Goal: Task Accomplishment & Management: Manage account settings

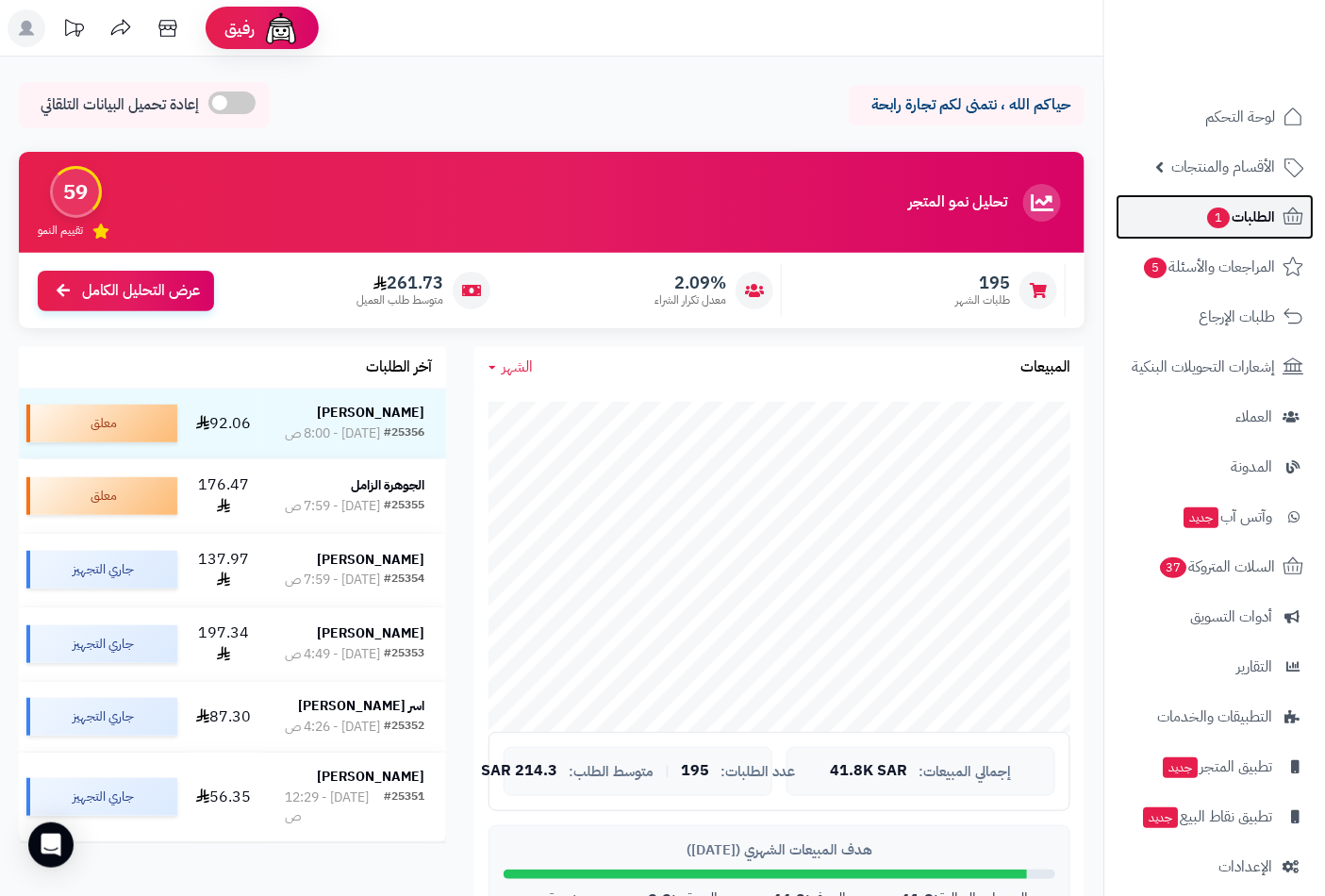
click at [1240, 210] on span "الطلبات 1" at bounding box center [1241, 216] width 69 height 27
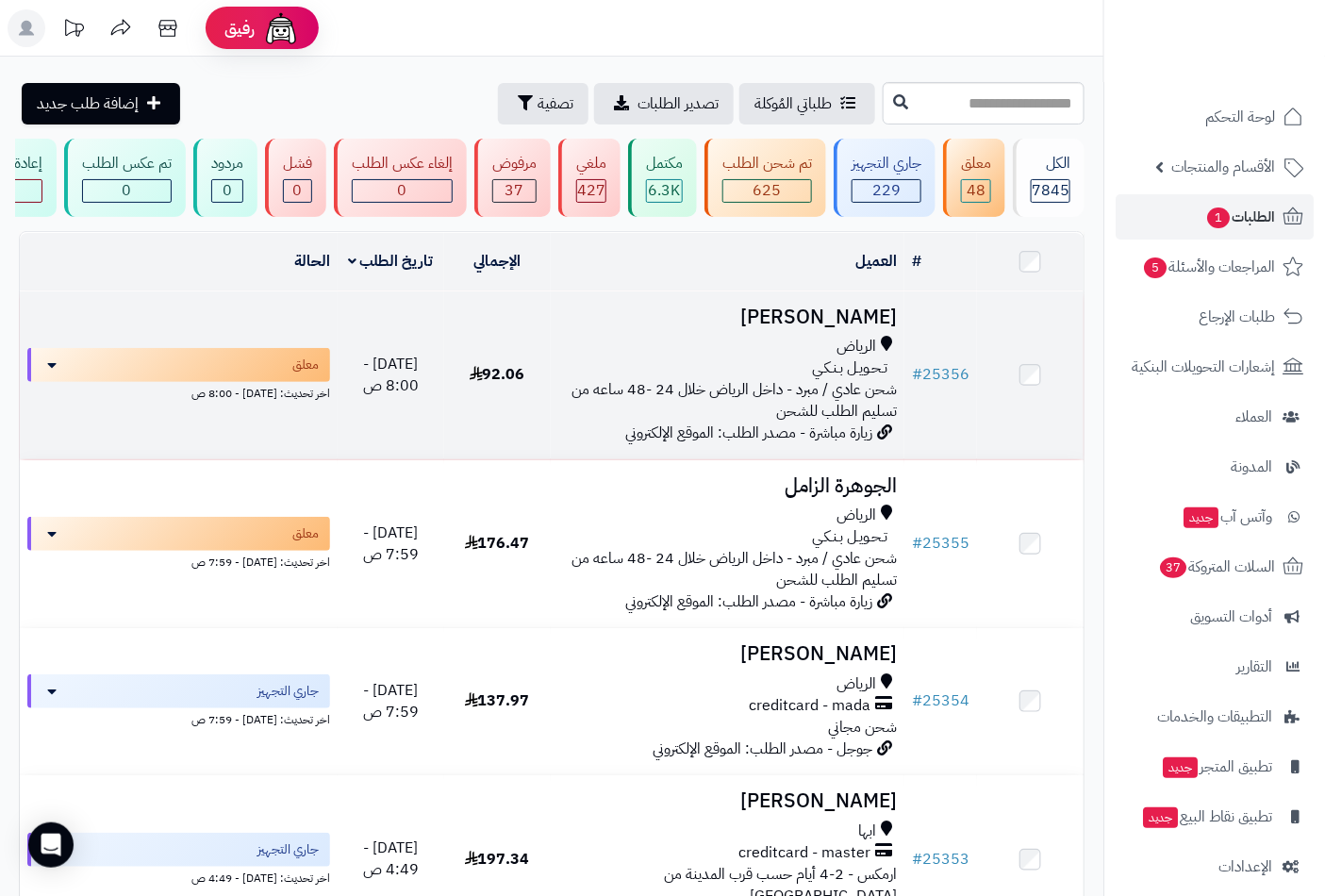
click at [795, 328] on h3 "[PERSON_NAME]" at bounding box center [729, 318] width 339 height 22
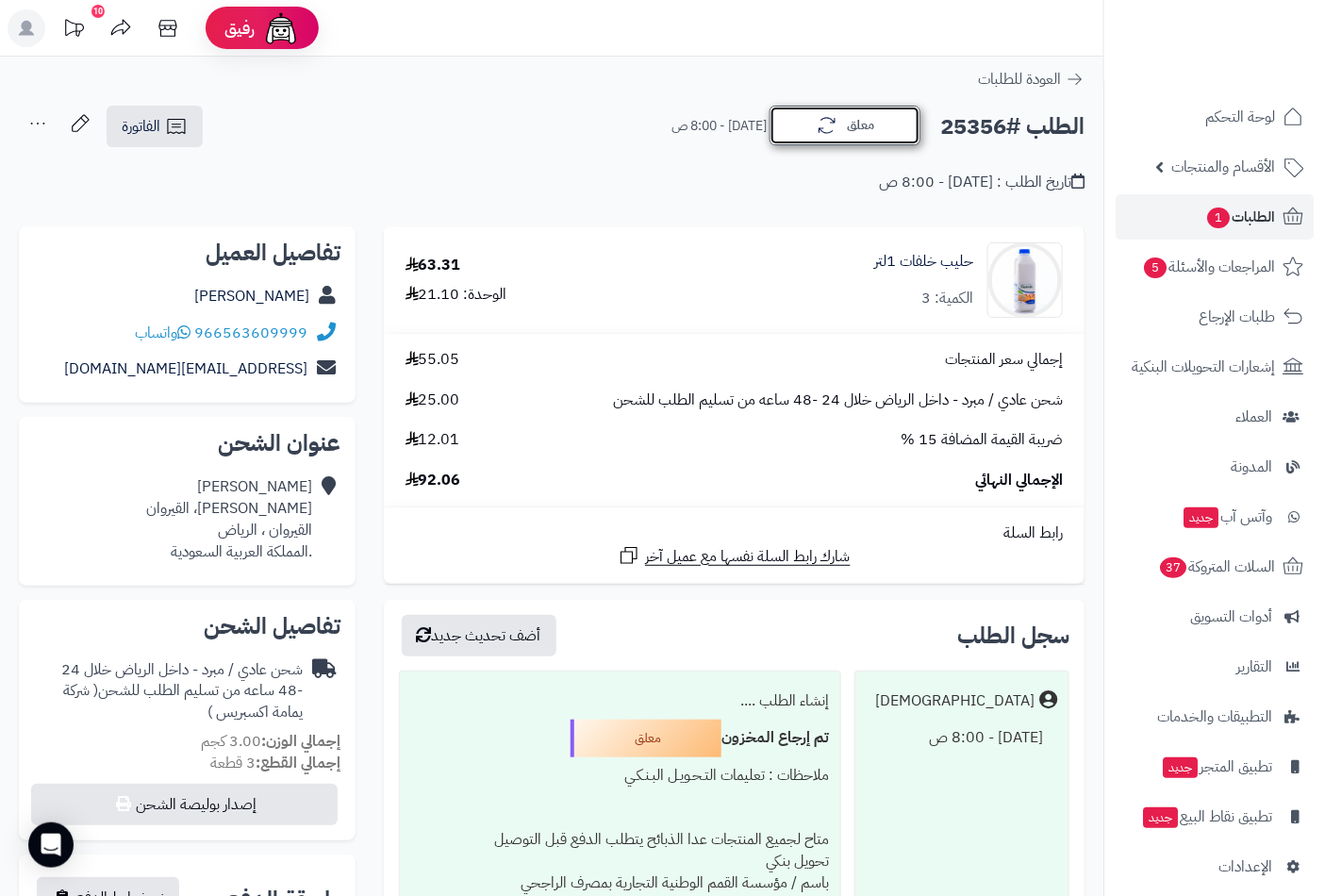
click at [870, 124] on button "معلق" at bounding box center [846, 125] width 151 height 40
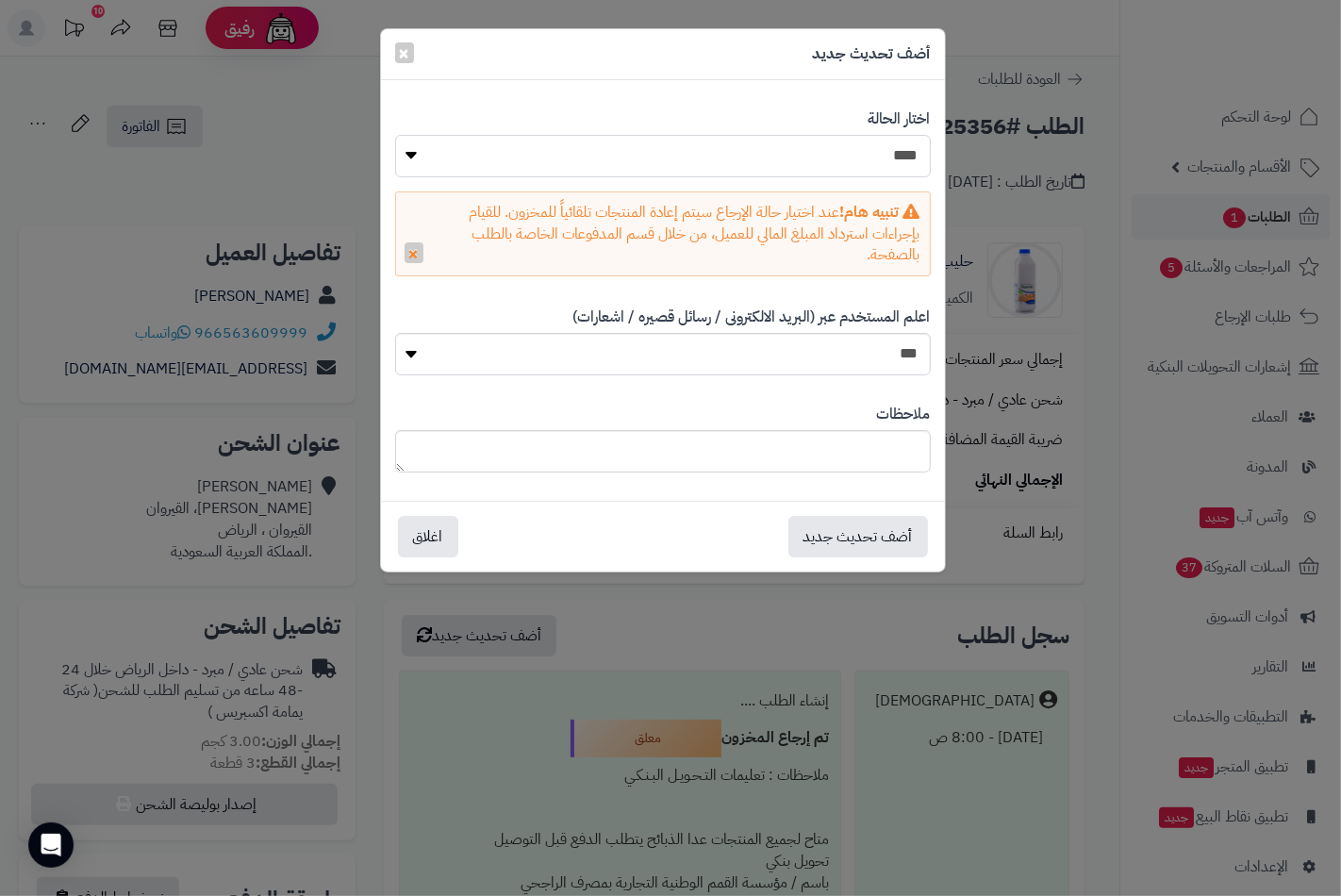
click at [878, 170] on select "**********" at bounding box center [663, 156] width 536 height 43
select select "*"
click at [395, 135] on select "**********" at bounding box center [663, 156] width 536 height 43
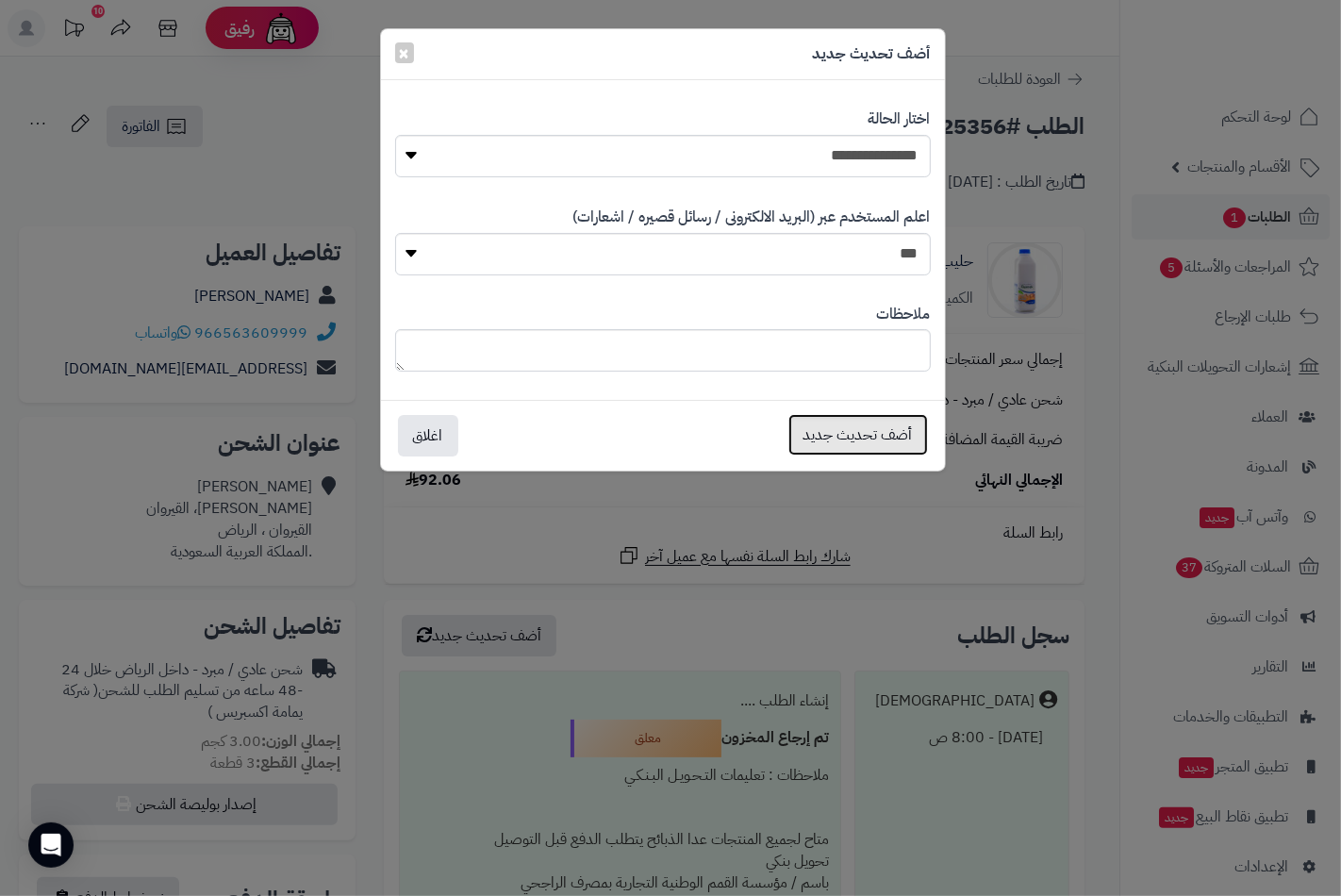
click at [866, 430] on button "أضف تحديث جديد" at bounding box center [859, 435] width 140 height 42
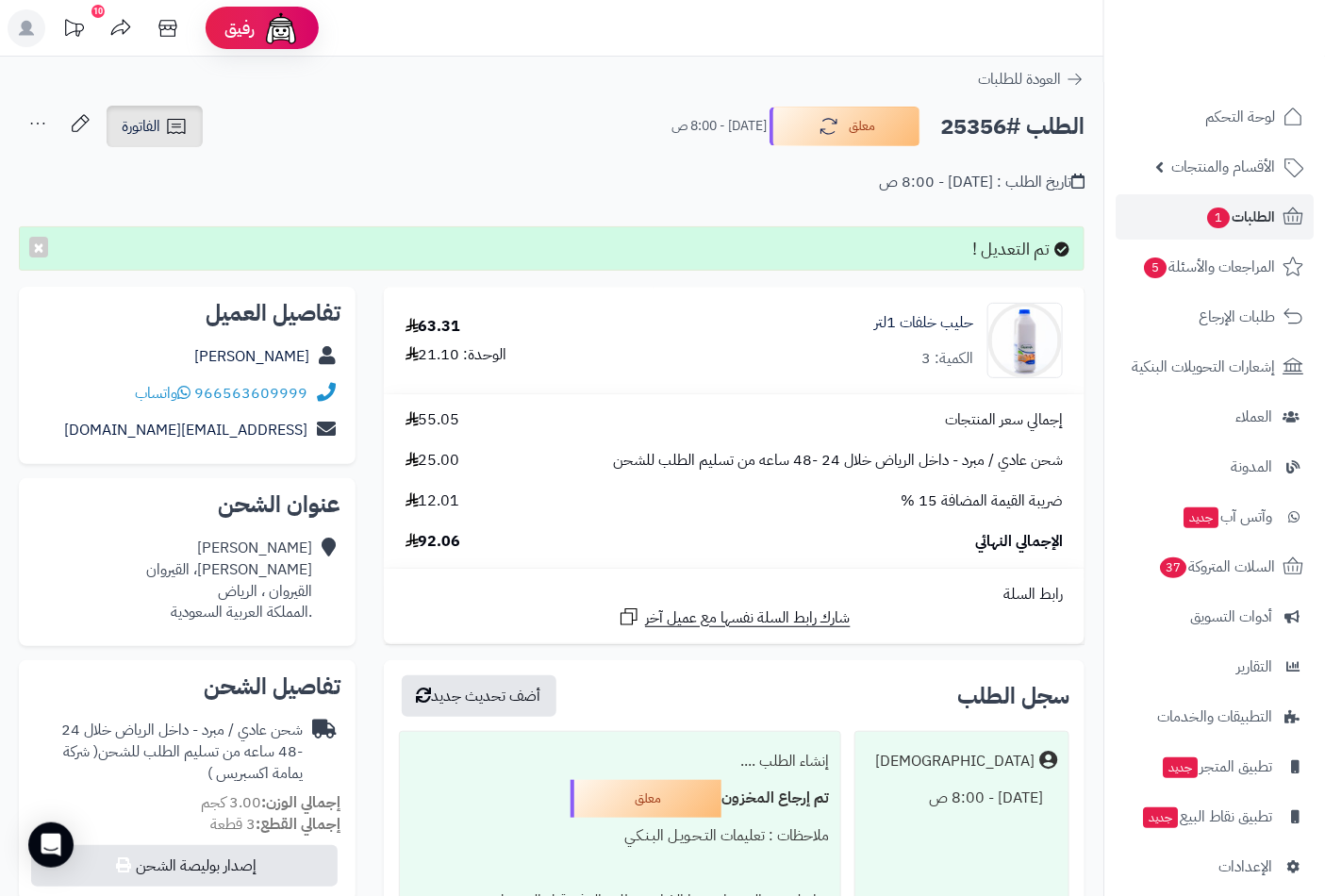
click at [154, 121] on span "الفاتورة" at bounding box center [141, 126] width 39 height 23
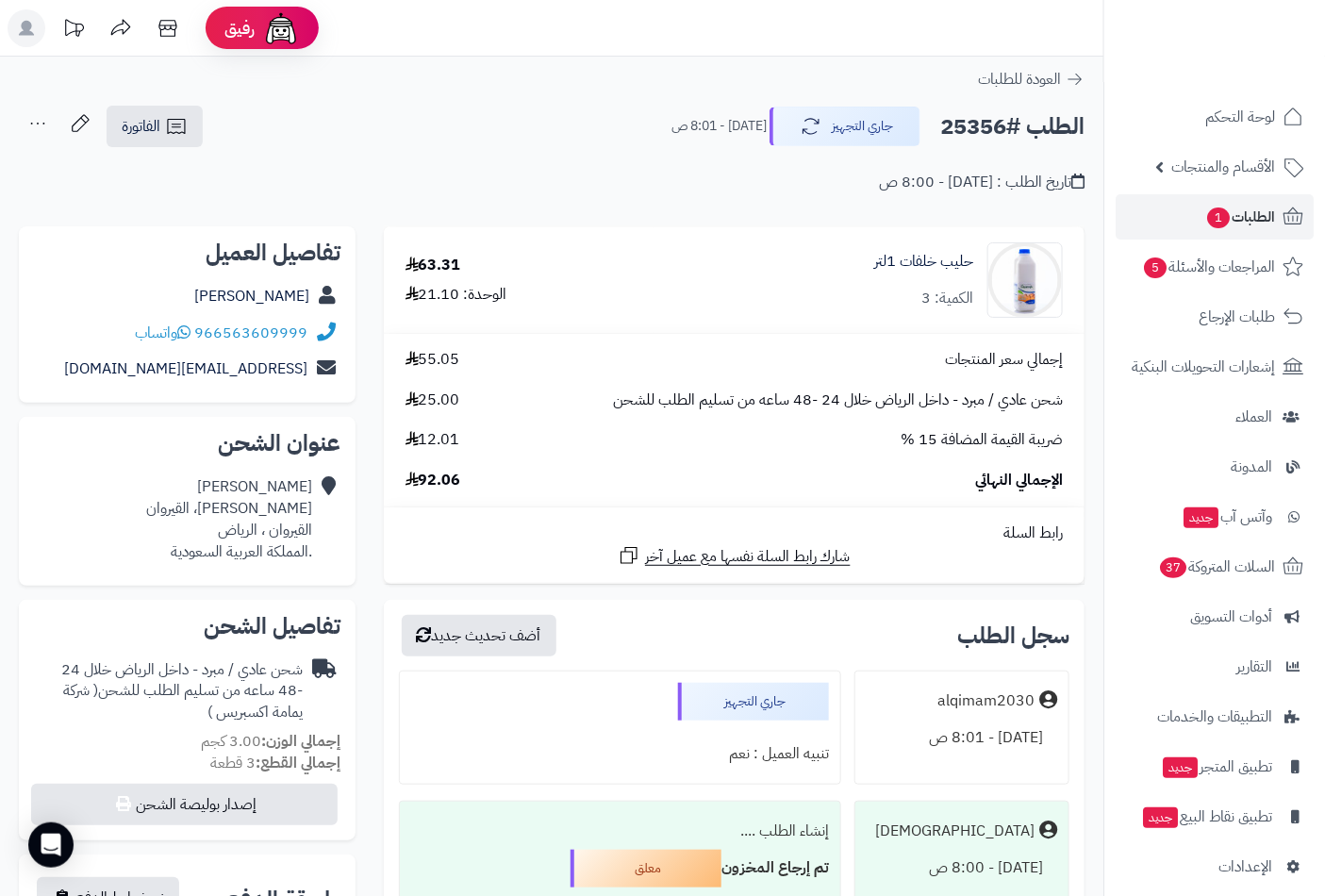
click at [228, 174] on div "تاريخ الطلب : [DATE] - 8:00 ص" at bounding box center [552, 171] width 1066 height 45
click at [168, 143] on link "الفاتورة" at bounding box center [154, 126] width 96 height 42
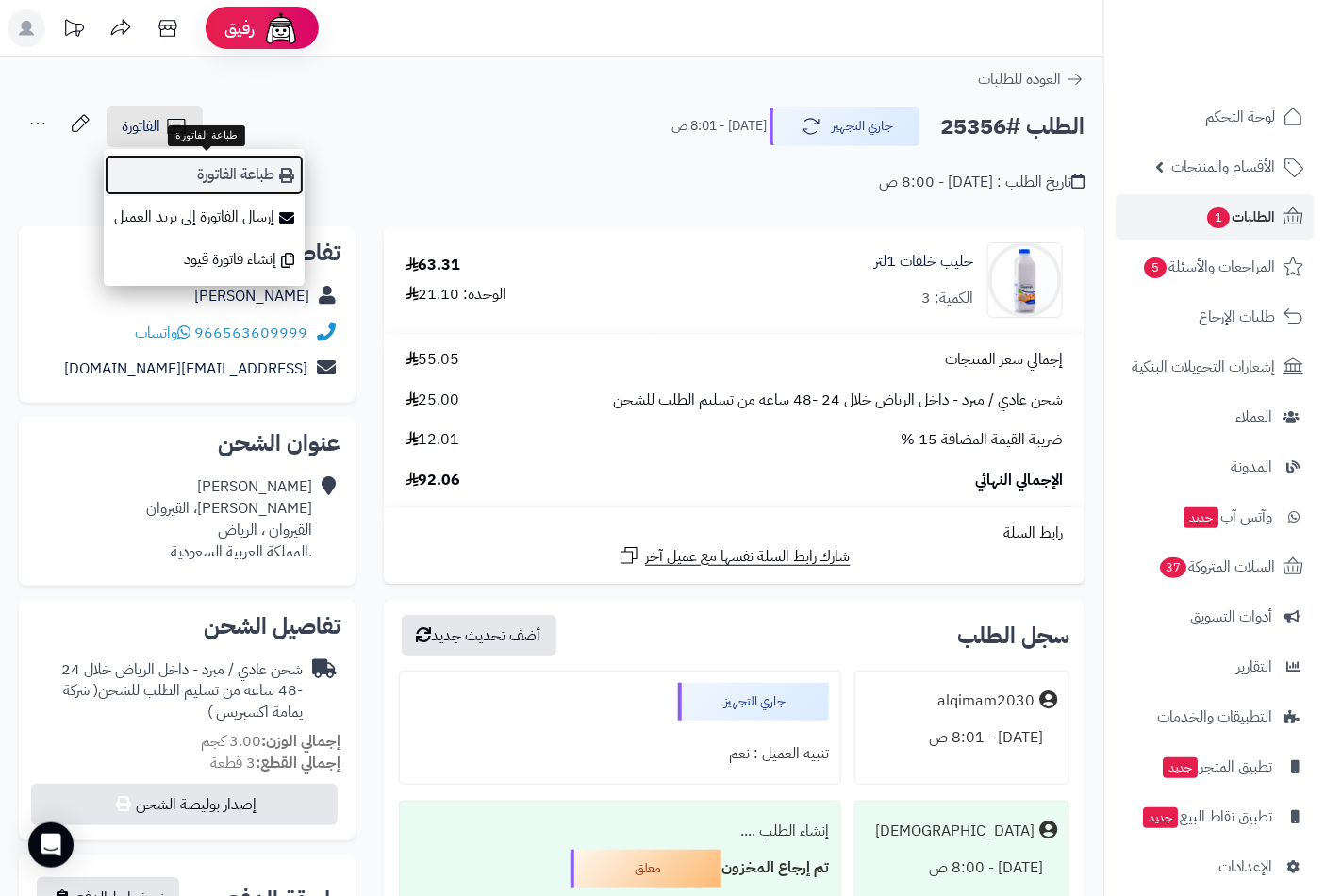
click at [214, 181] on link "طباعة الفاتورة" at bounding box center [204, 175] width 200 height 43
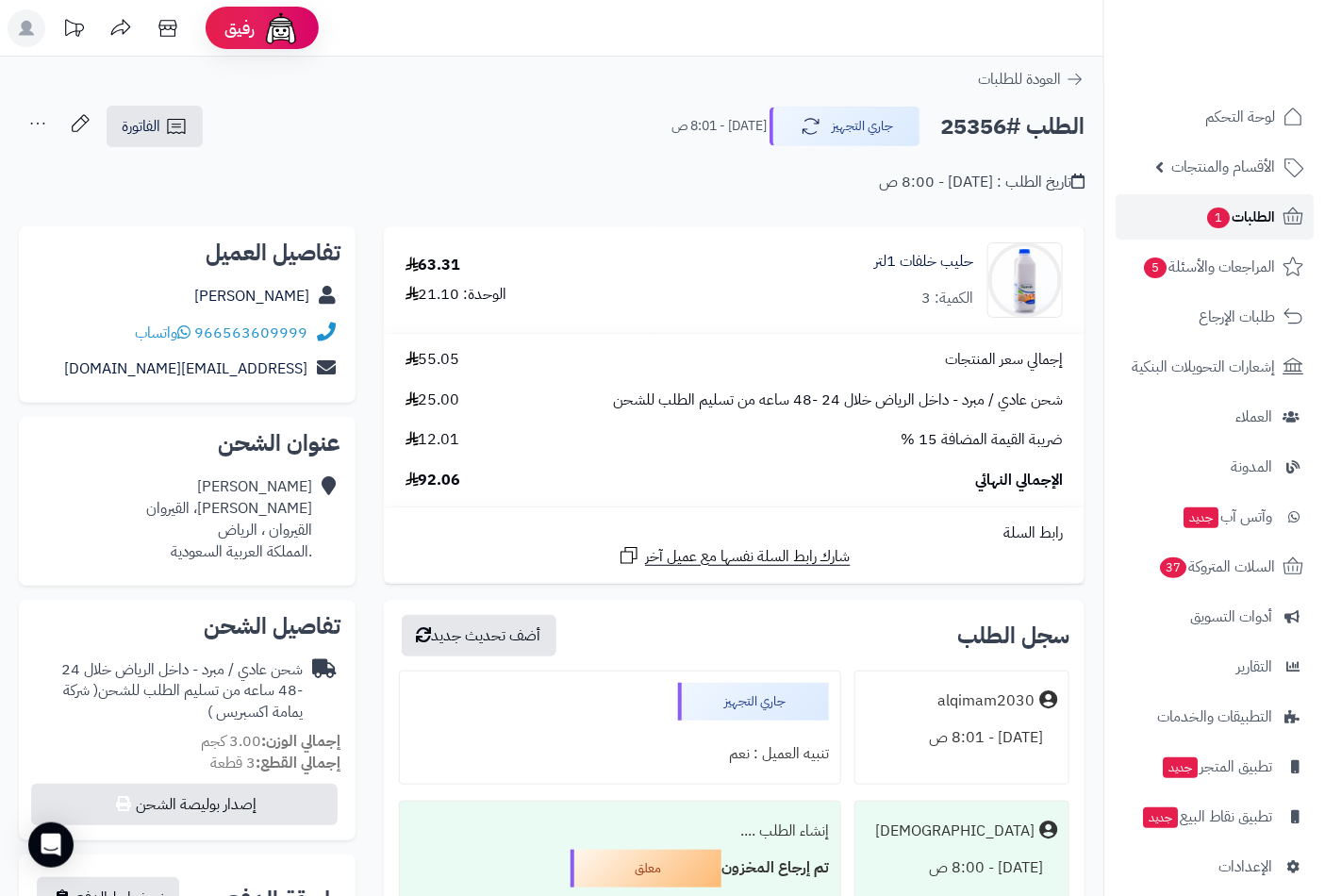
click at [1253, 196] on link "الطلبات 1" at bounding box center [1215, 217] width 199 height 46
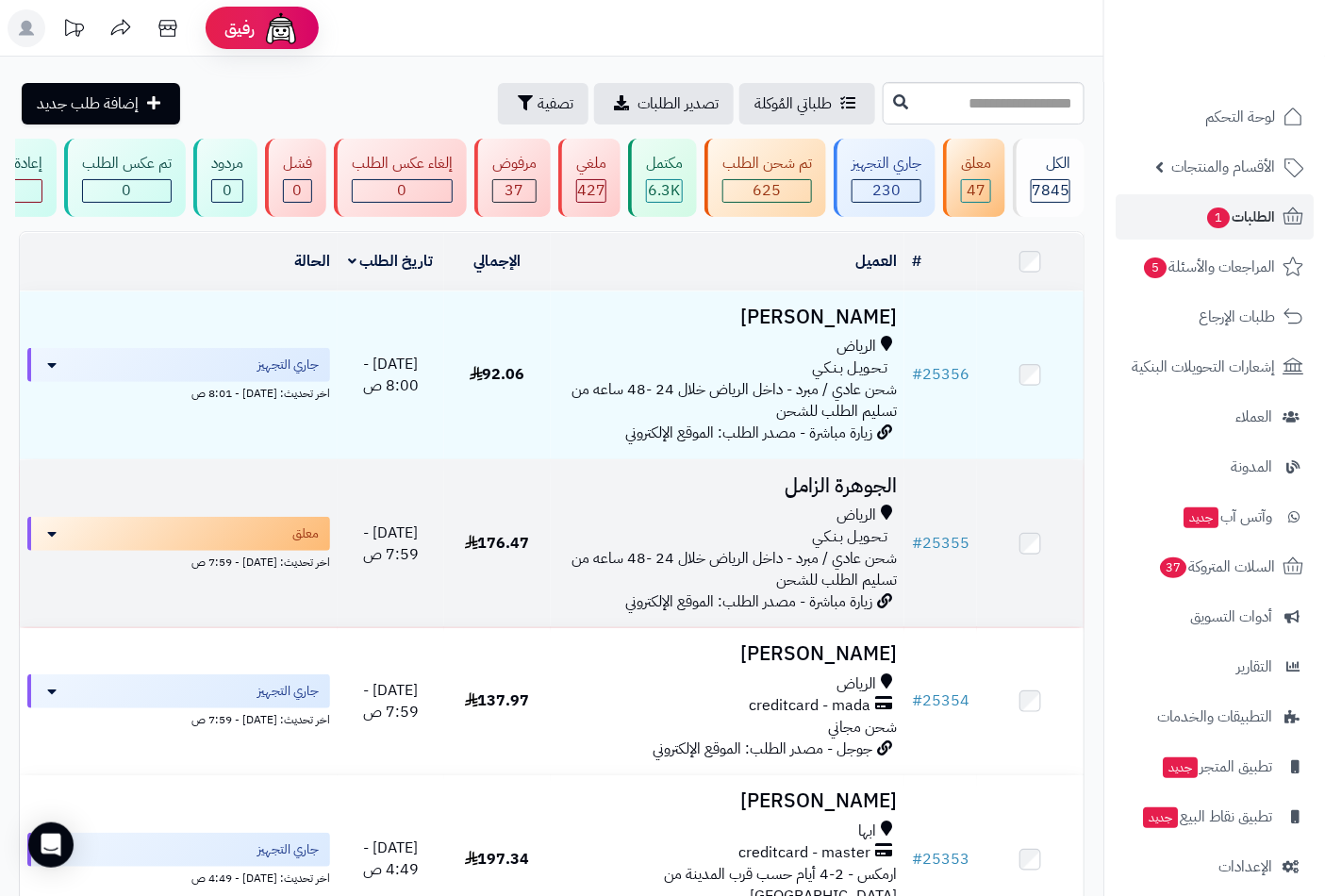
click at [856, 526] on span "الرياض" at bounding box center [857, 515] width 40 height 22
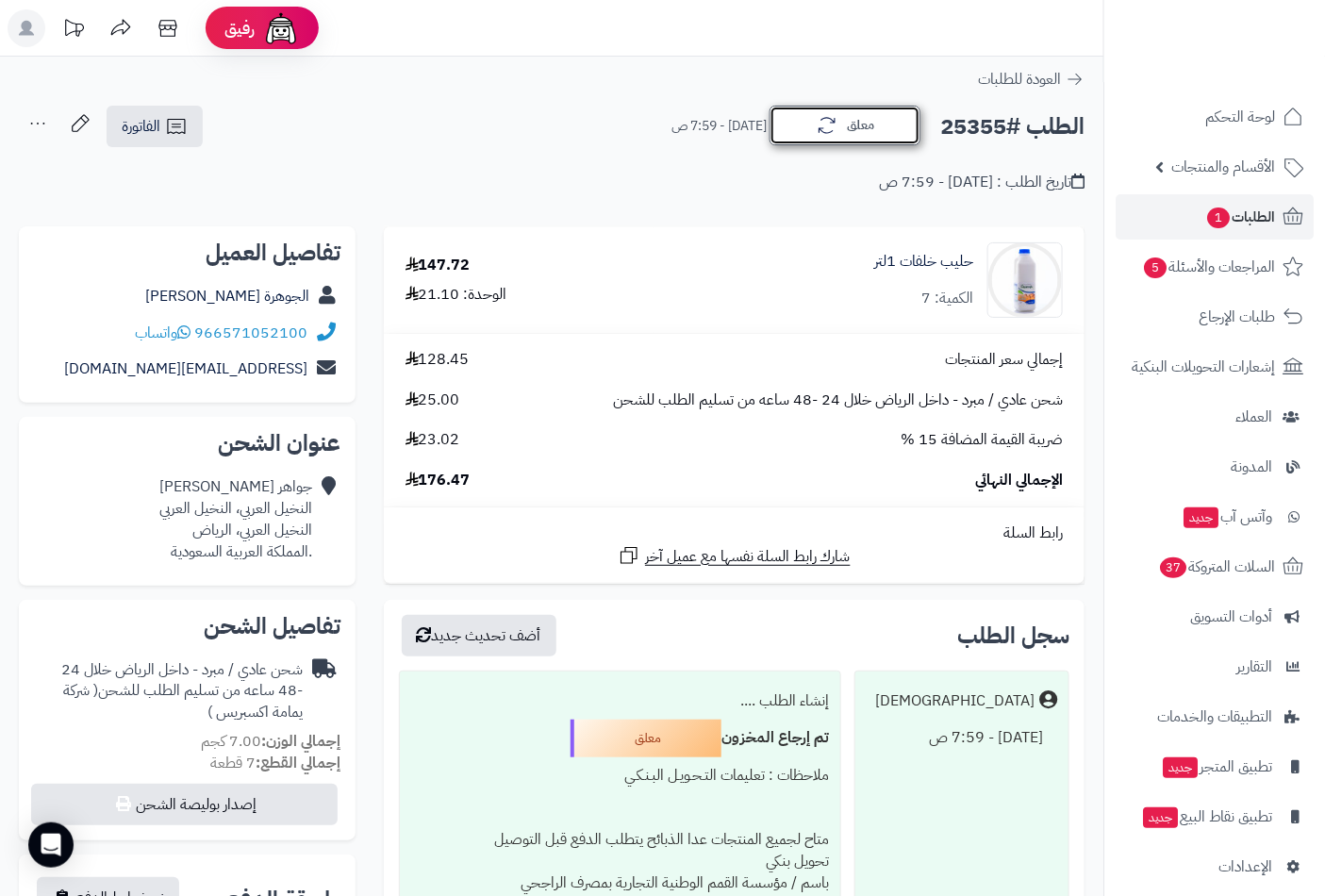
click at [851, 135] on button "معلق" at bounding box center [846, 125] width 151 height 40
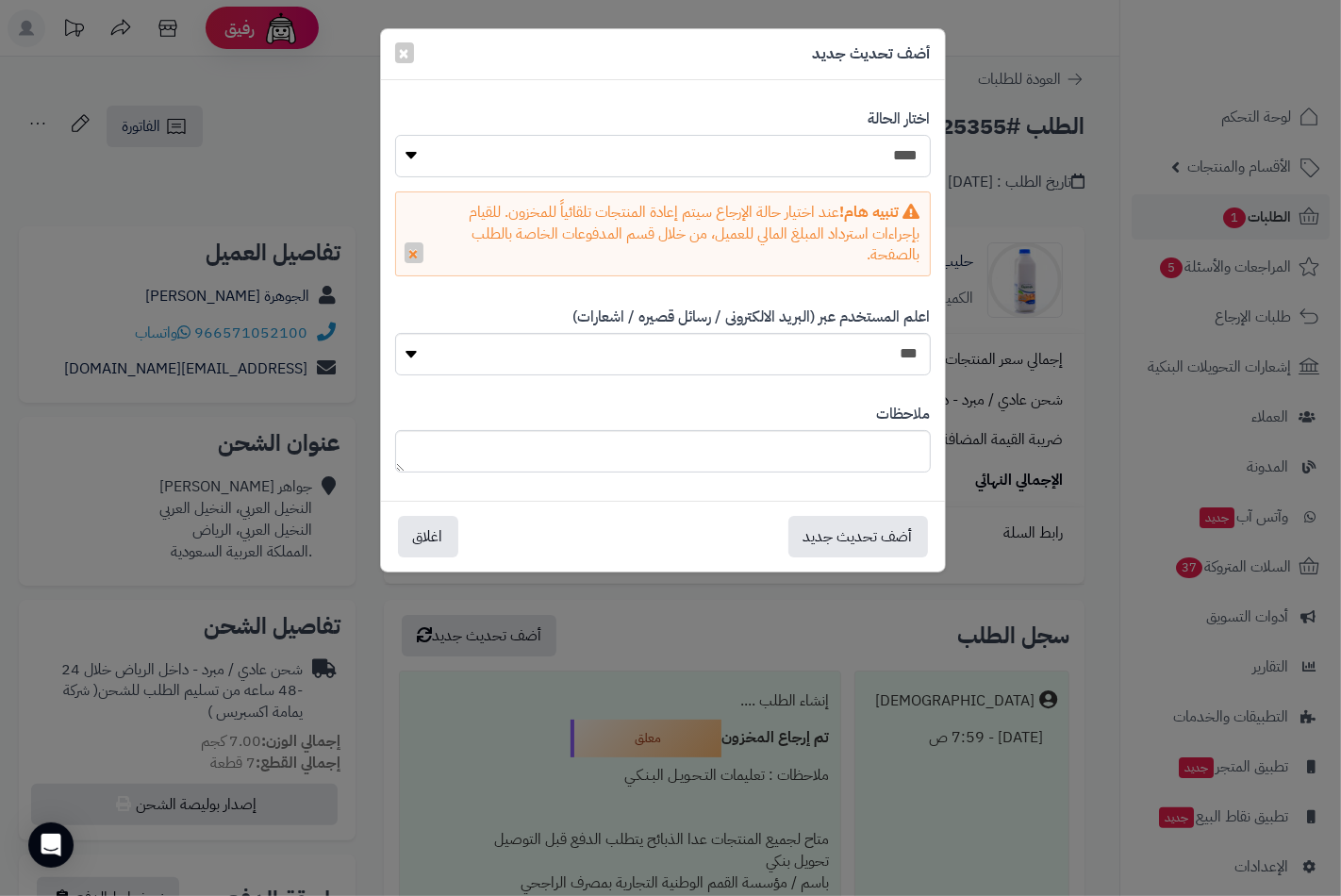
click at [855, 162] on select "**********" at bounding box center [663, 156] width 536 height 43
select select "*"
click at [395, 135] on select "**********" at bounding box center [663, 156] width 536 height 43
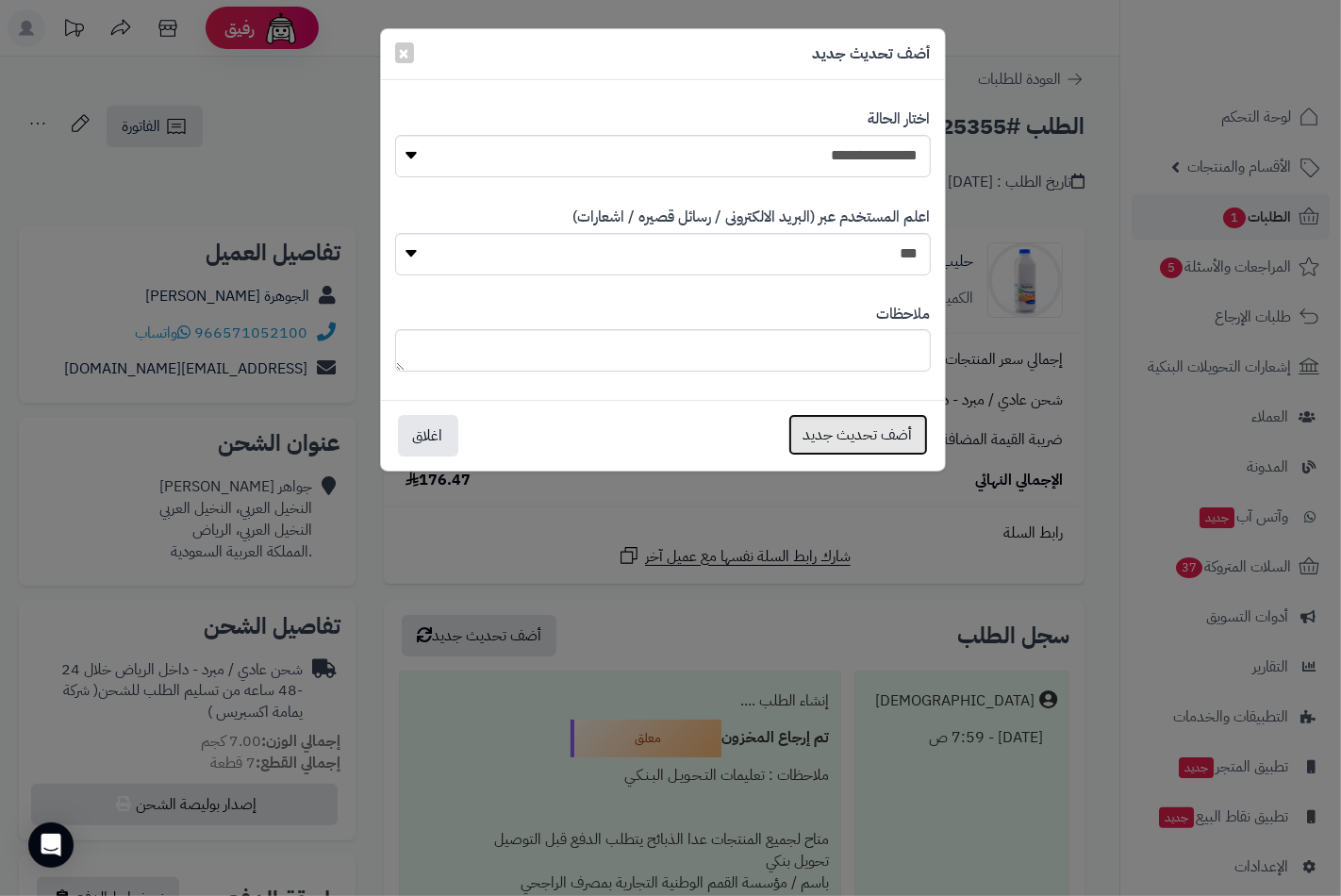
click at [860, 446] on button "أضف تحديث جديد" at bounding box center [859, 435] width 140 height 42
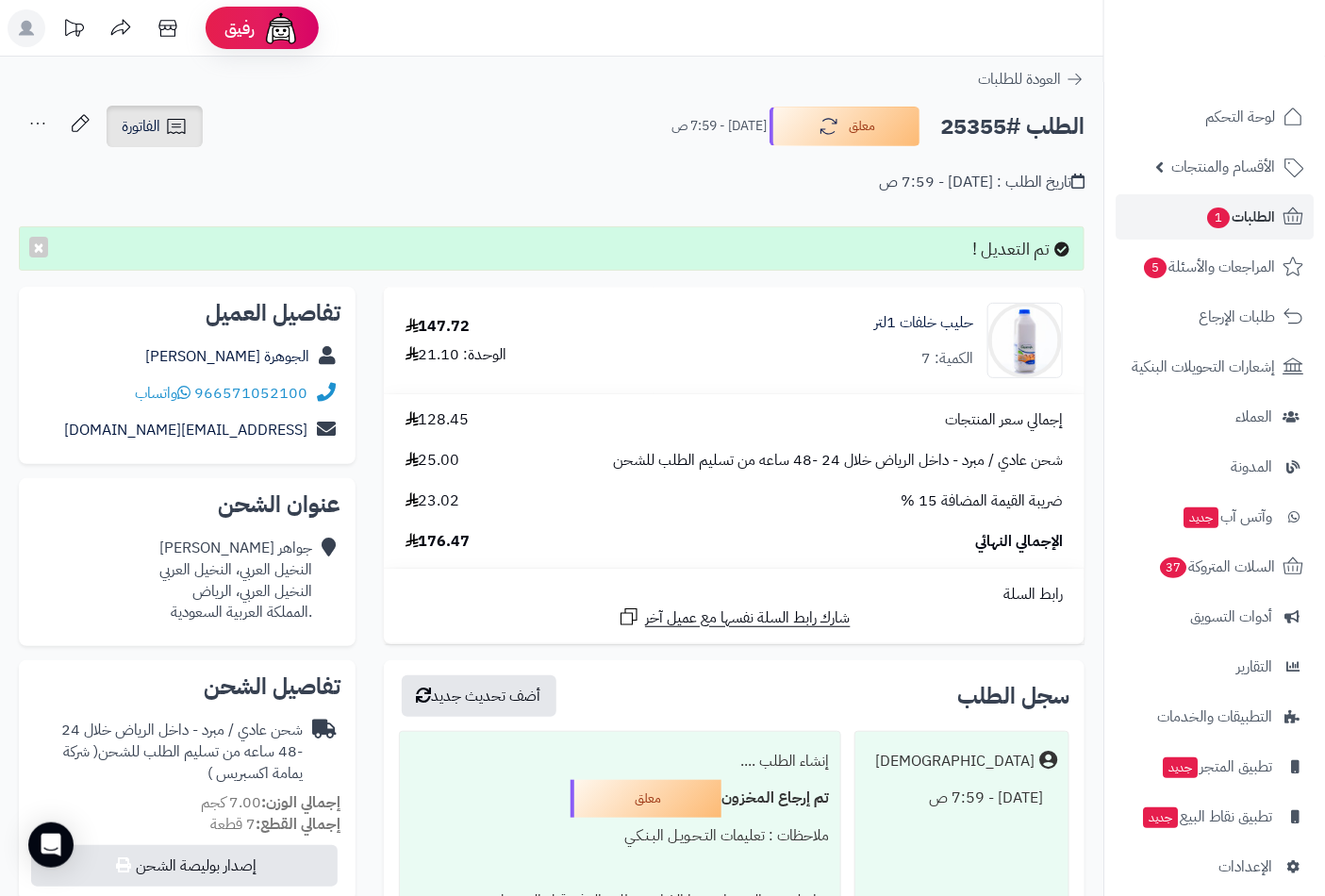
click at [152, 124] on span "الفاتورة" at bounding box center [141, 126] width 39 height 23
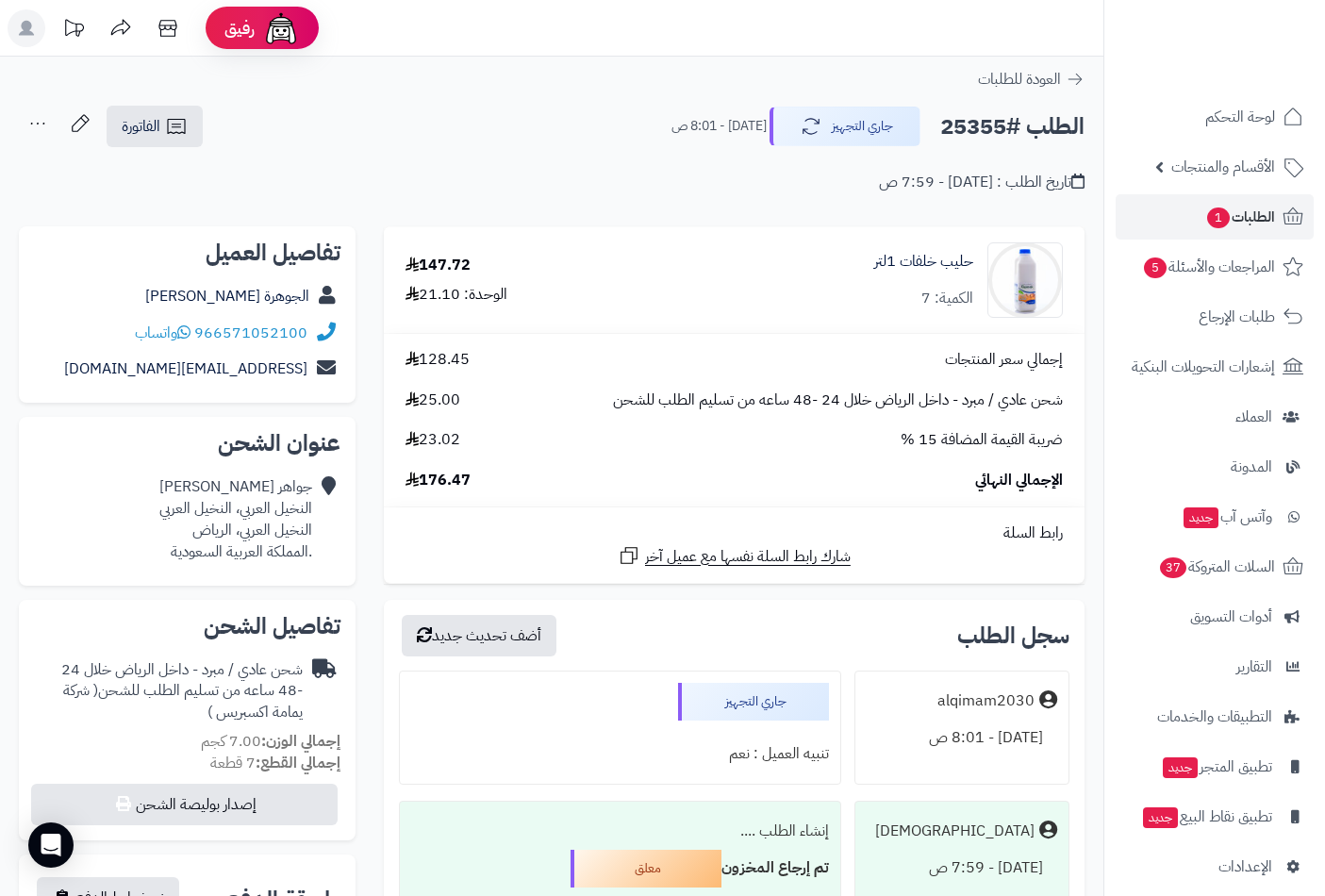
click at [224, 175] on div "تاريخ الطلب : [DATE] - 7:59 ص" at bounding box center [552, 171] width 1066 height 45
click at [161, 127] on span "الفاتورة" at bounding box center [141, 126] width 39 height 23
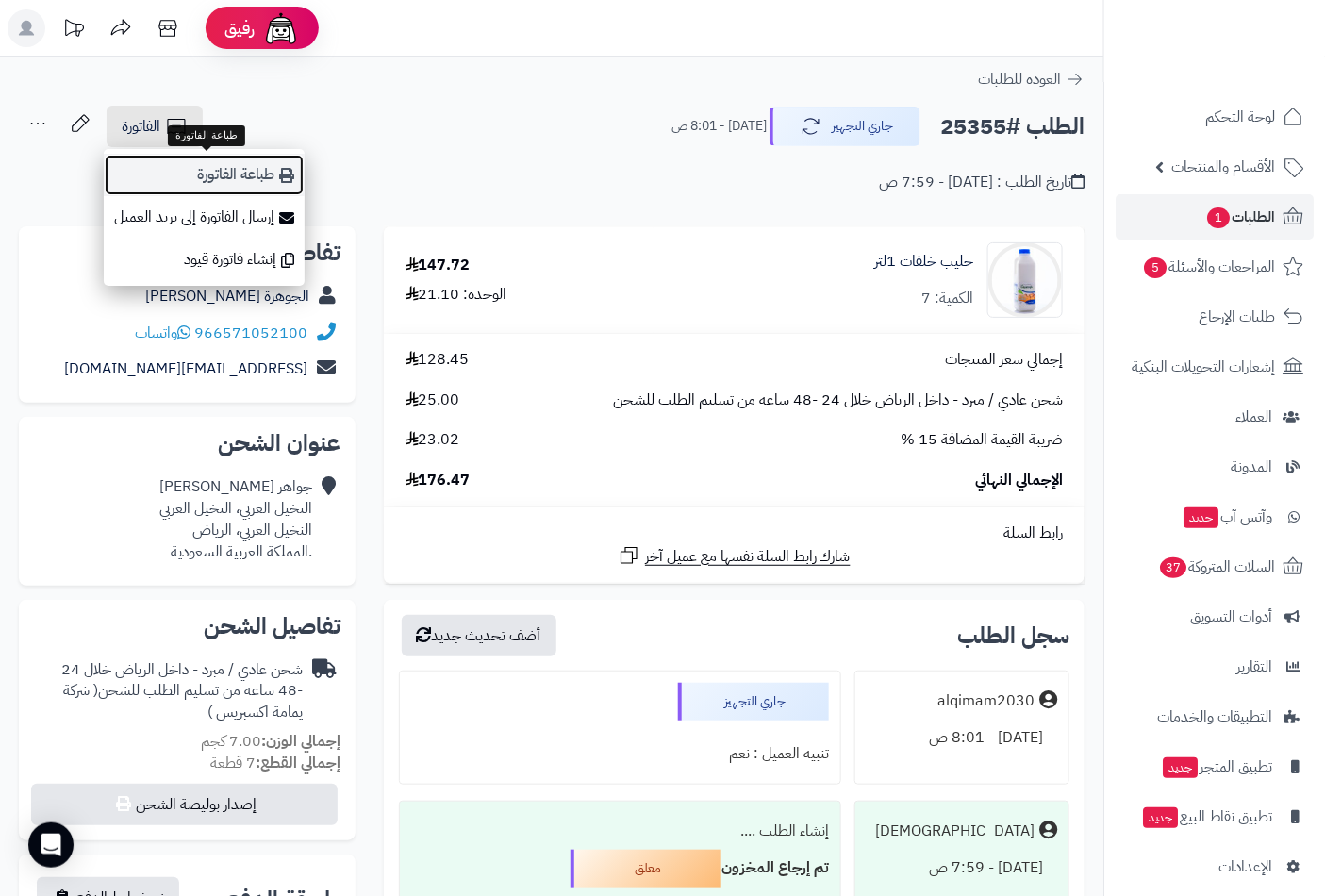
click at [252, 180] on link "طباعة الفاتورة" at bounding box center [204, 175] width 200 height 43
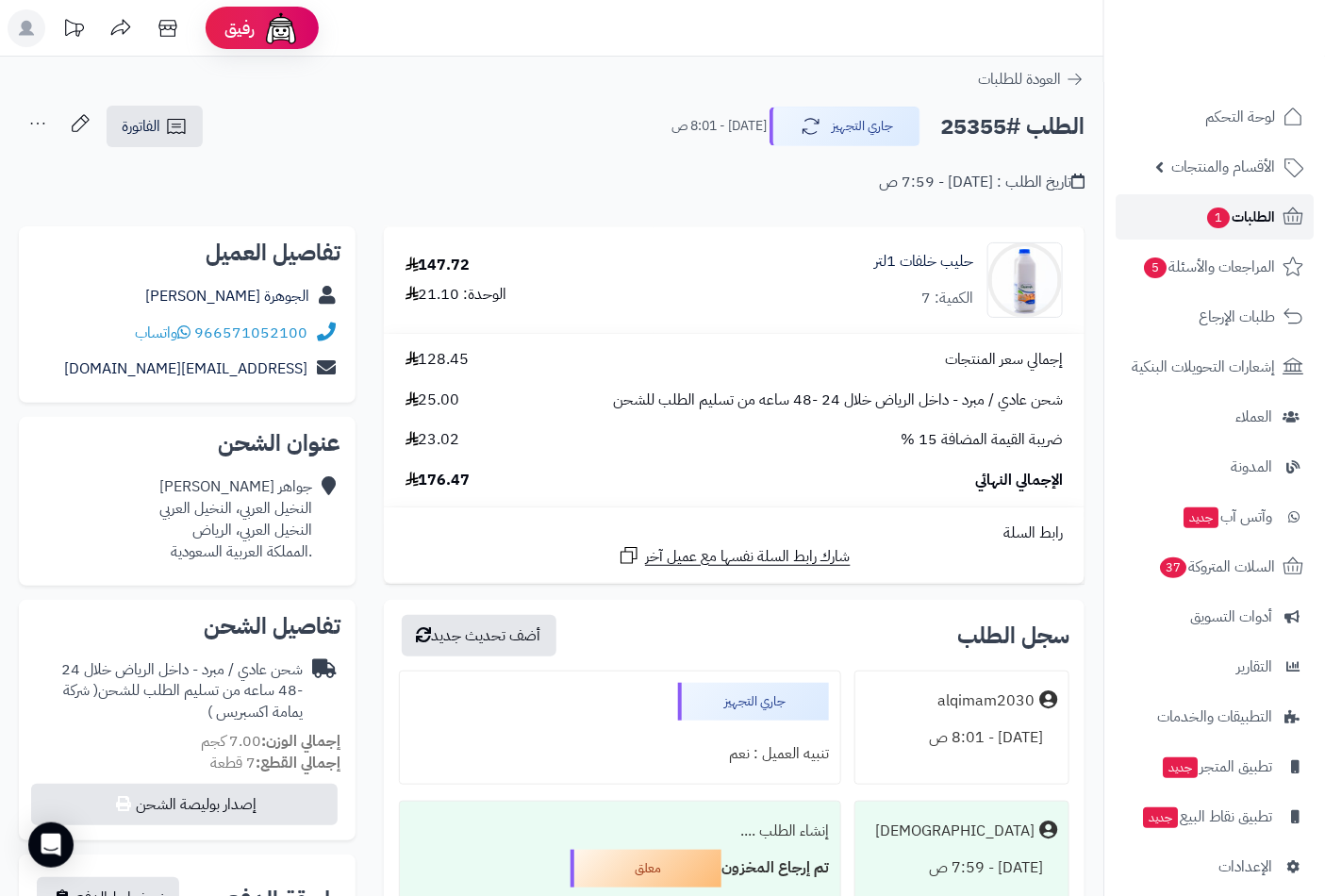
click at [1221, 218] on span "1" at bounding box center [1219, 217] width 25 height 23
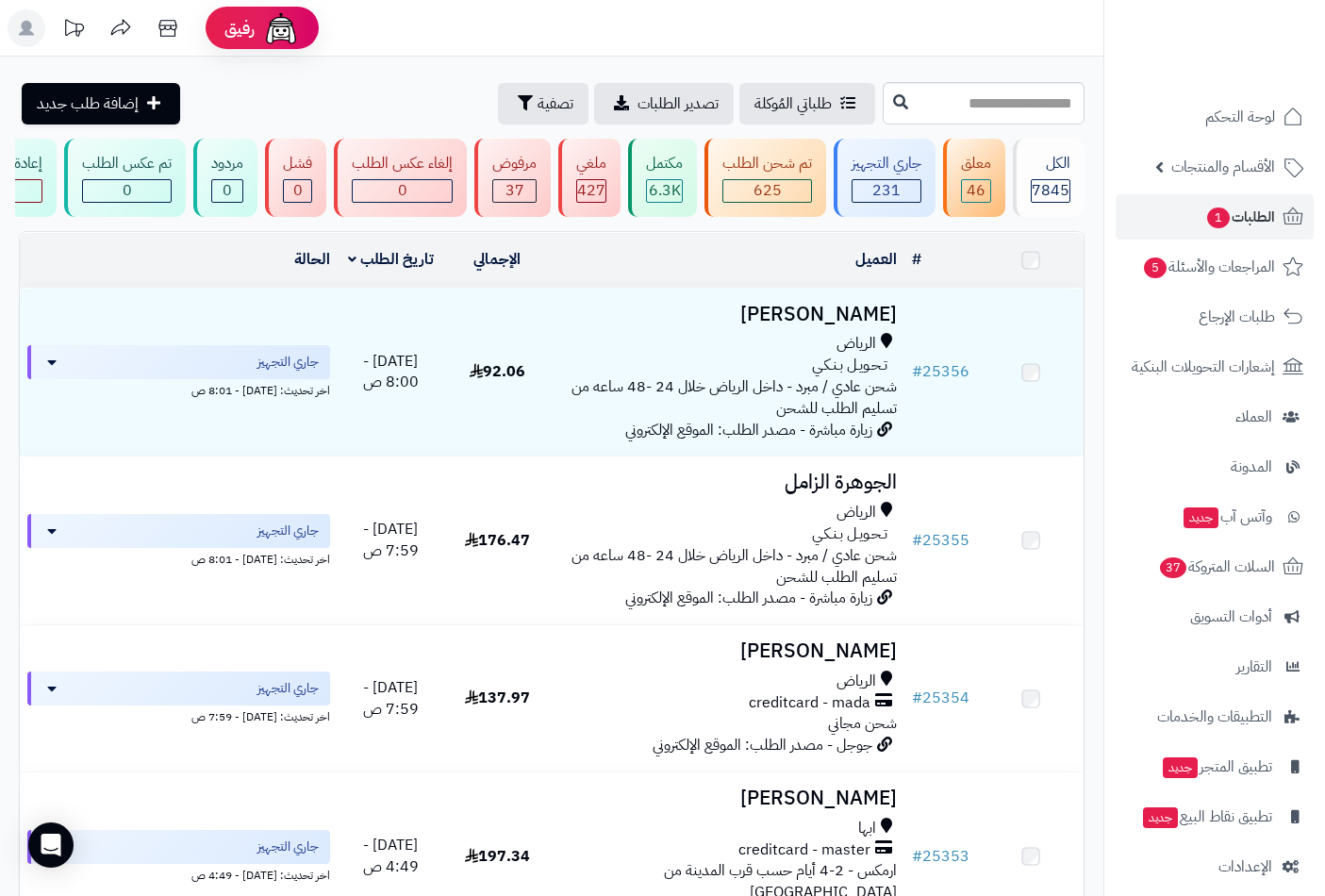
scroll to position [349, 0]
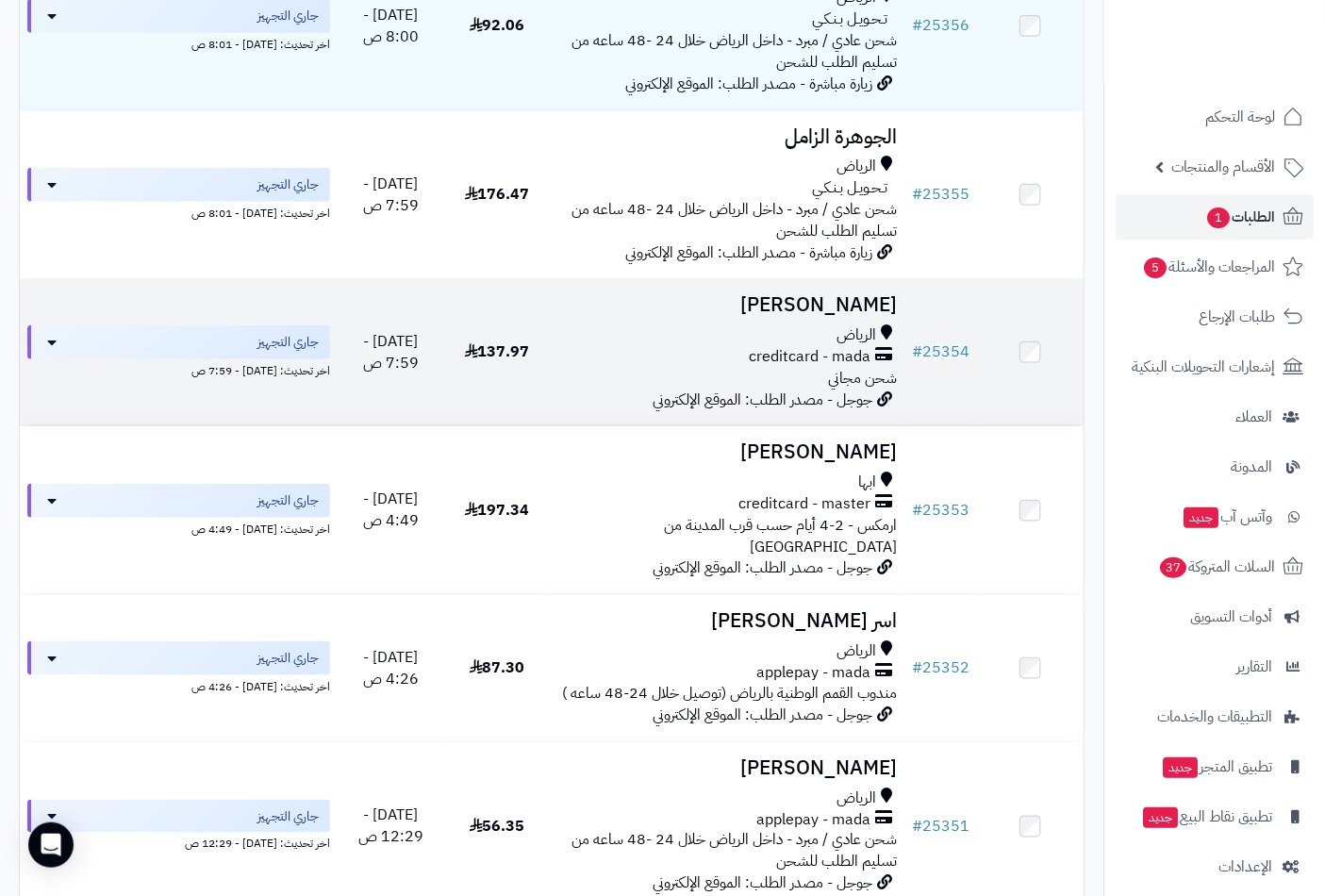
click at [768, 316] on h3 "[PERSON_NAME]" at bounding box center [729, 306] width 339 height 22
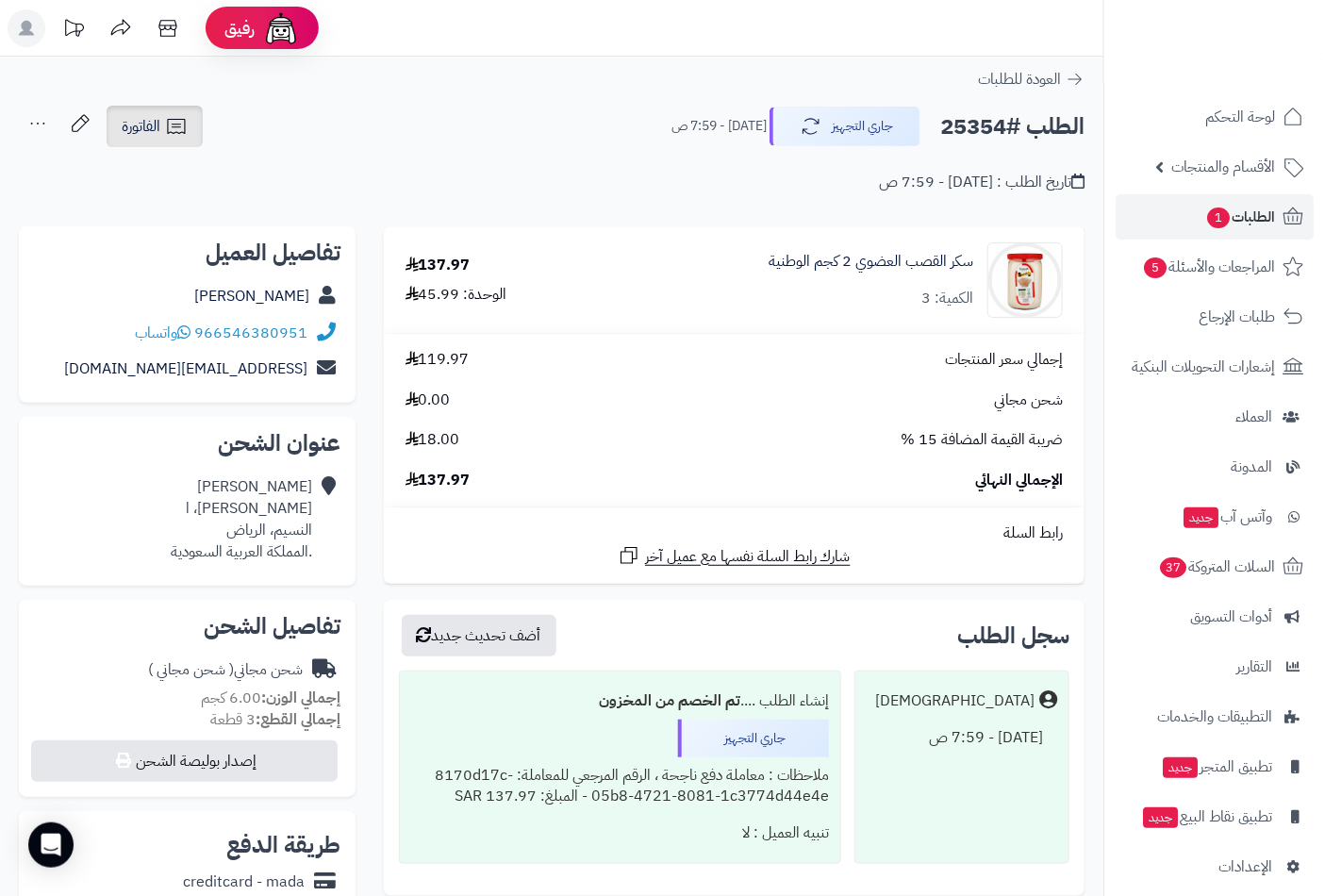
click at [163, 128] on link "الفاتورة" at bounding box center [154, 126] width 96 height 42
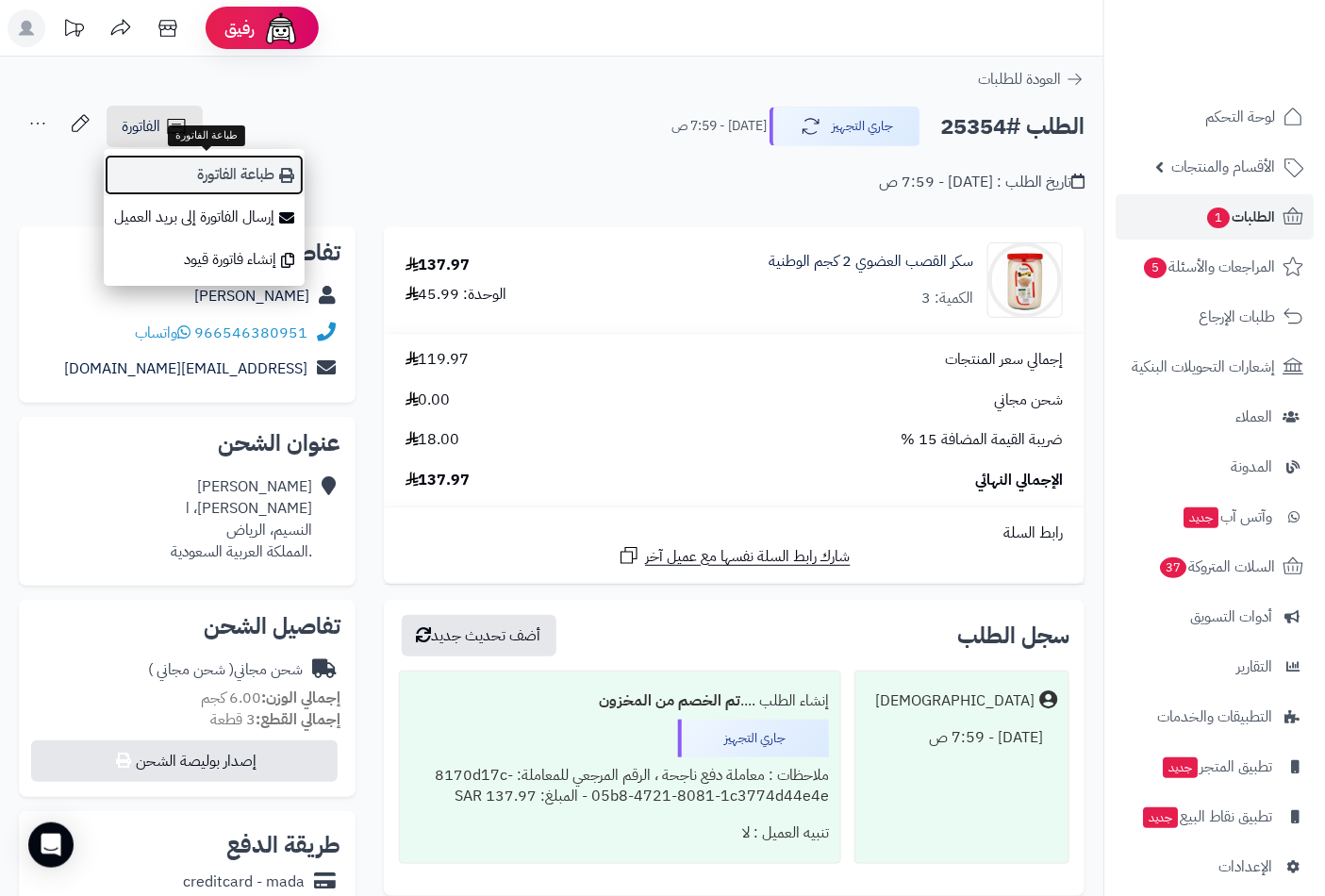
click at [193, 170] on link "طباعة الفاتورة" at bounding box center [204, 175] width 200 height 43
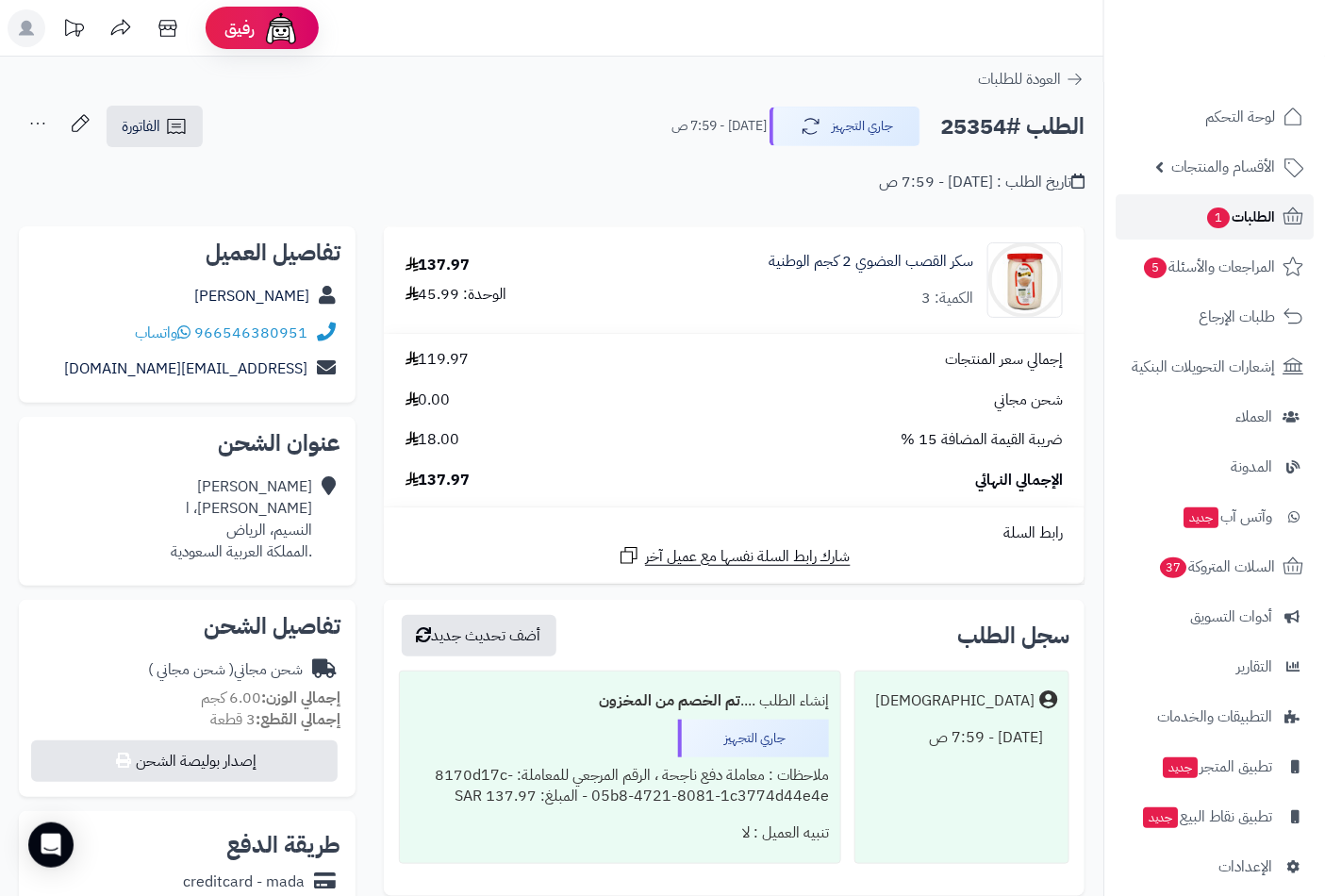
click at [1230, 205] on span "الطلبات 1" at bounding box center [1241, 216] width 69 height 27
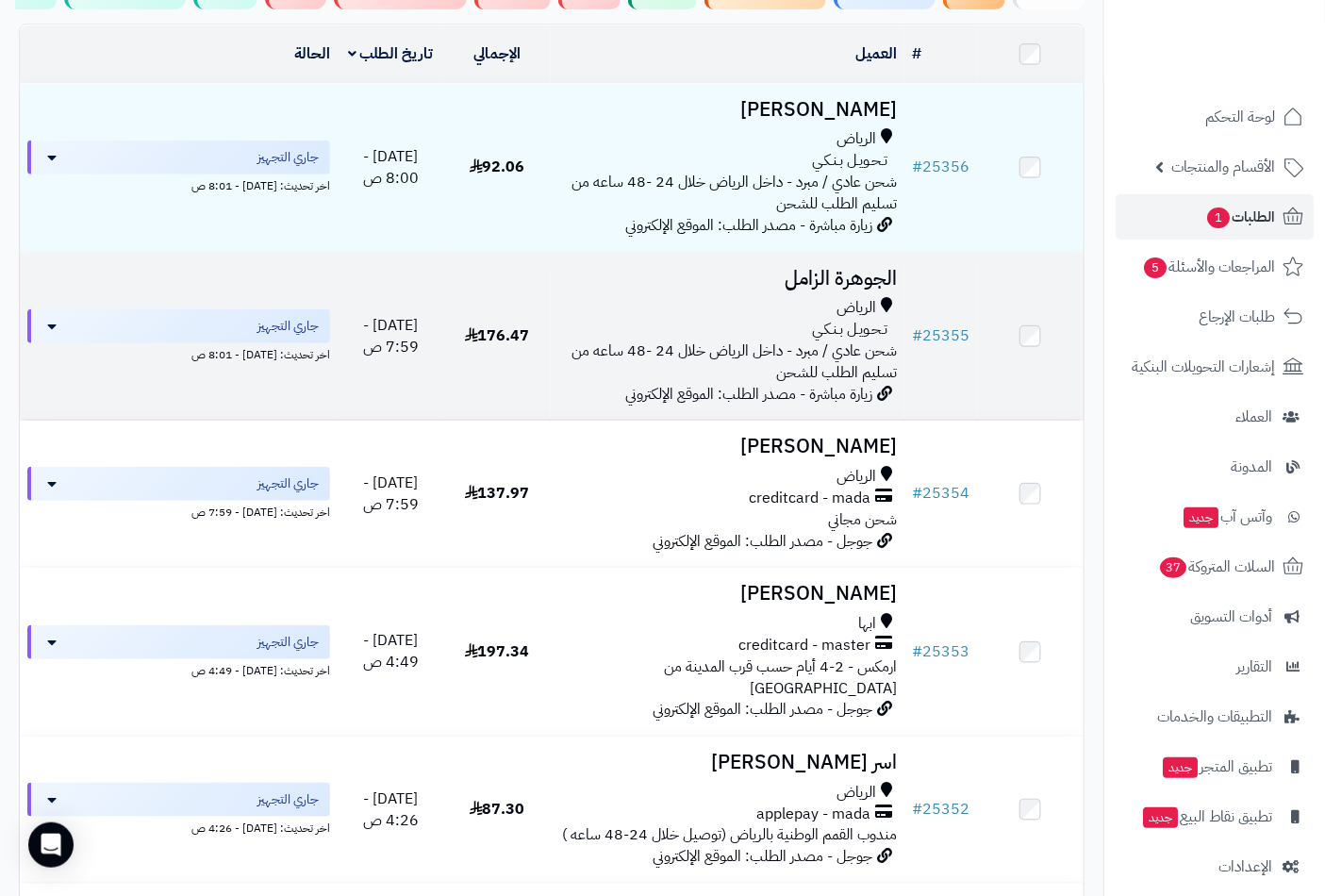
scroll to position [261, 0]
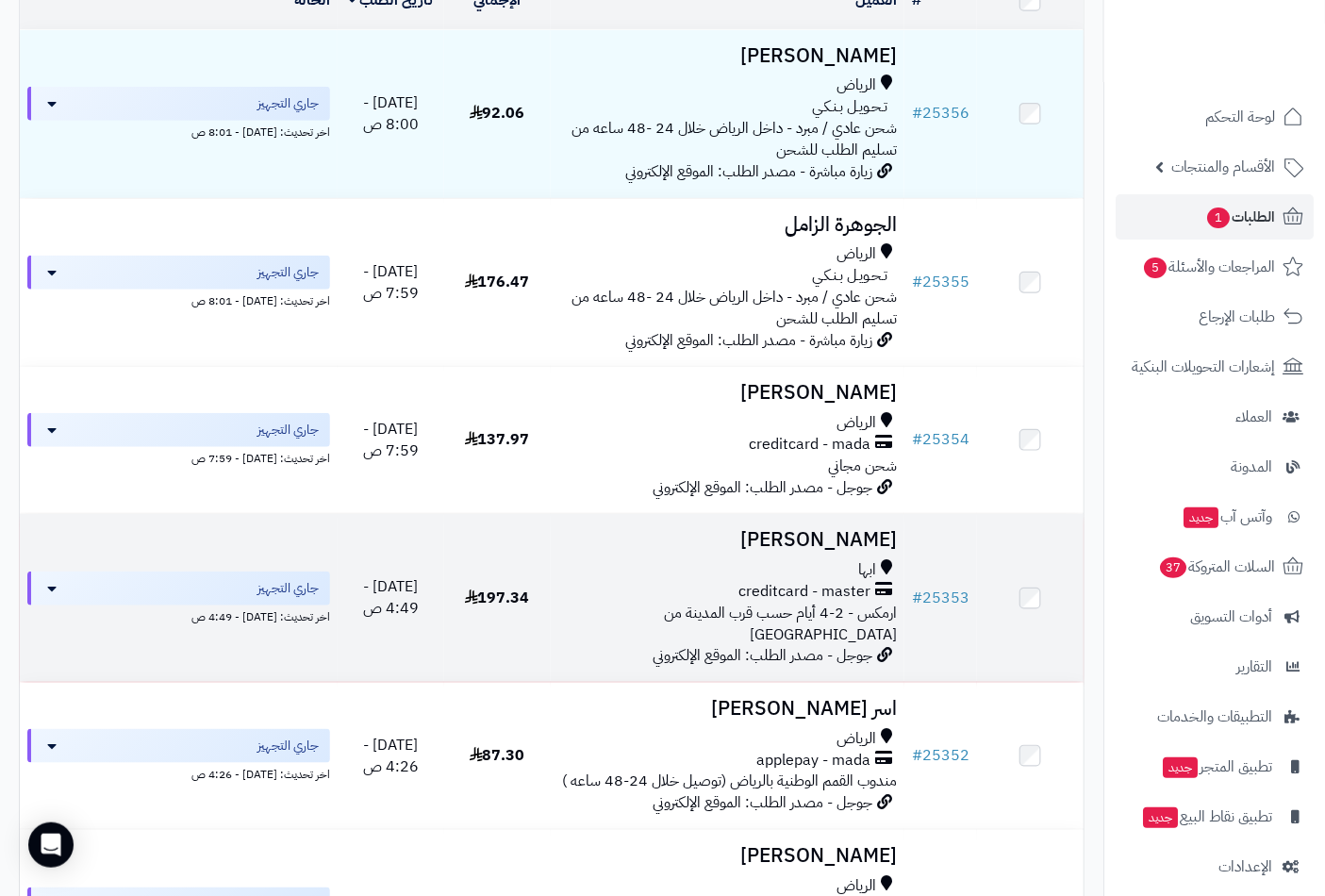
click at [799, 568] on td "Nada Qhtani ابها creditcard - master ارمكس - 2-4 أيام حسب قرب المدينة من الرياض…" at bounding box center [728, 597] width 354 height 168
click at [759, 580] on div "ابها" at bounding box center [729, 571] width 339 height 22
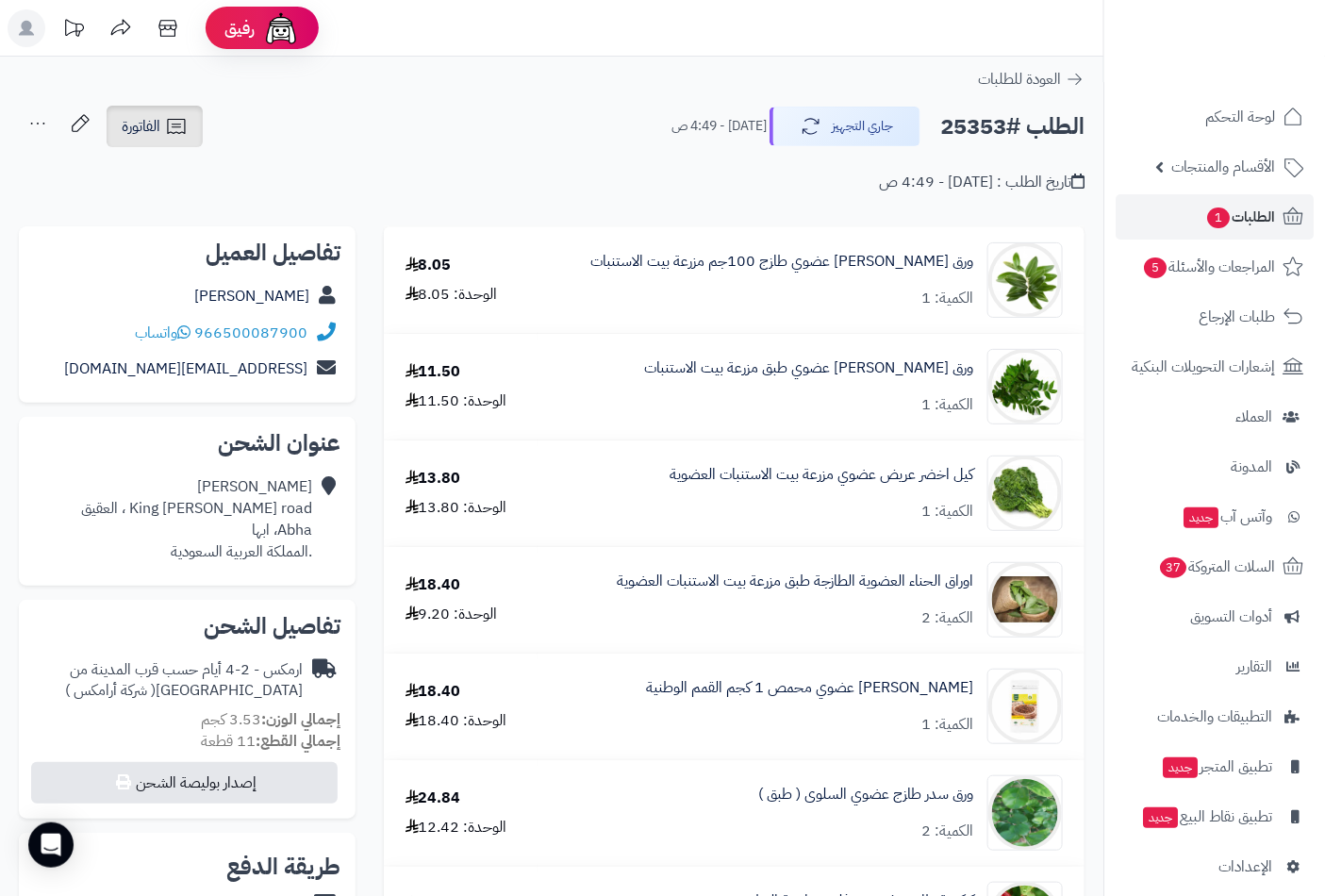
click at [170, 137] on icon at bounding box center [176, 126] width 23 height 23
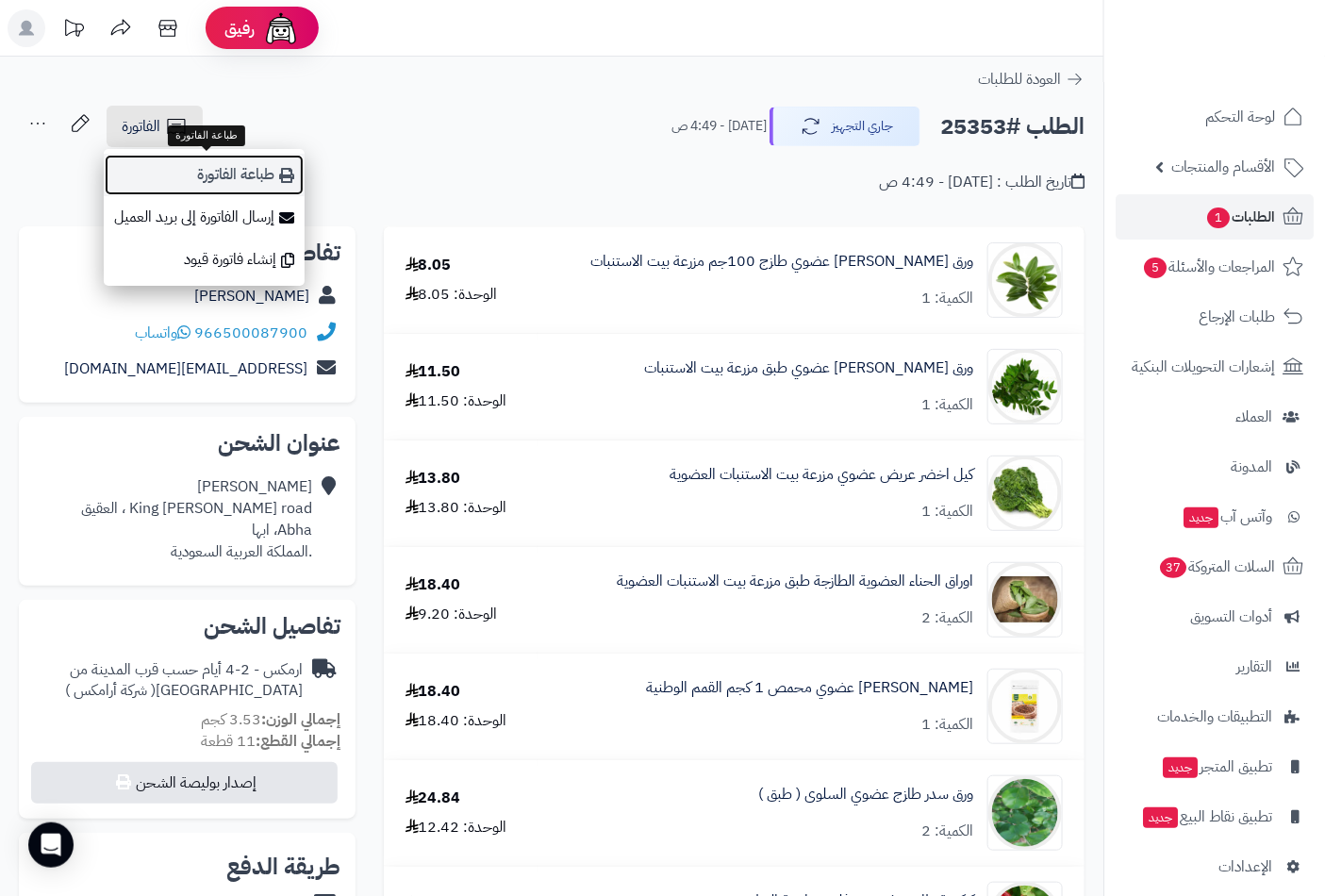
click at [222, 183] on link "طباعة الفاتورة" at bounding box center [204, 175] width 200 height 43
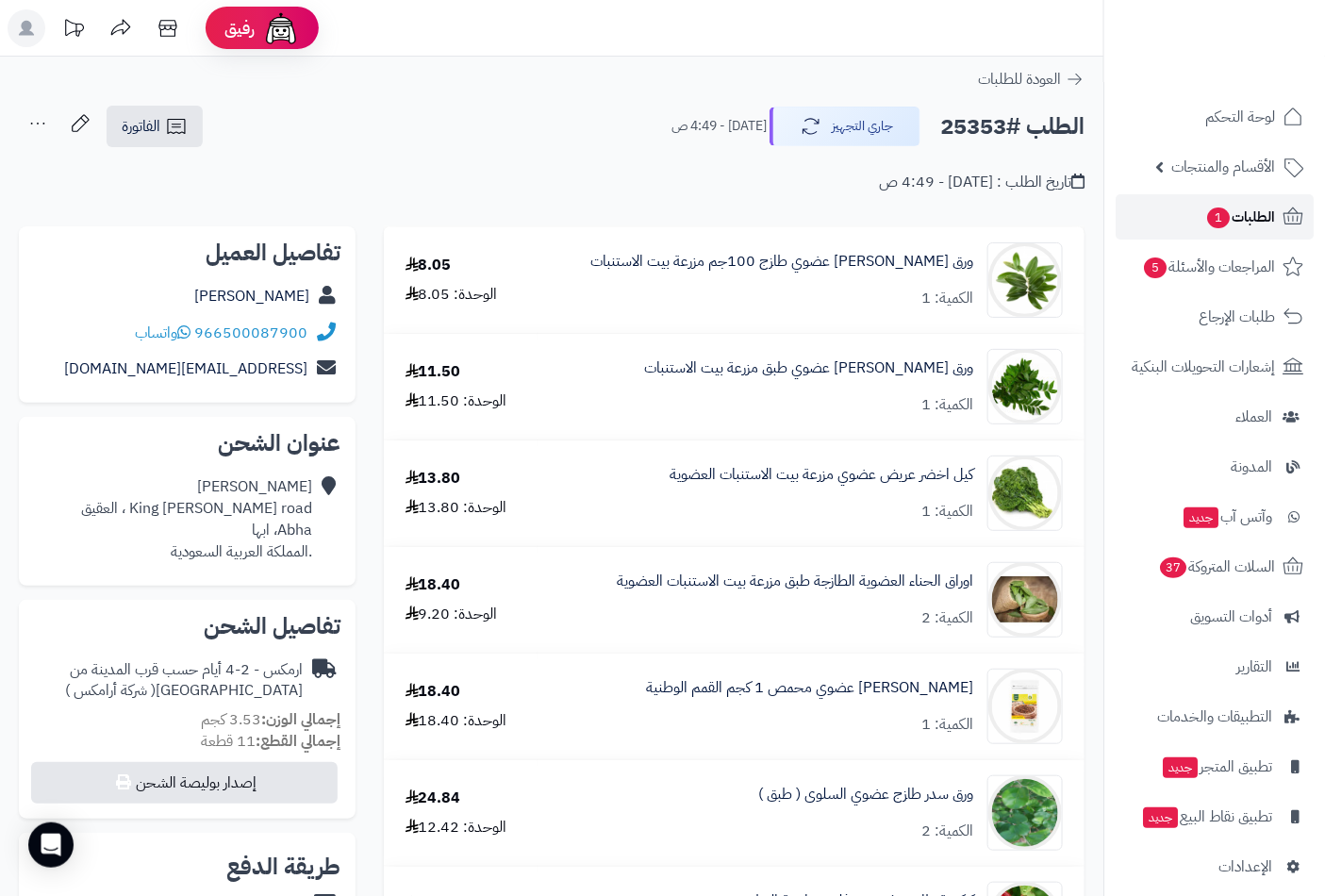
click at [1237, 204] on span "الطلبات 1" at bounding box center [1241, 216] width 69 height 27
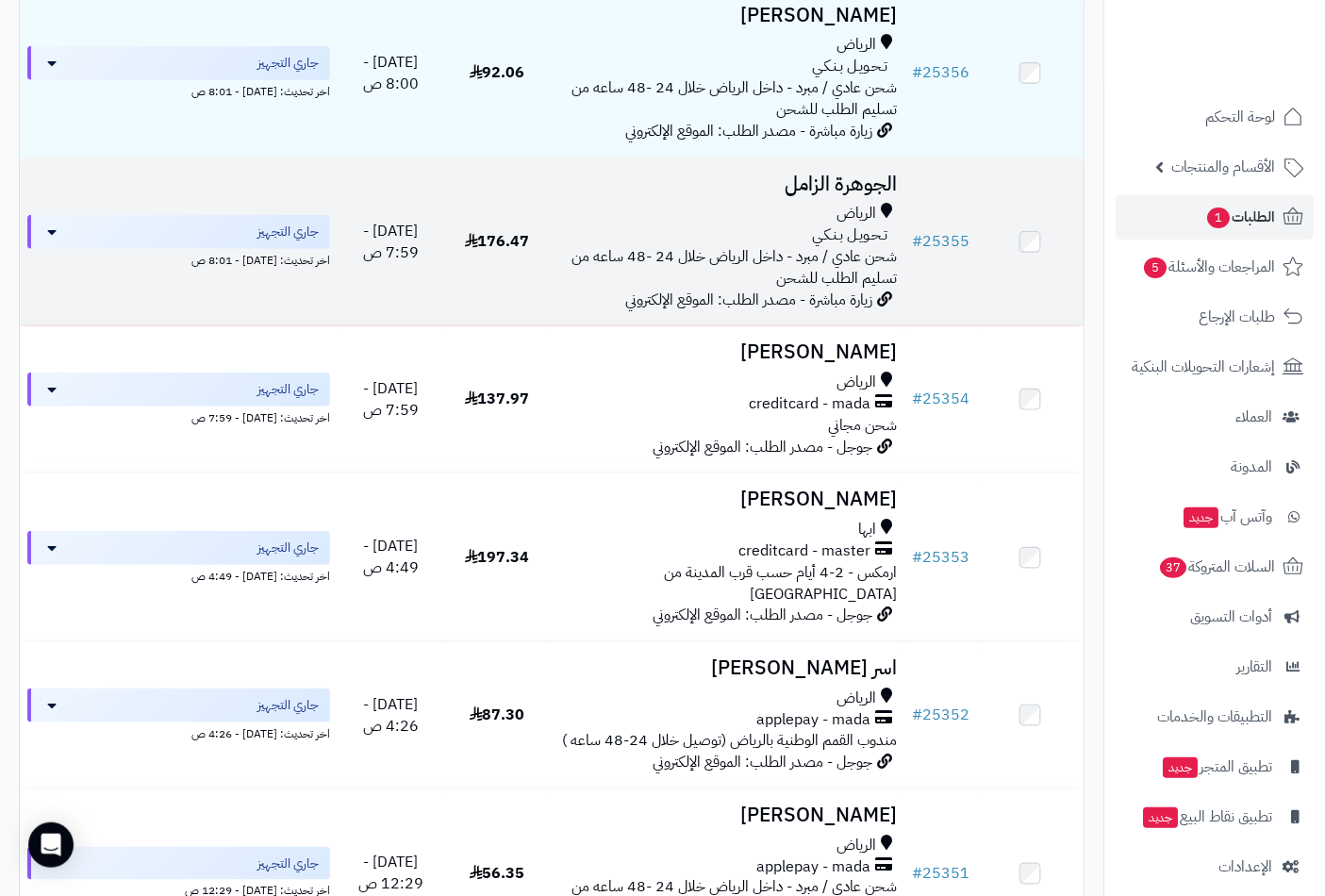
scroll to position [349, 0]
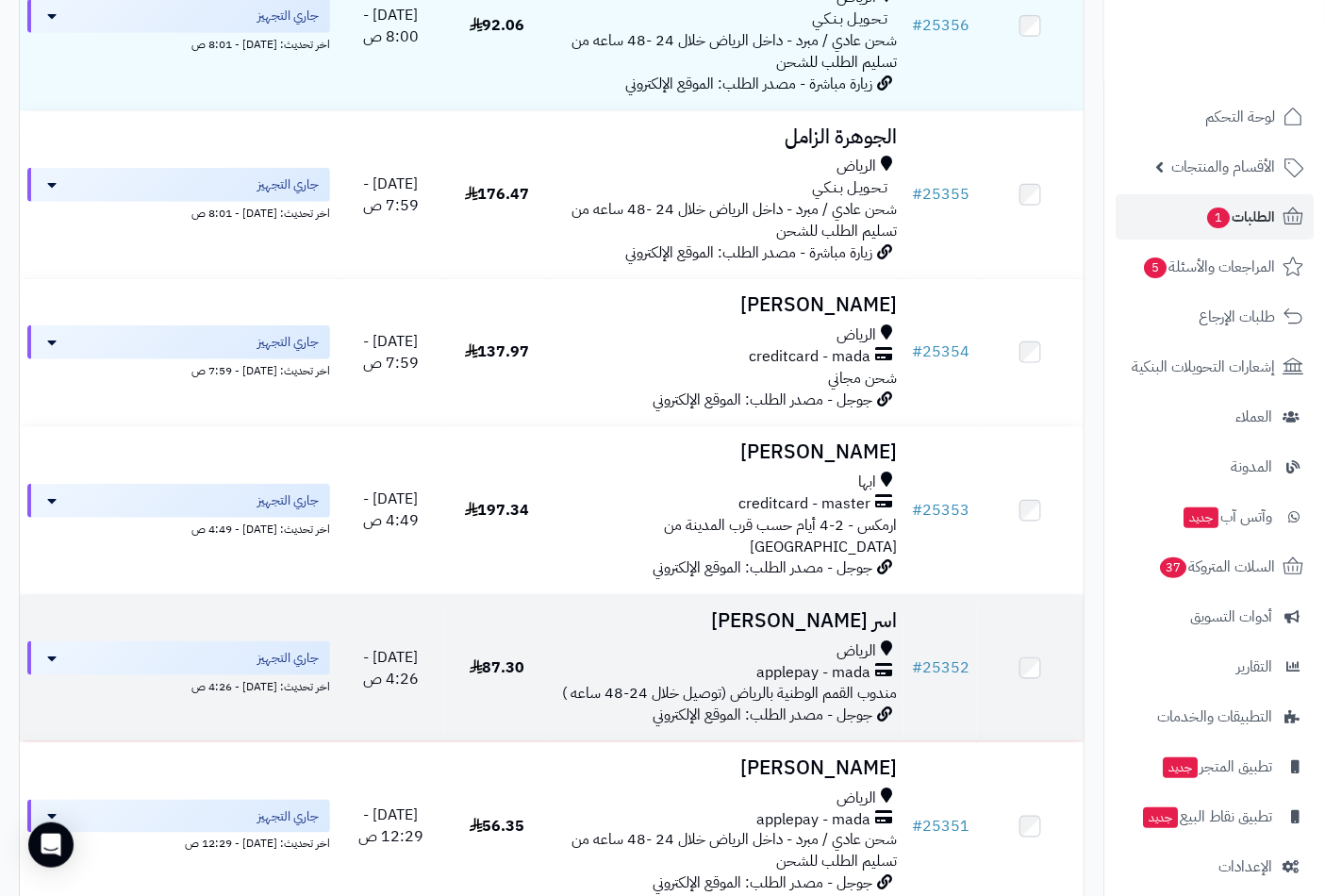
click at [856, 626] on h3 "اسر المطيري" at bounding box center [729, 621] width 339 height 22
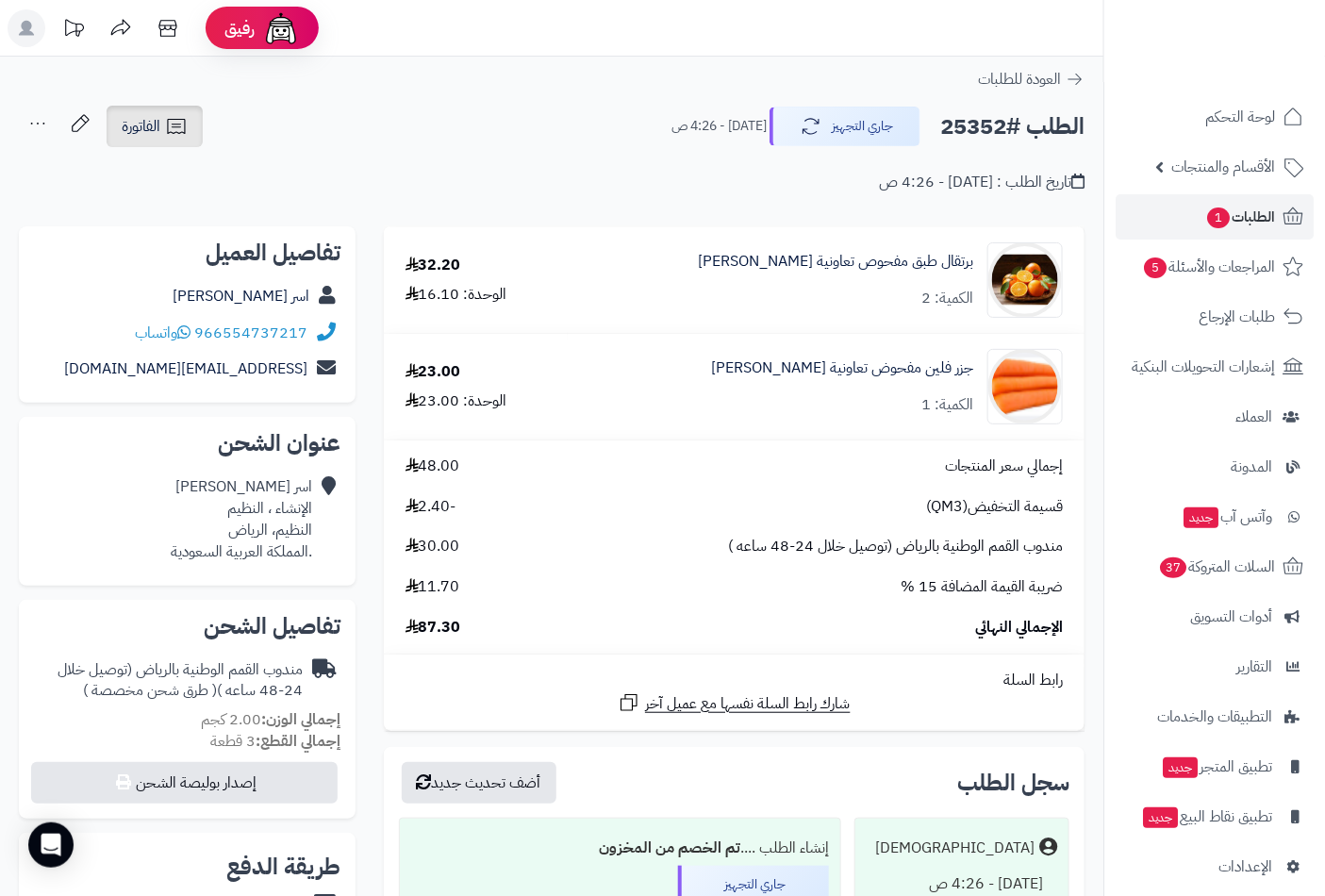
click at [157, 130] on span "الفاتورة" at bounding box center [141, 126] width 39 height 23
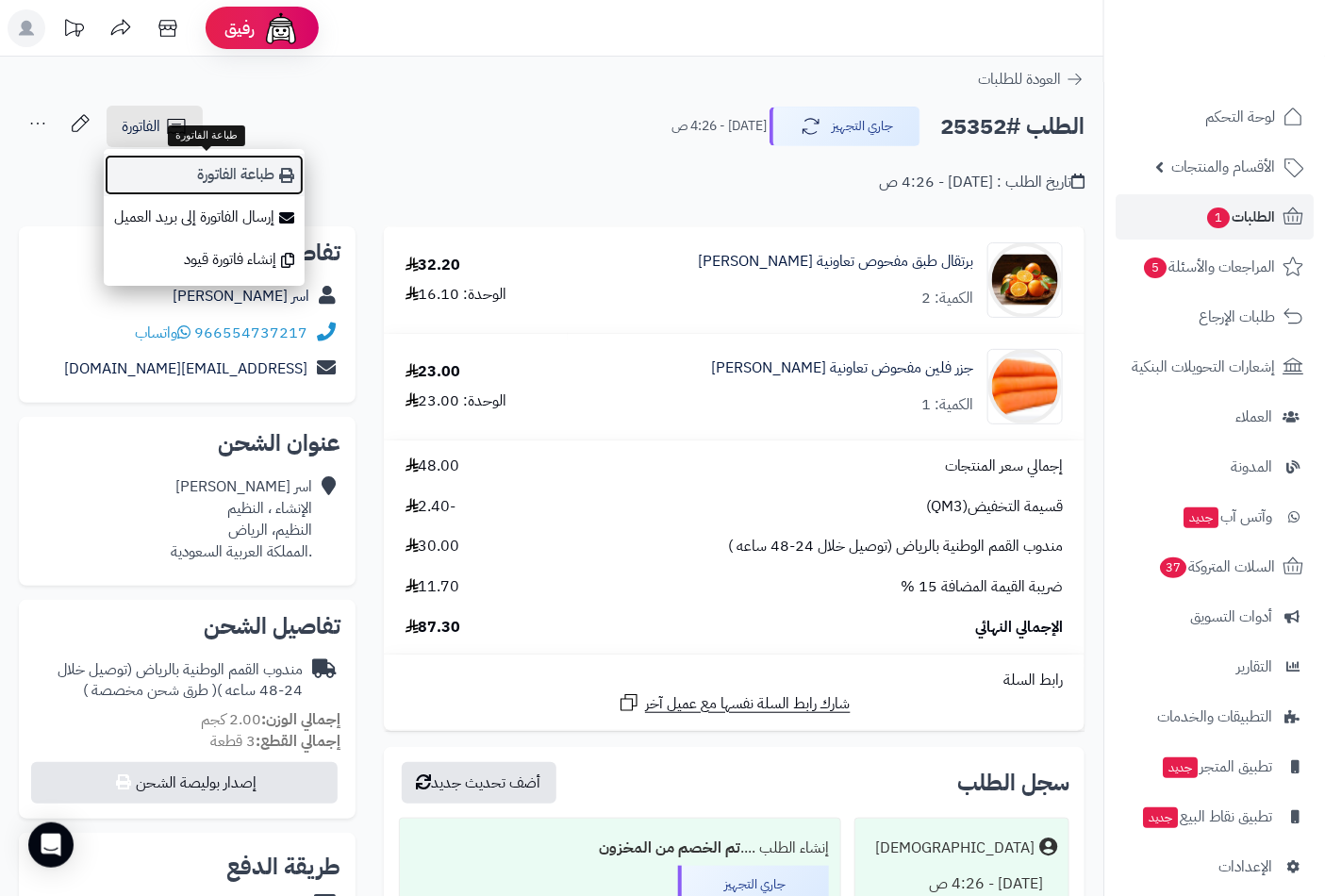
click at [228, 178] on link "طباعة الفاتورة" at bounding box center [204, 175] width 200 height 43
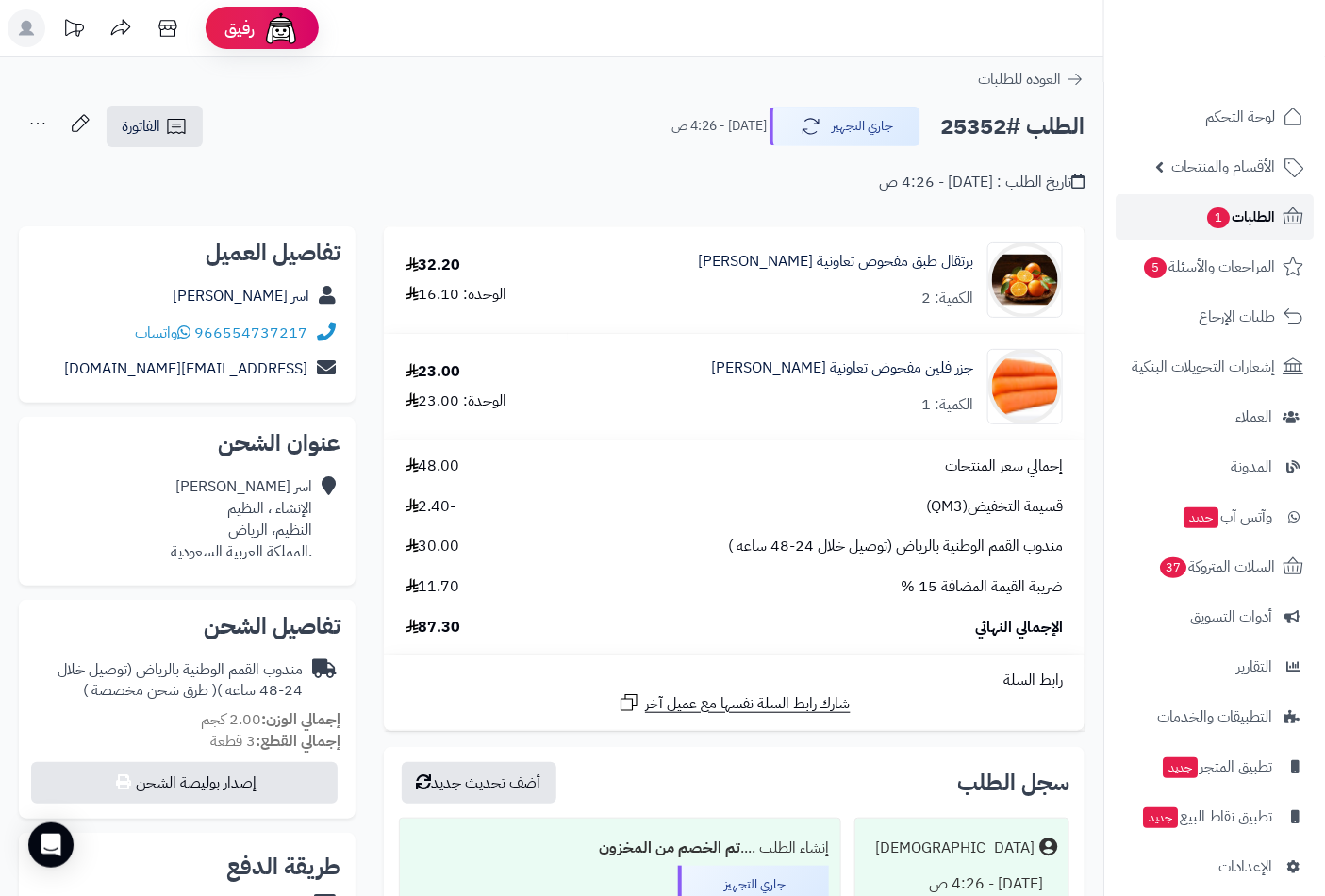
click at [1248, 212] on span "الطلبات 1" at bounding box center [1241, 216] width 69 height 27
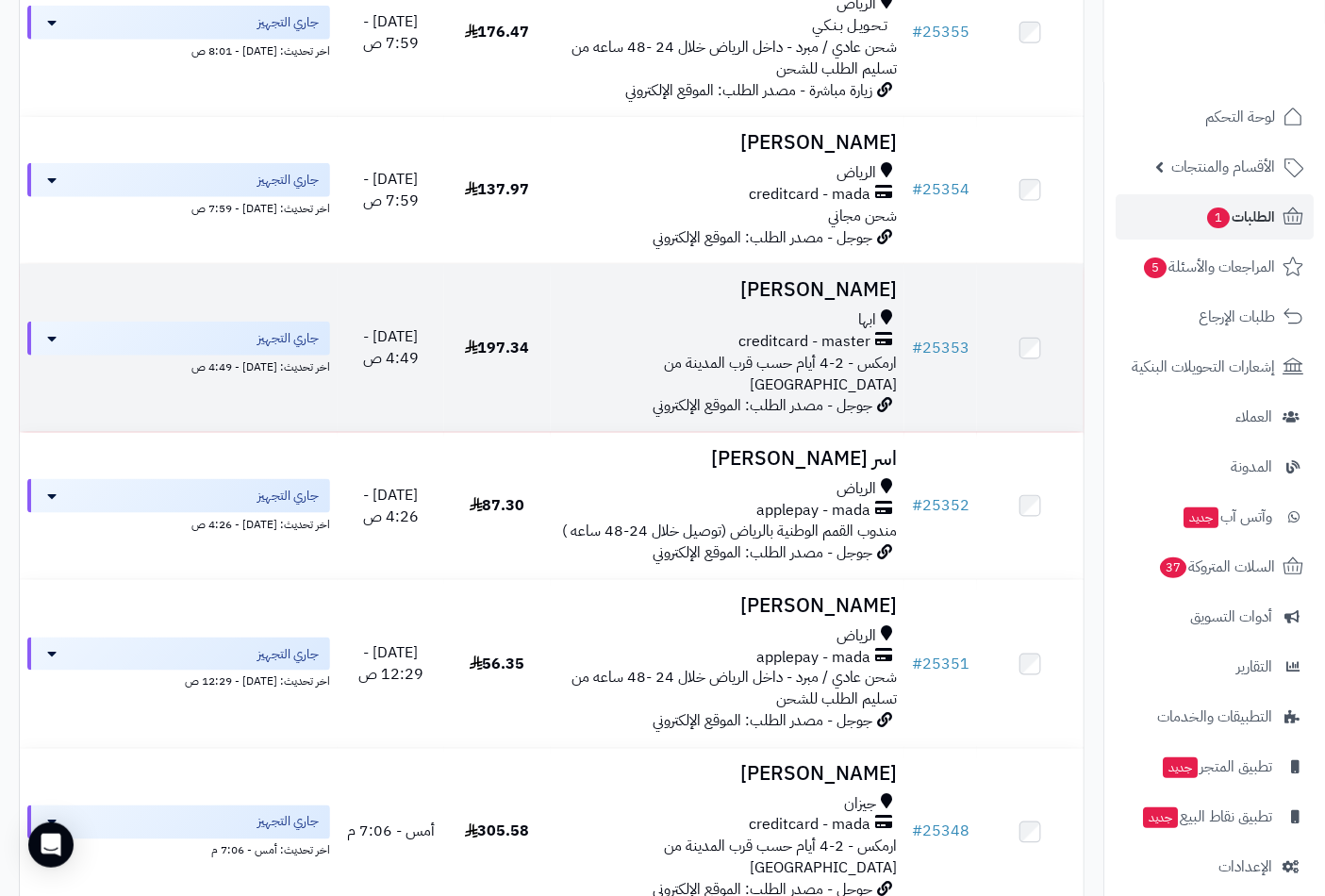
scroll to position [523, 0]
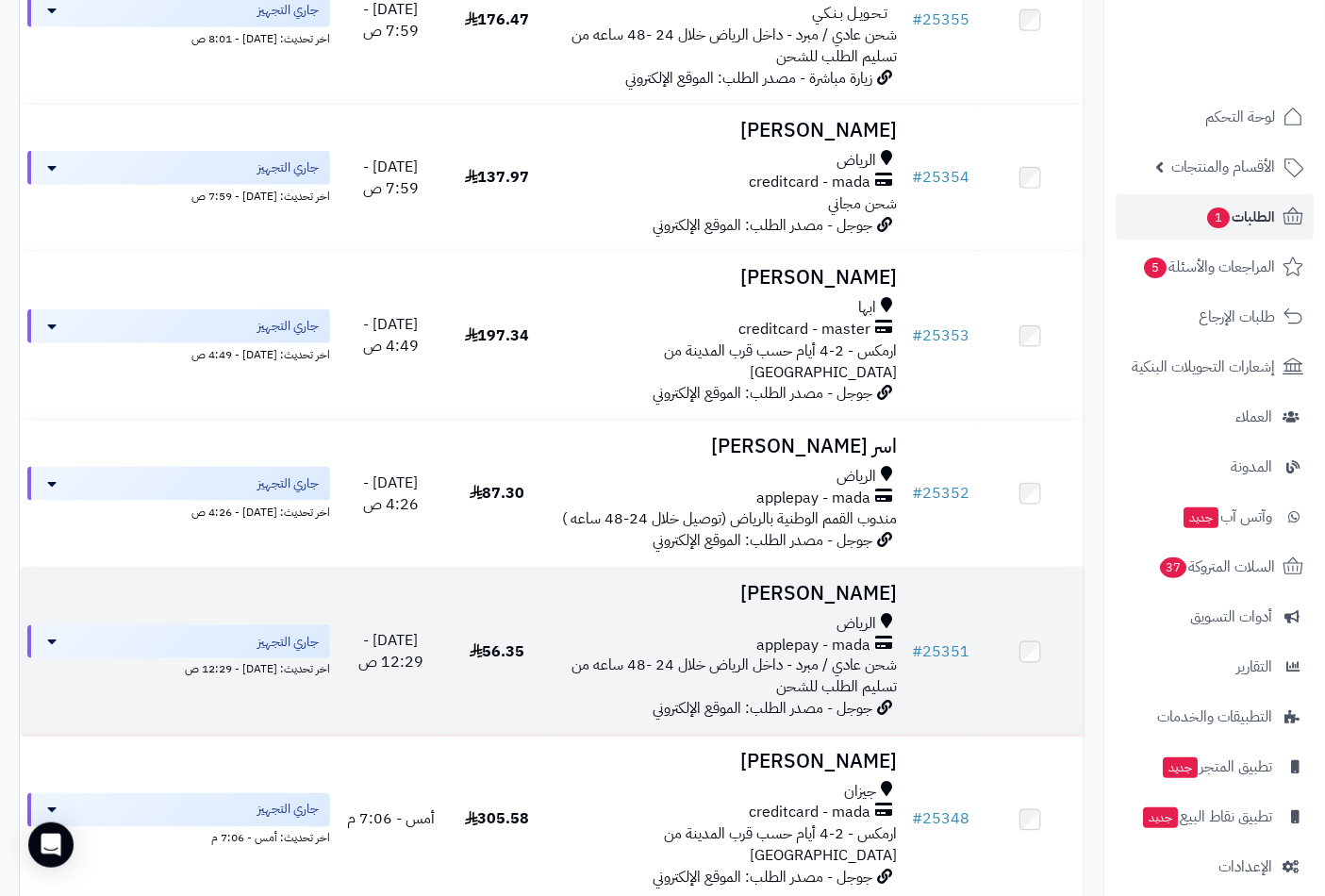
click at [865, 582] on h3 "[PERSON_NAME]" at bounding box center [729, 593] width 339 height 22
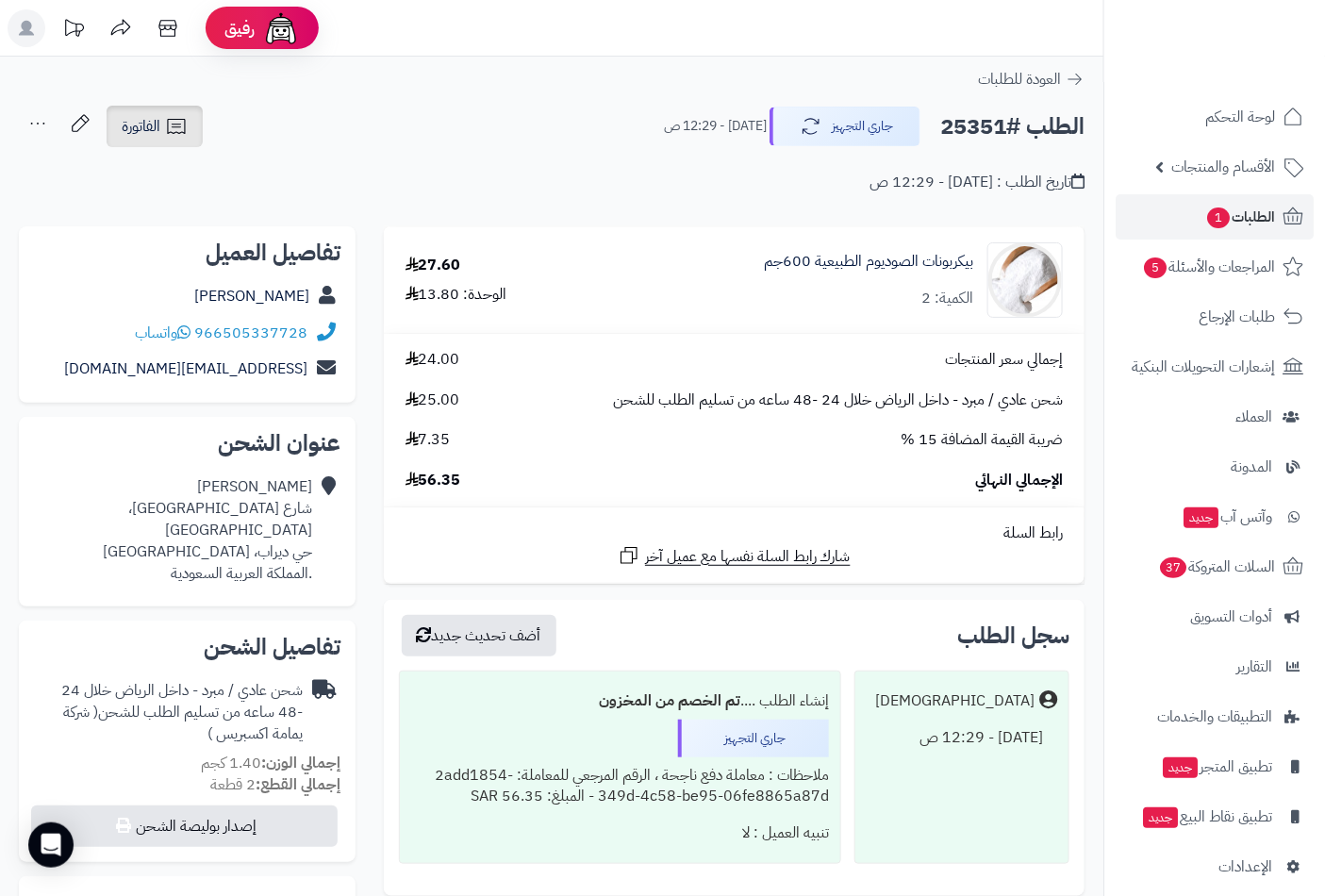
click at [147, 125] on span "الفاتورة" at bounding box center [141, 126] width 39 height 23
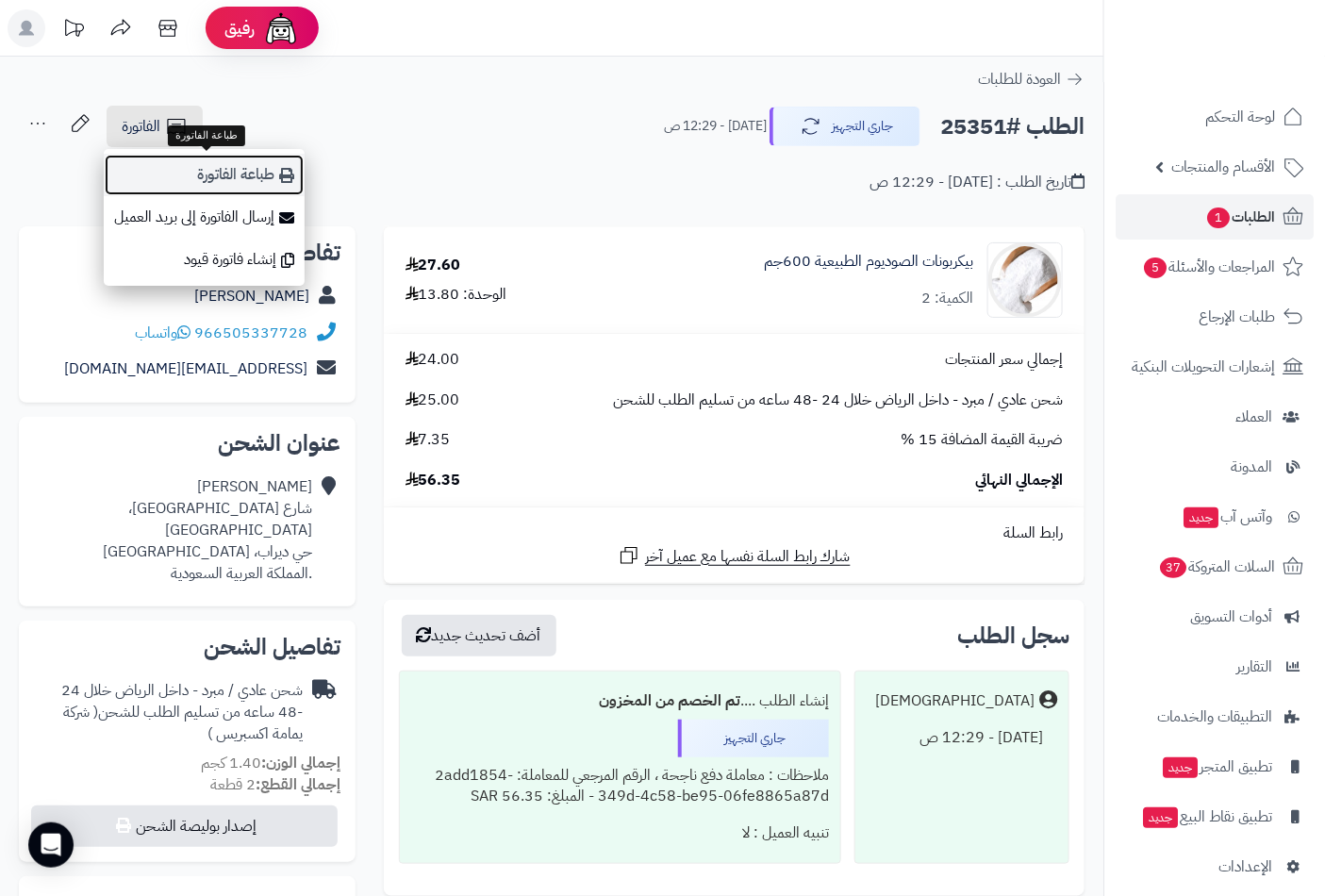
click at [269, 165] on link "طباعة الفاتورة" at bounding box center [204, 175] width 200 height 43
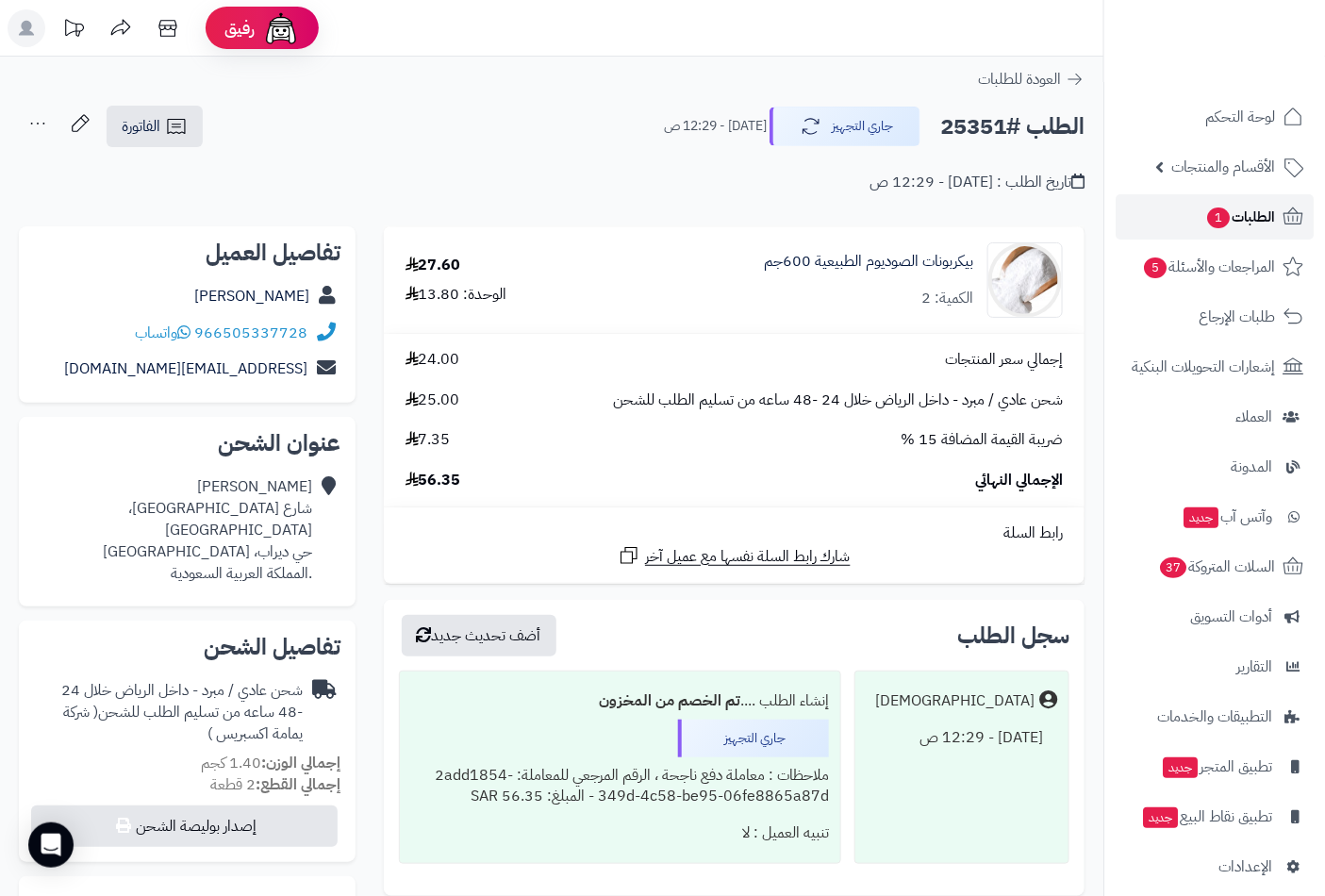
click at [1253, 217] on span "الطلبات 1" at bounding box center [1241, 216] width 69 height 27
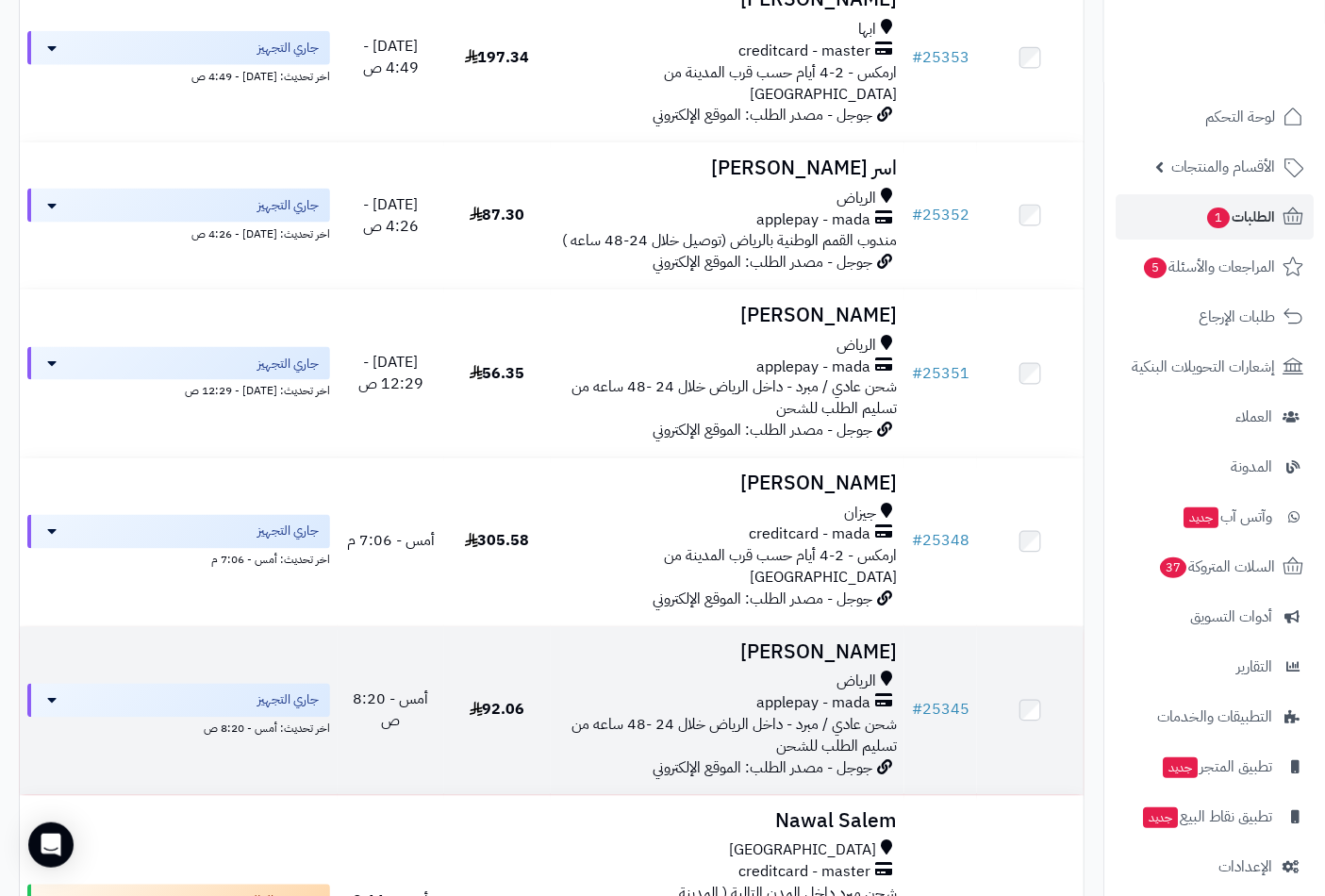
scroll to position [872, 0]
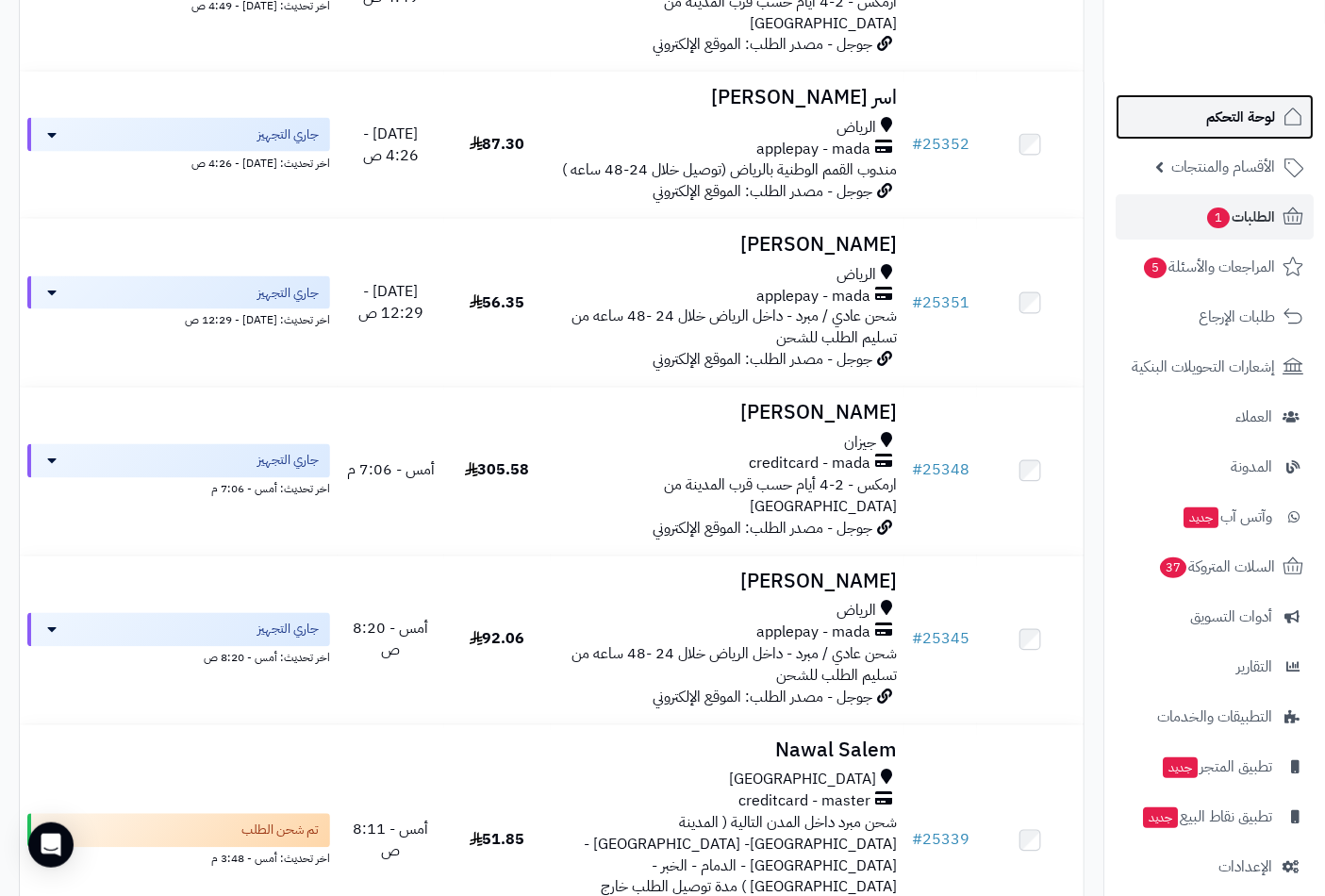
click at [1227, 102] on link "لوحة التحكم" at bounding box center [1215, 117] width 199 height 46
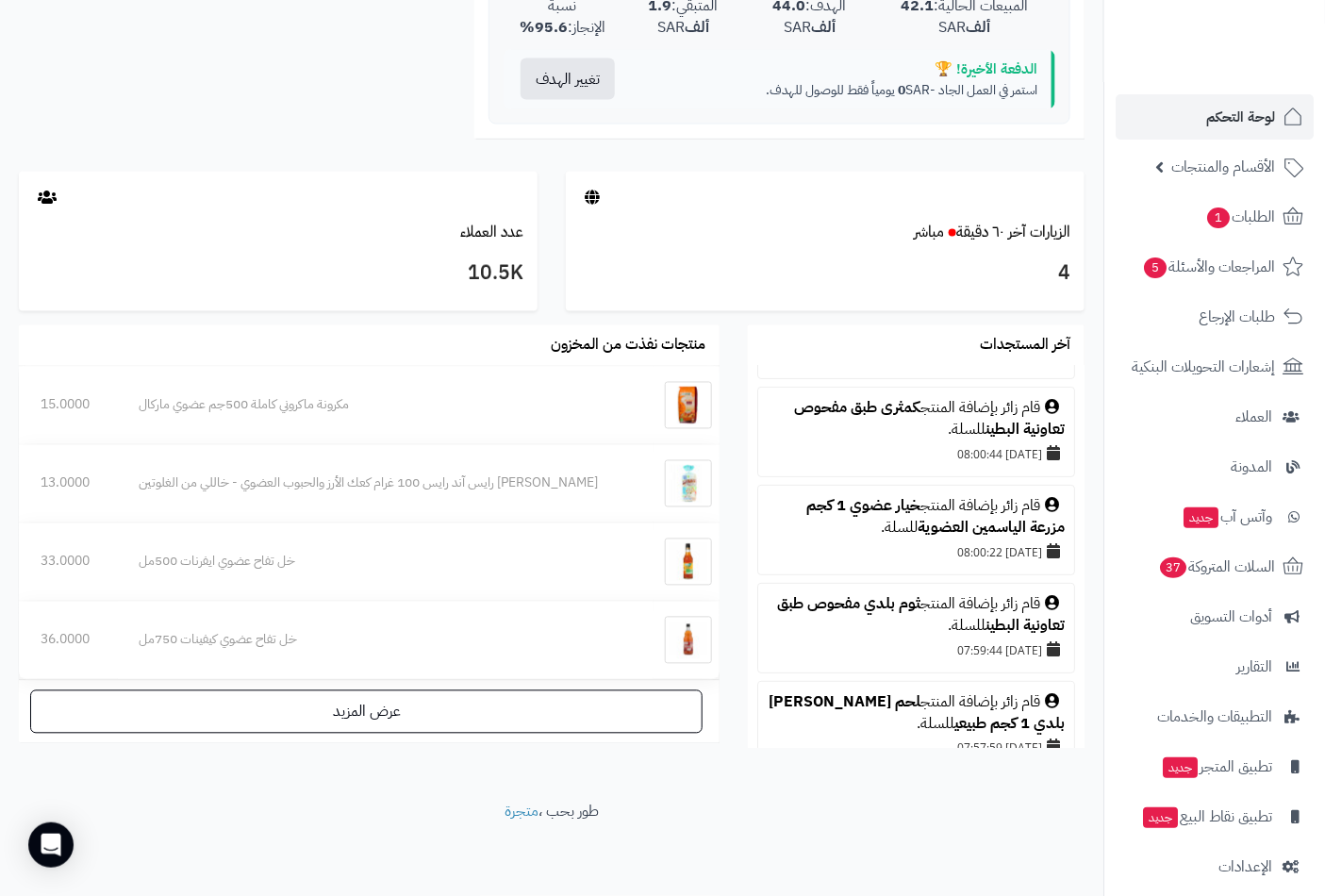
scroll to position [349, 0]
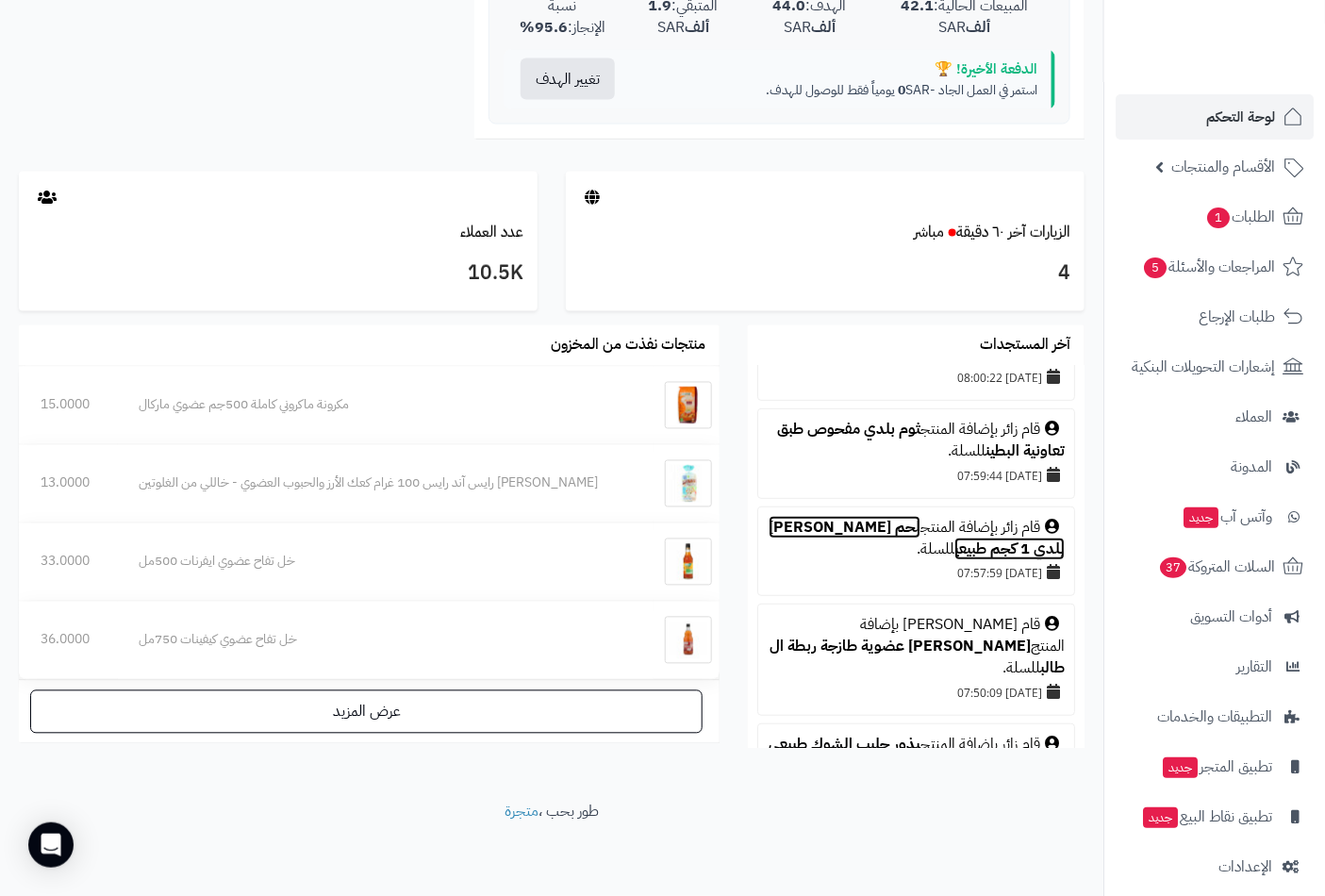
click at [856, 520] on link "لحم نعيمي بلدي 1 كجم طبيعي" at bounding box center [917, 538] width 296 height 45
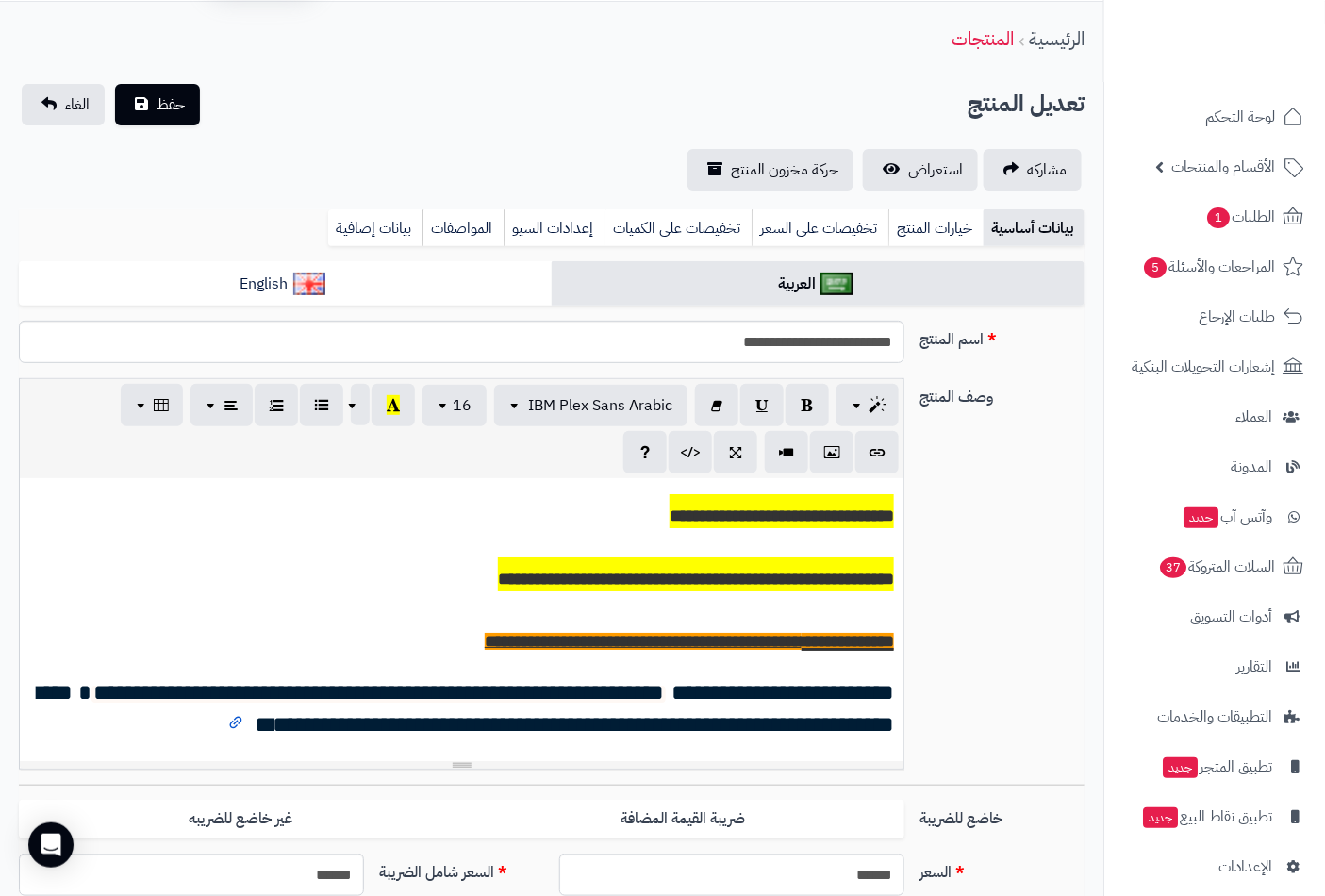
scroll to position [261, 0]
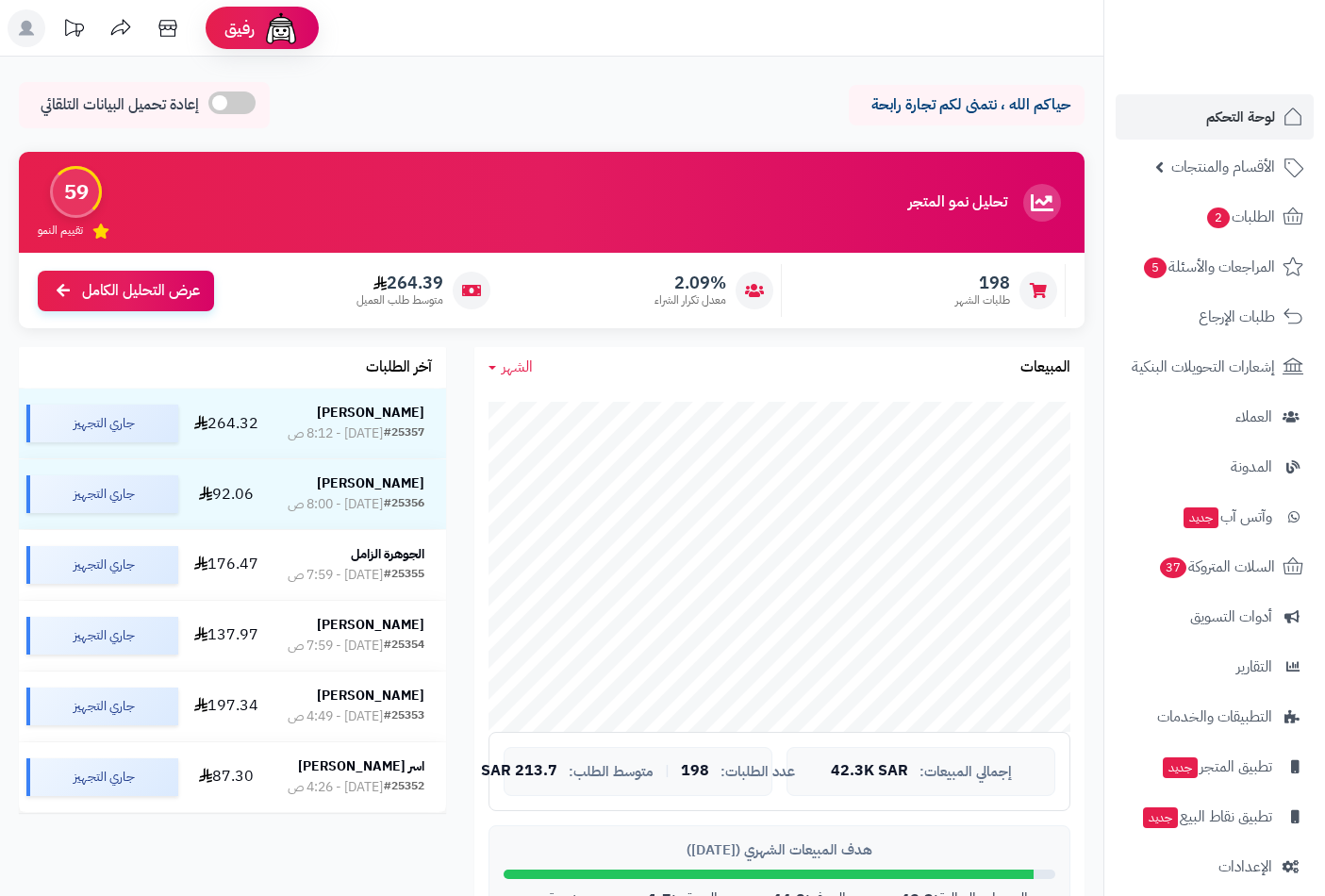
scroll to position [893, 0]
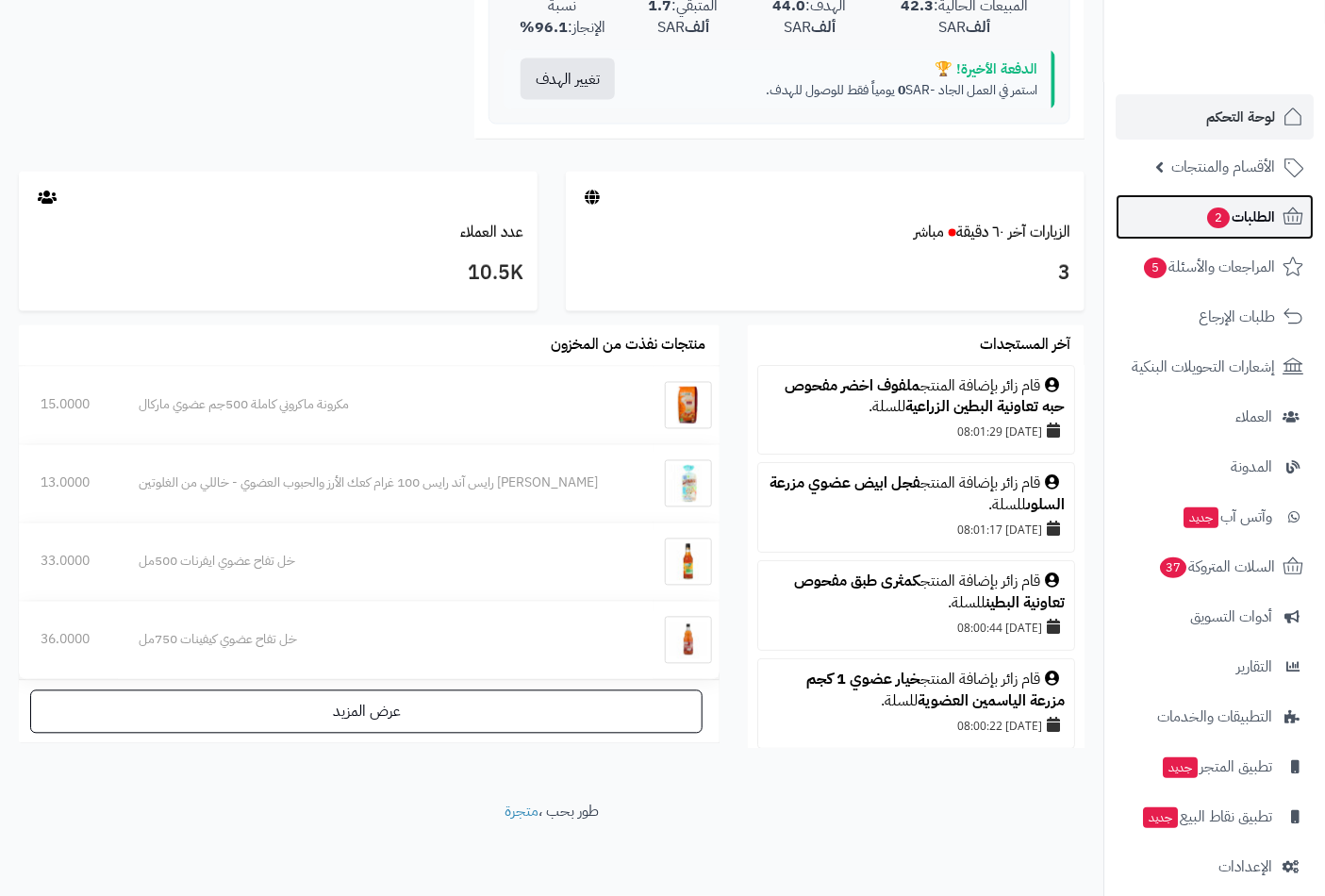
click at [1258, 221] on span "الطلبات 2" at bounding box center [1241, 216] width 69 height 27
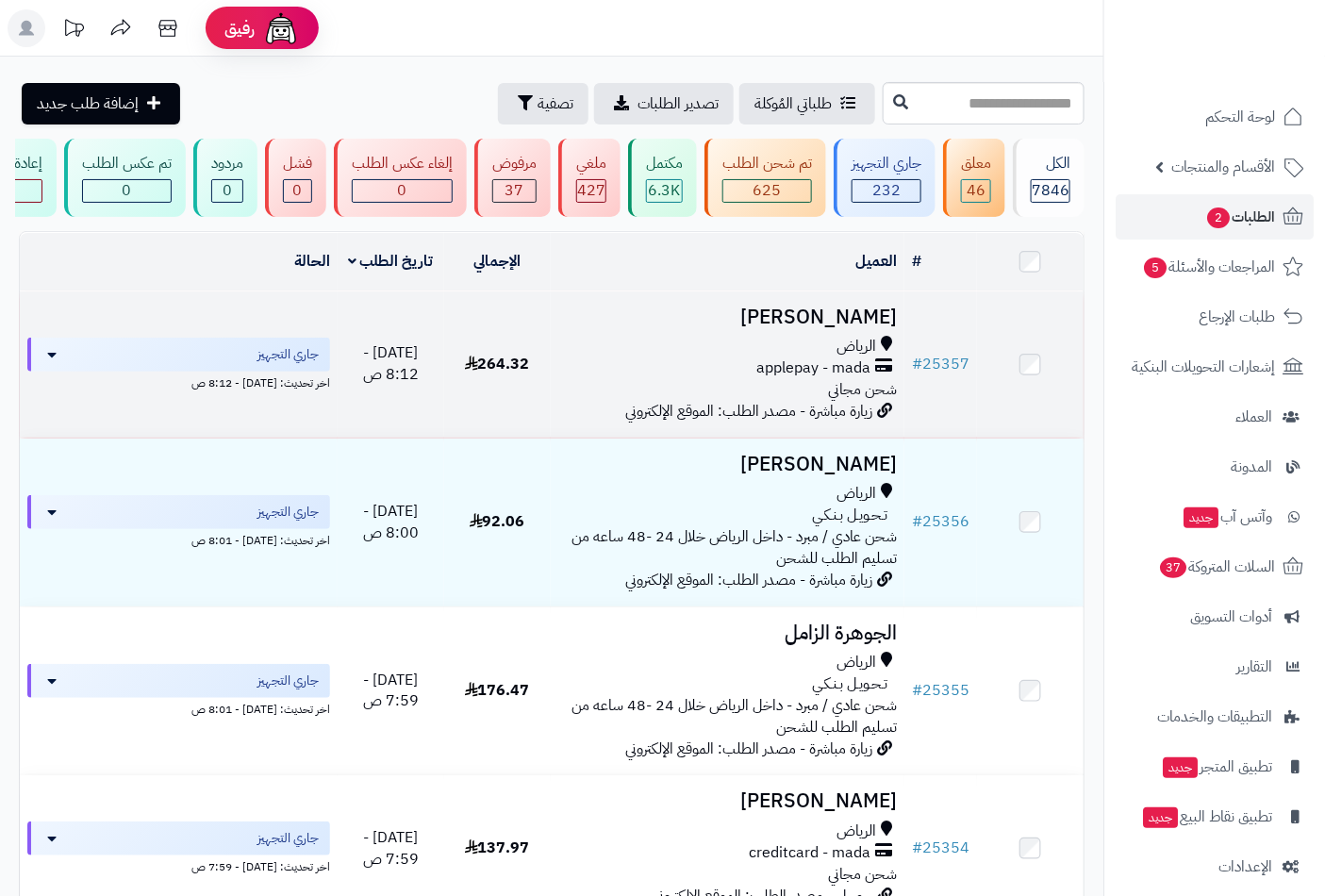
click at [834, 321] on h3 "[PERSON_NAME]" at bounding box center [729, 318] width 339 height 22
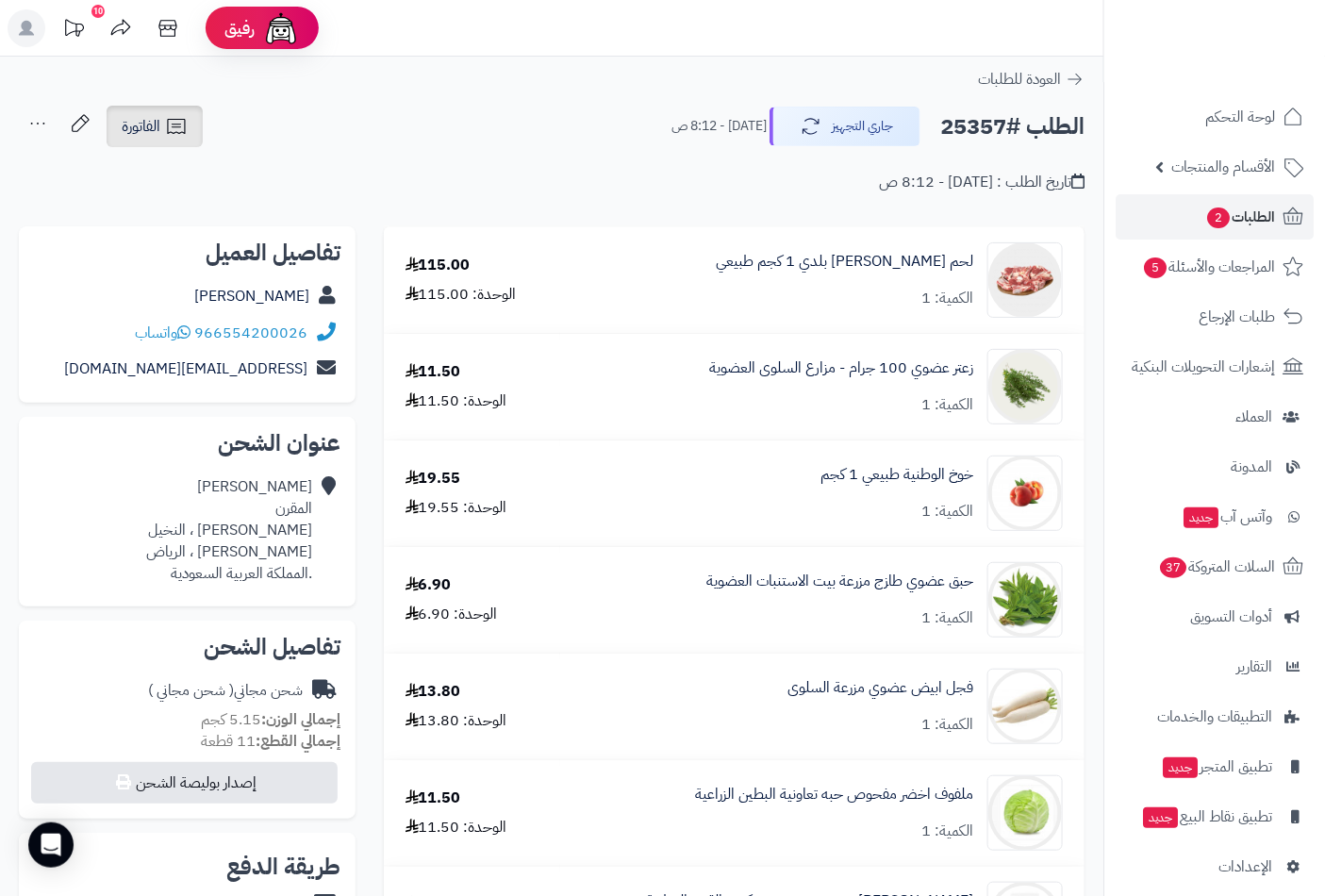
click at [146, 125] on span "الفاتورة" at bounding box center [141, 126] width 39 height 23
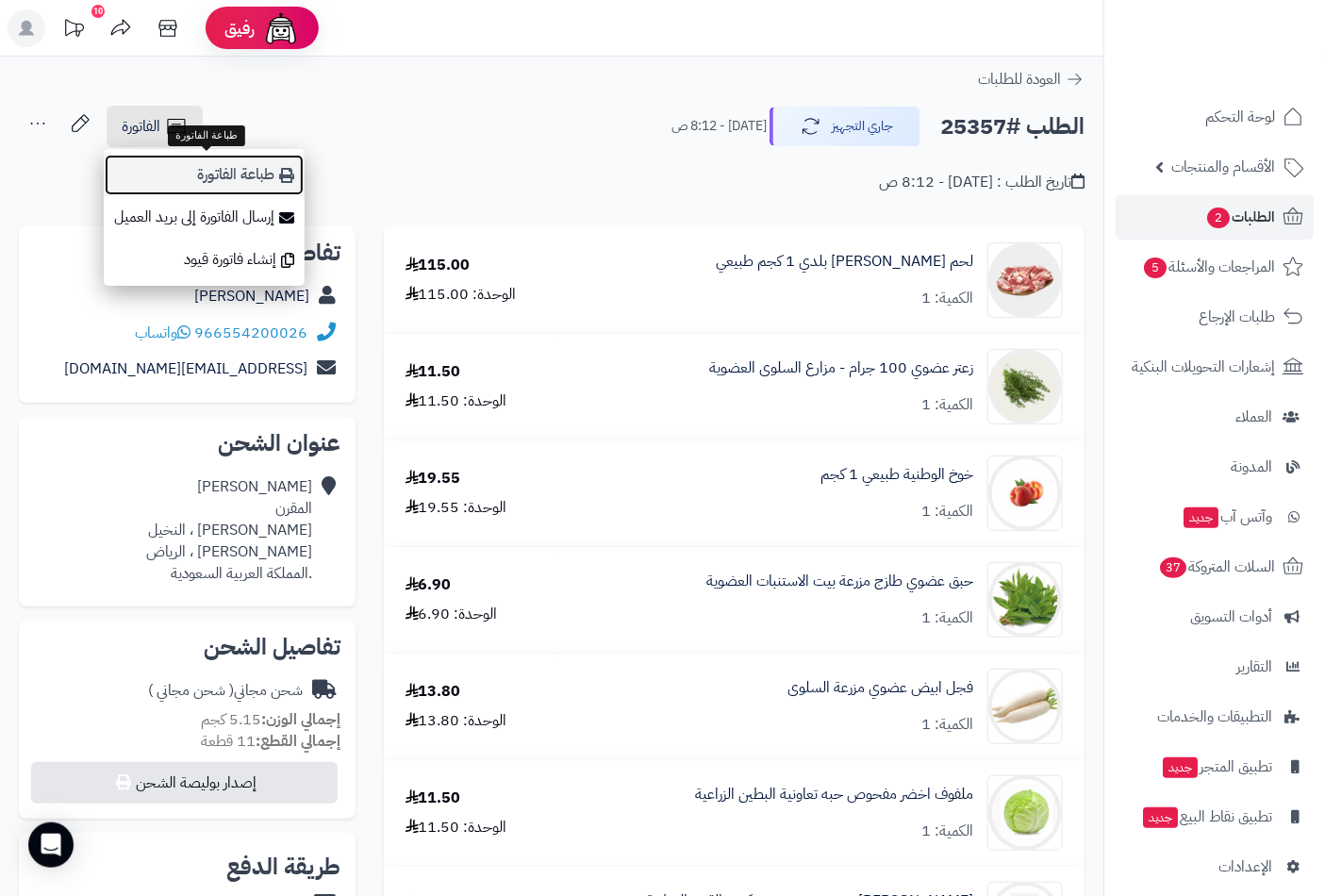
click at [237, 180] on link "طباعة الفاتورة" at bounding box center [204, 175] width 200 height 43
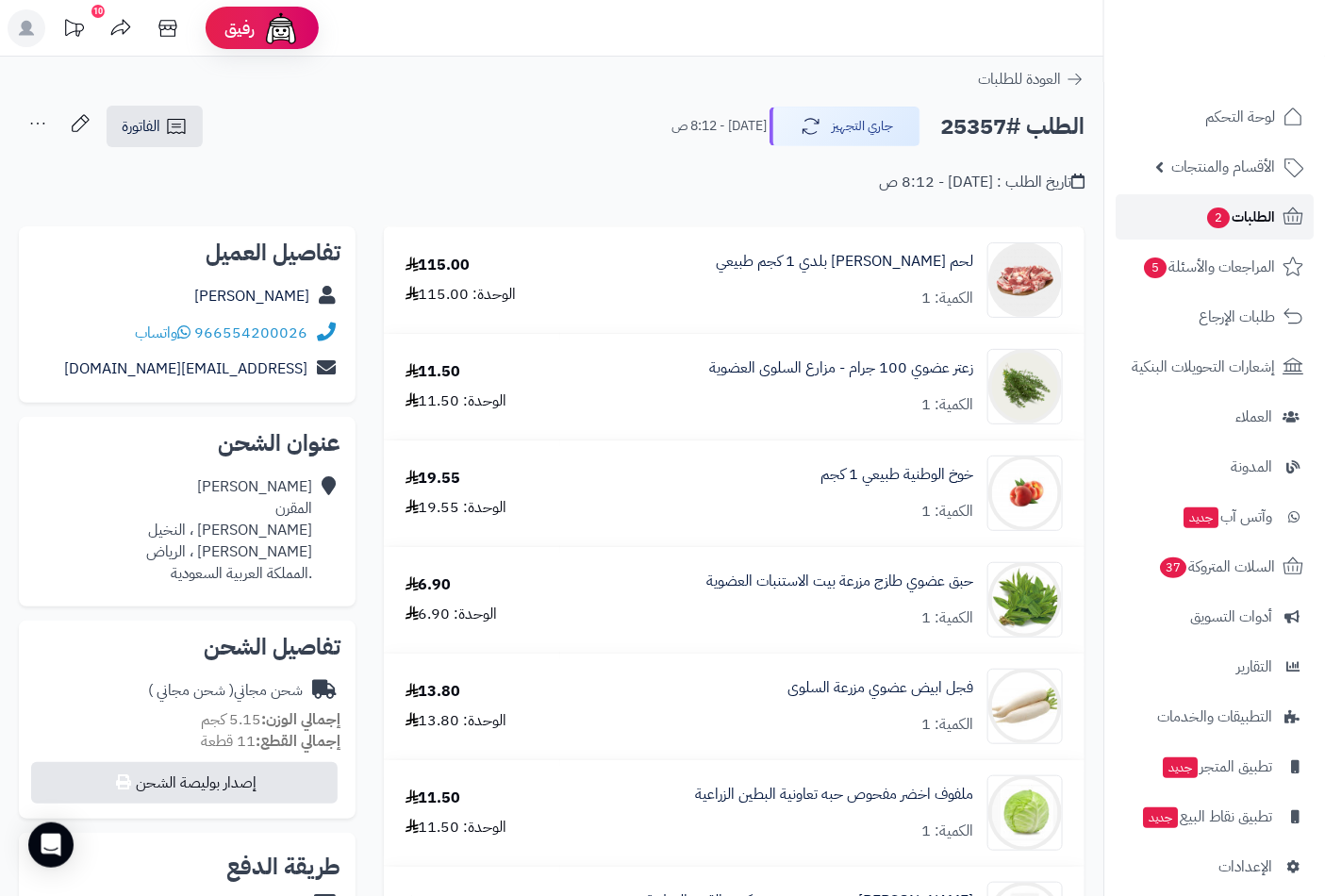
click at [1242, 212] on span "الطلبات 2" at bounding box center [1241, 216] width 69 height 27
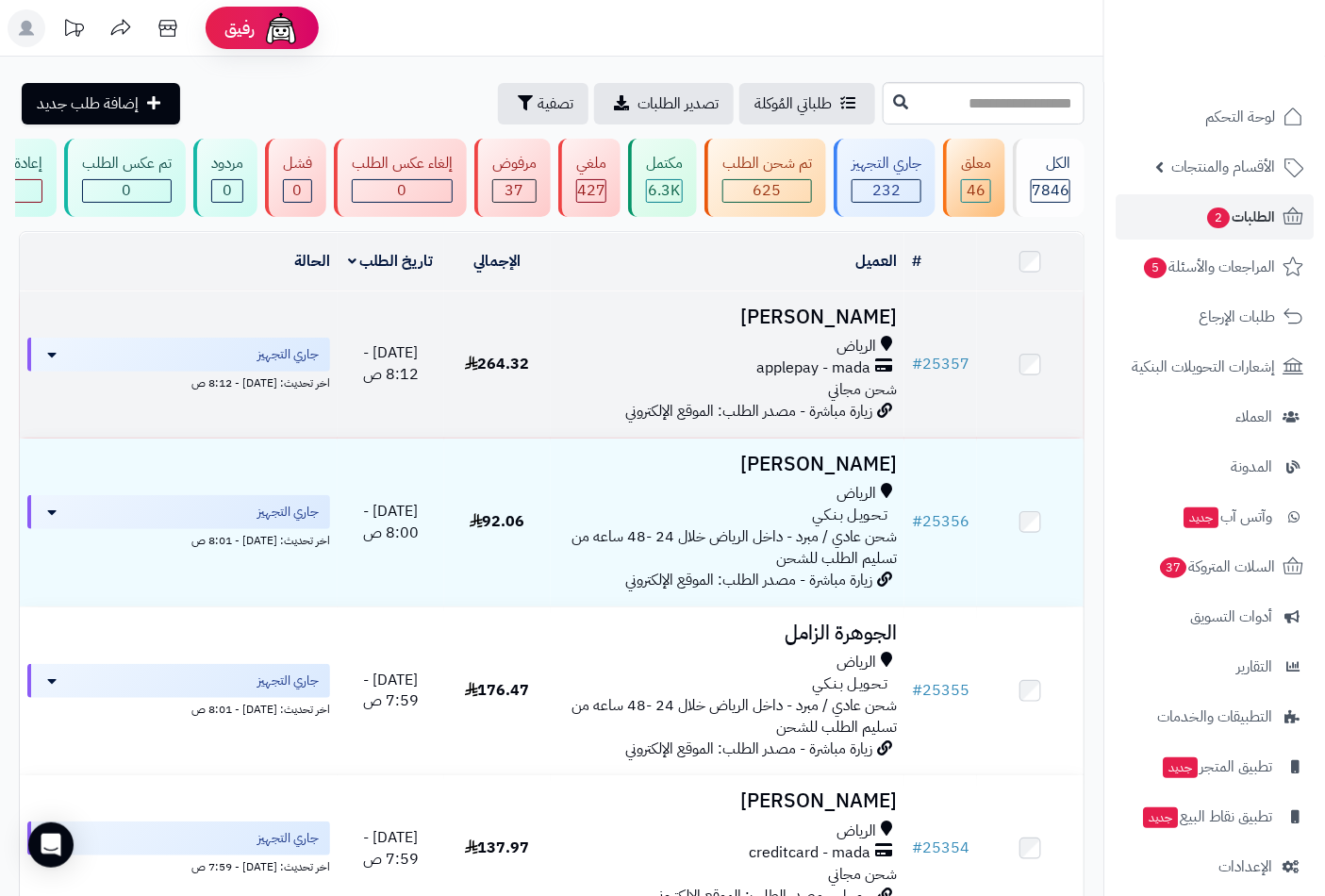
click at [856, 328] on h3 "[PERSON_NAME]" at bounding box center [729, 318] width 339 height 22
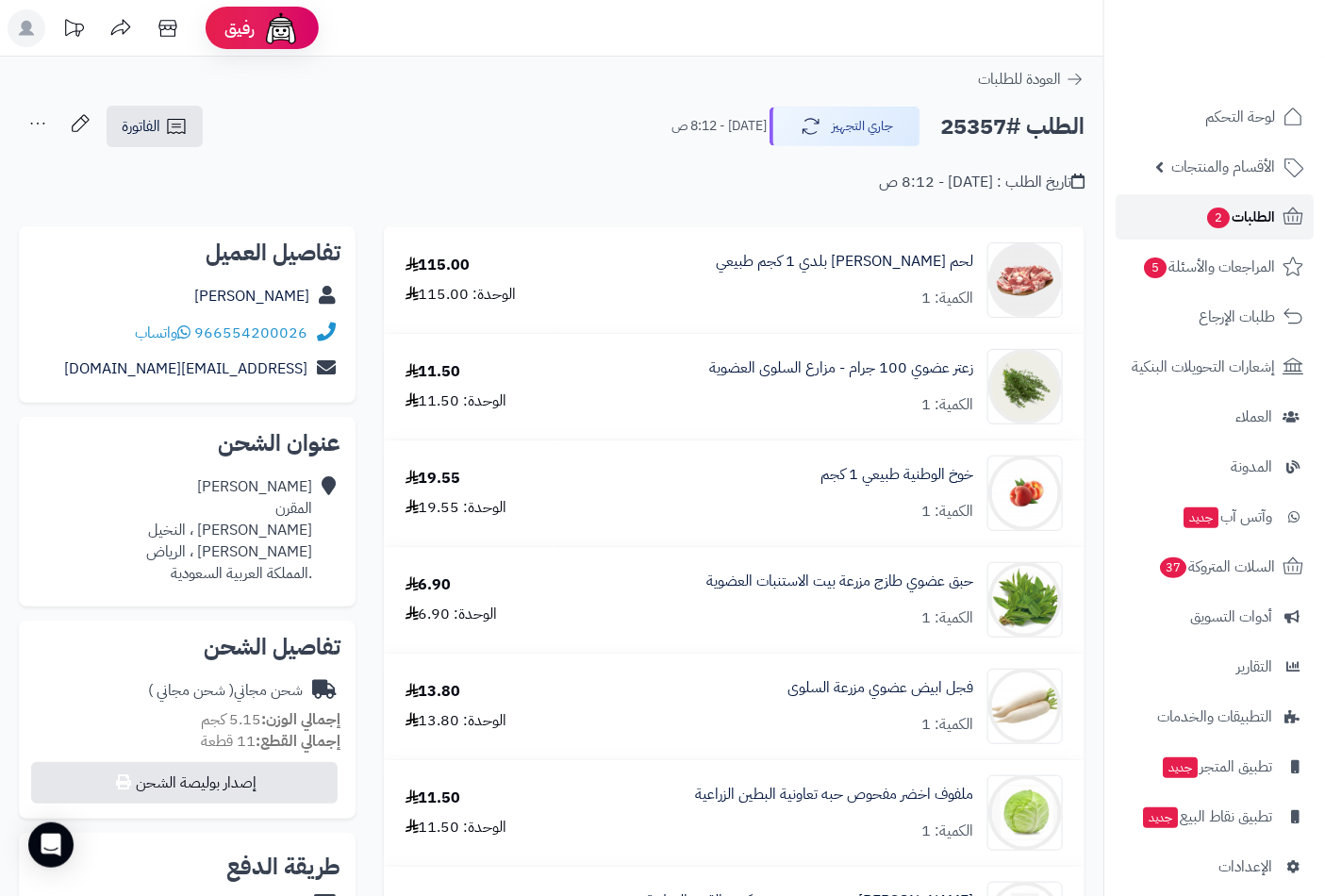
click at [1250, 215] on span "الطلبات 2" at bounding box center [1241, 216] width 69 height 27
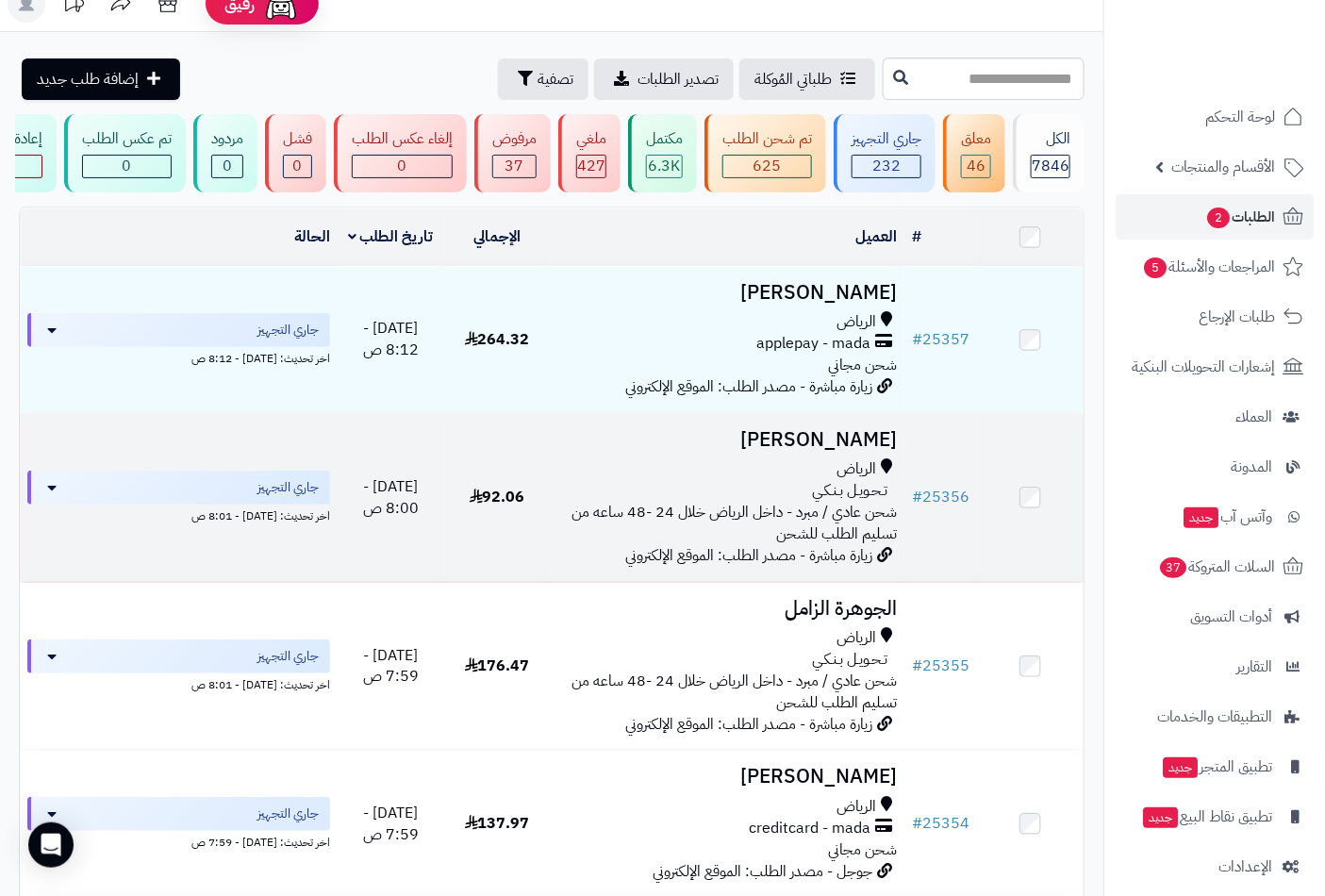
scroll to position [261, 0]
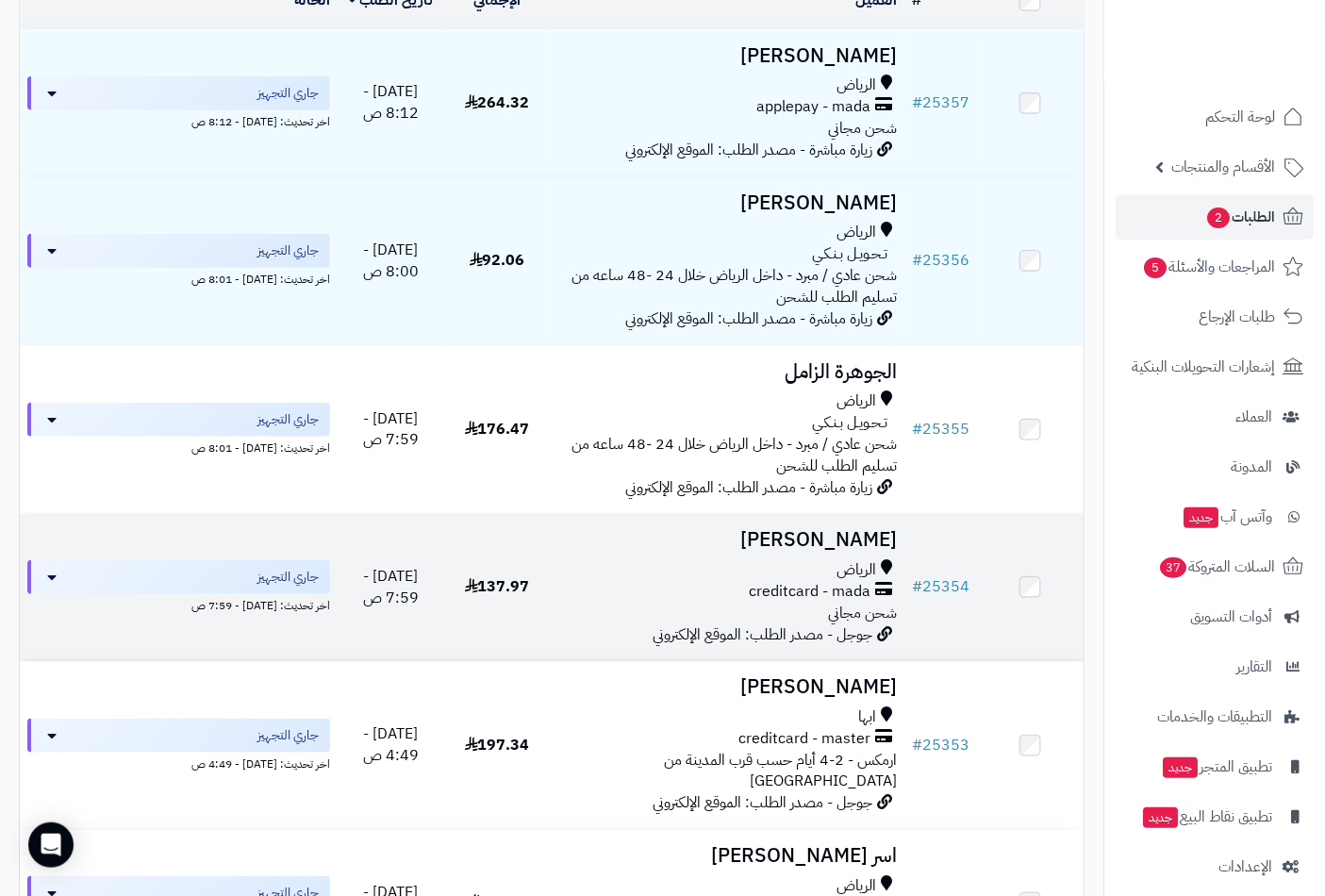
click at [856, 550] on h3 "MOHAMMED HAMZAWI" at bounding box center [729, 540] width 339 height 22
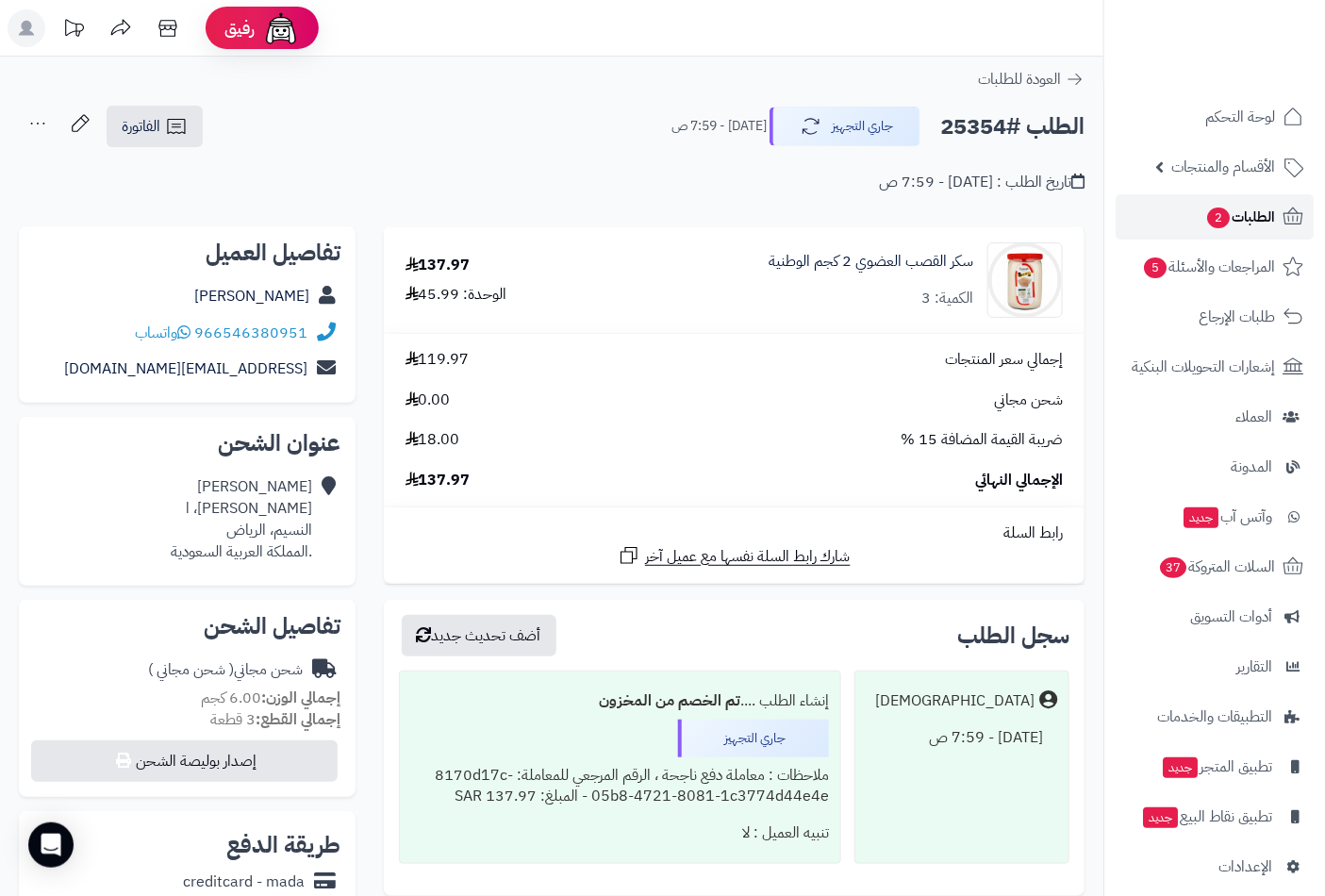
click at [1264, 221] on span "الطلبات 2" at bounding box center [1241, 216] width 69 height 27
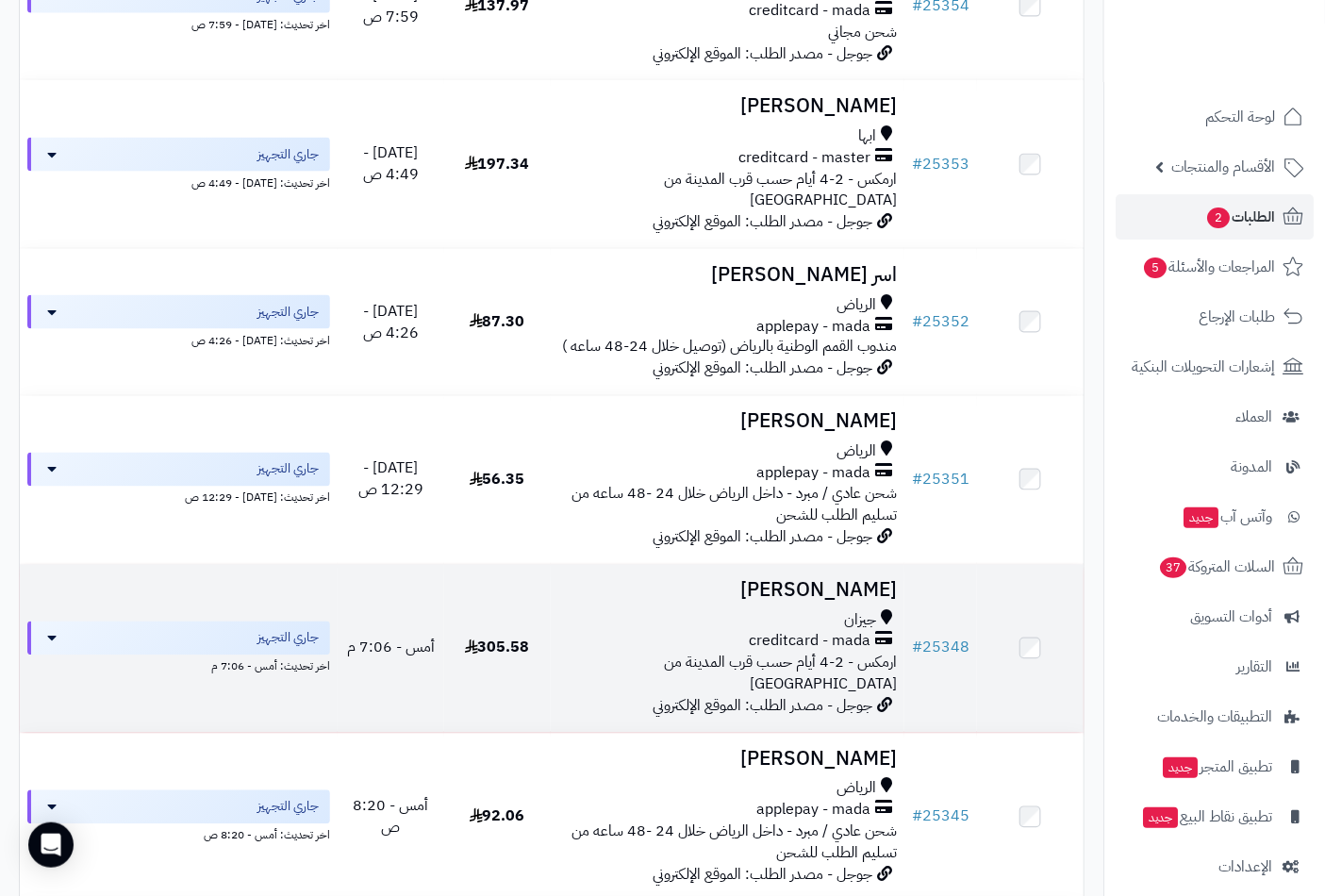
scroll to position [872, 0]
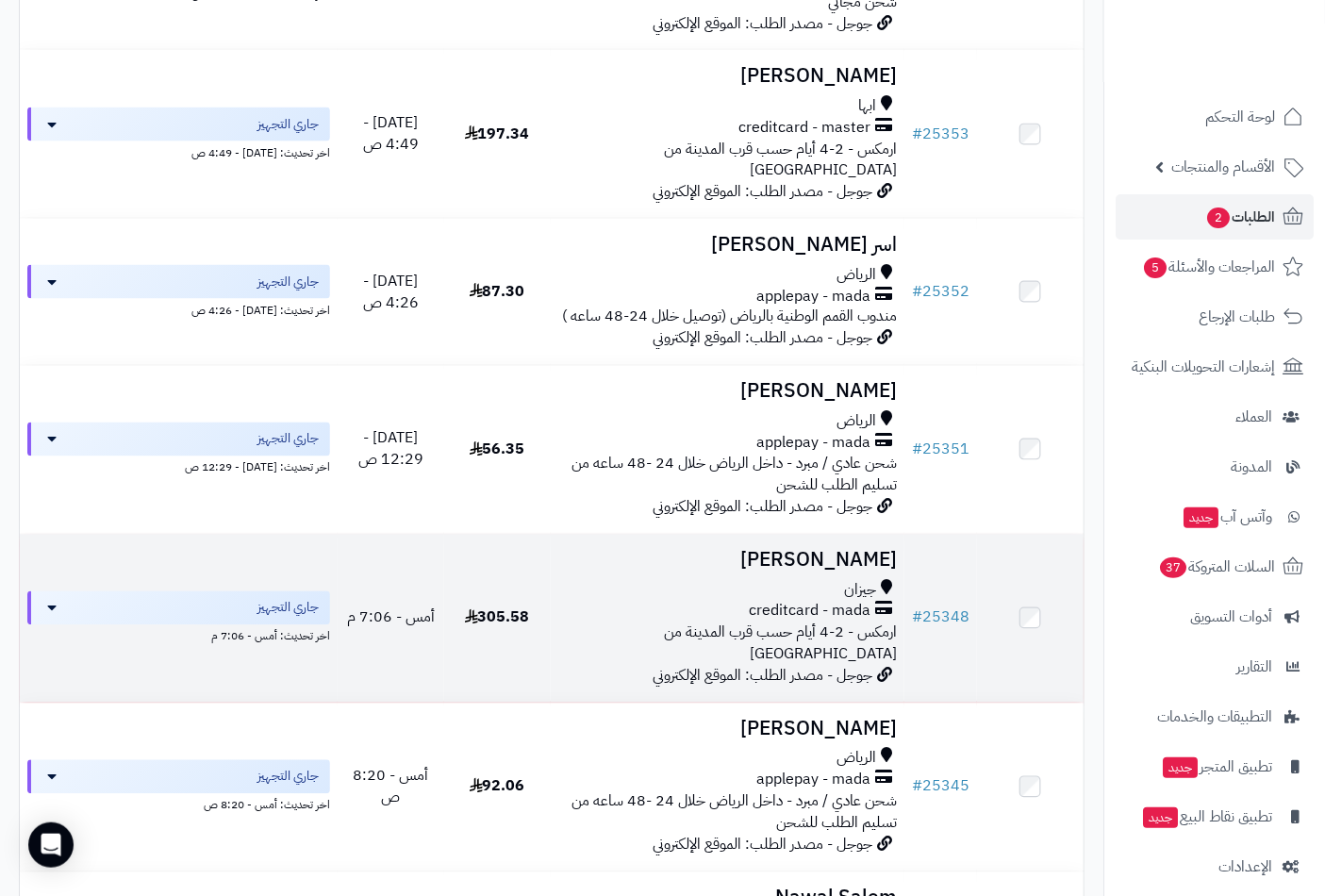
click at [840, 550] on h3 "[PERSON_NAME]" at bounding box center [729, 561] width 339 height 22
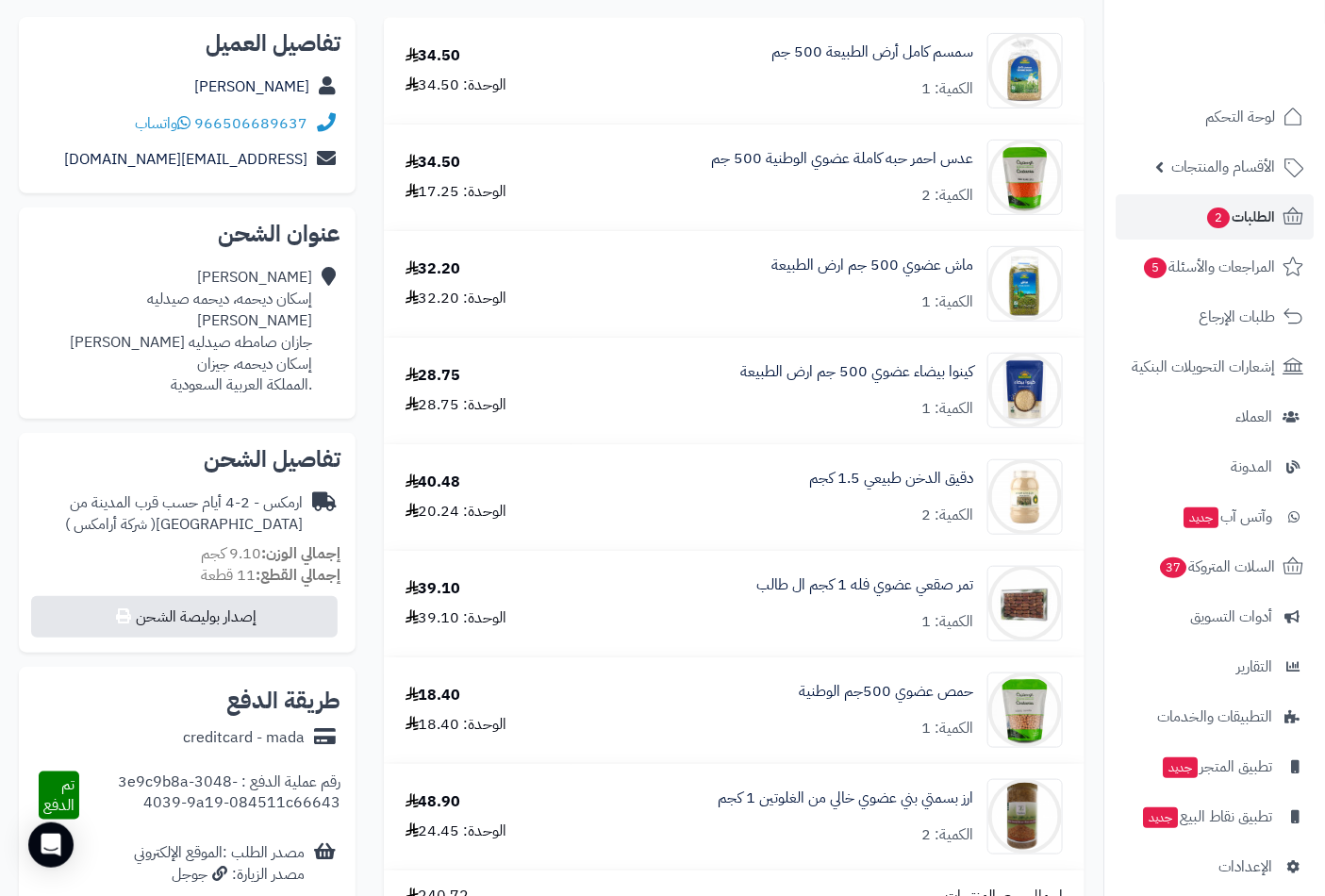
scroll to position [349, 0]
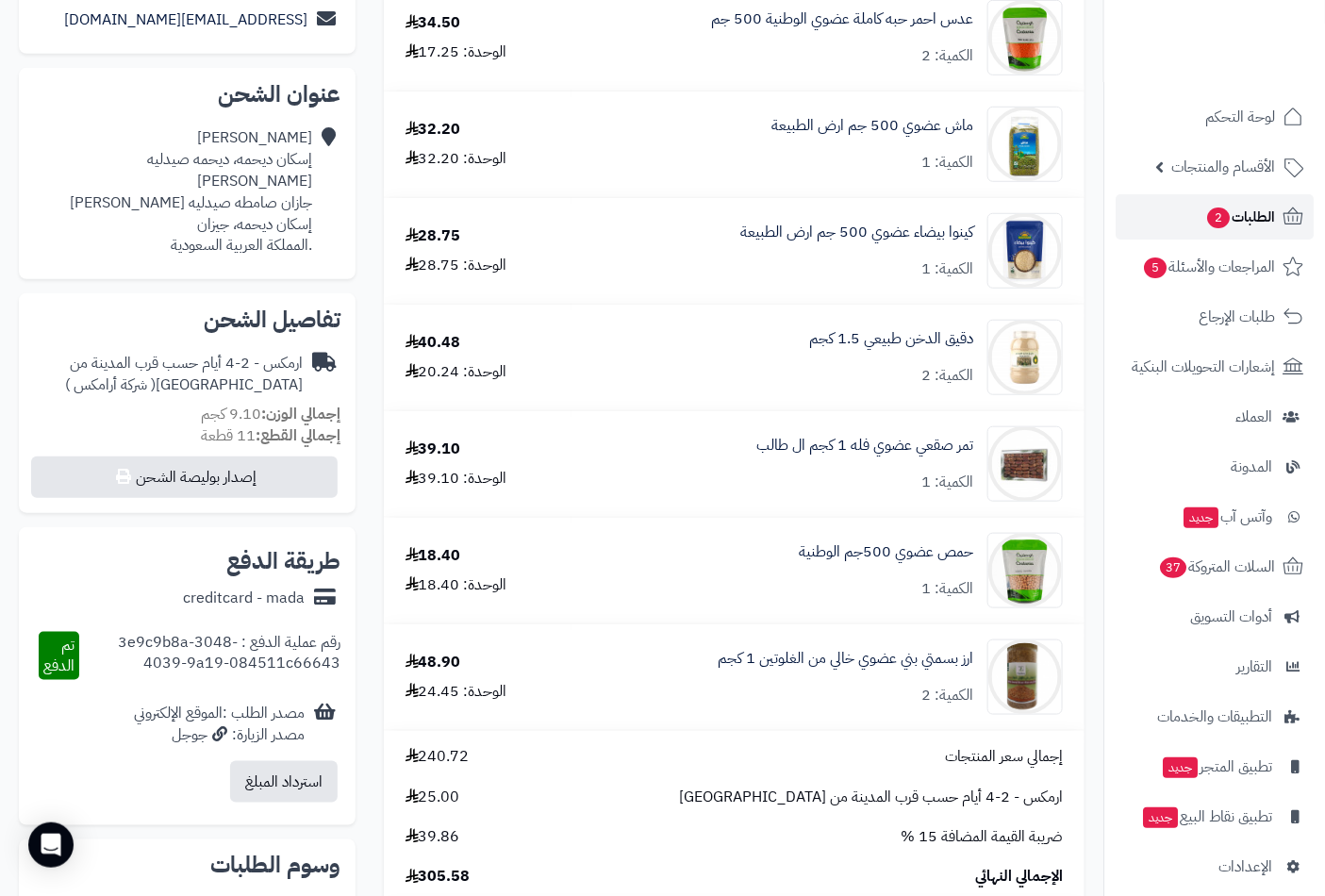
click at [1231, 204] on span "الطلبات 2" at bounding box center [1241, 216] width 69 height 27
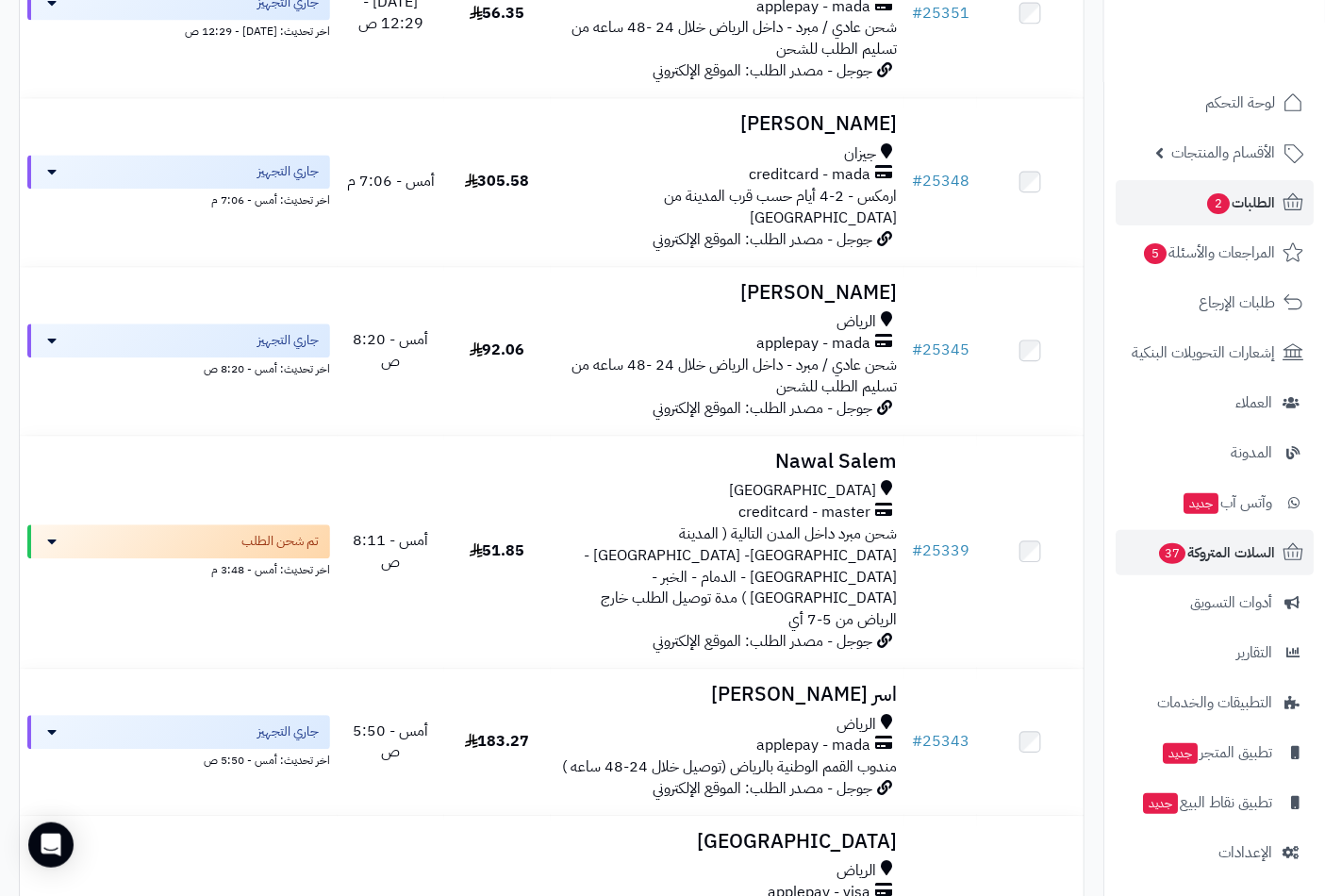
scroll to position [16, 0]
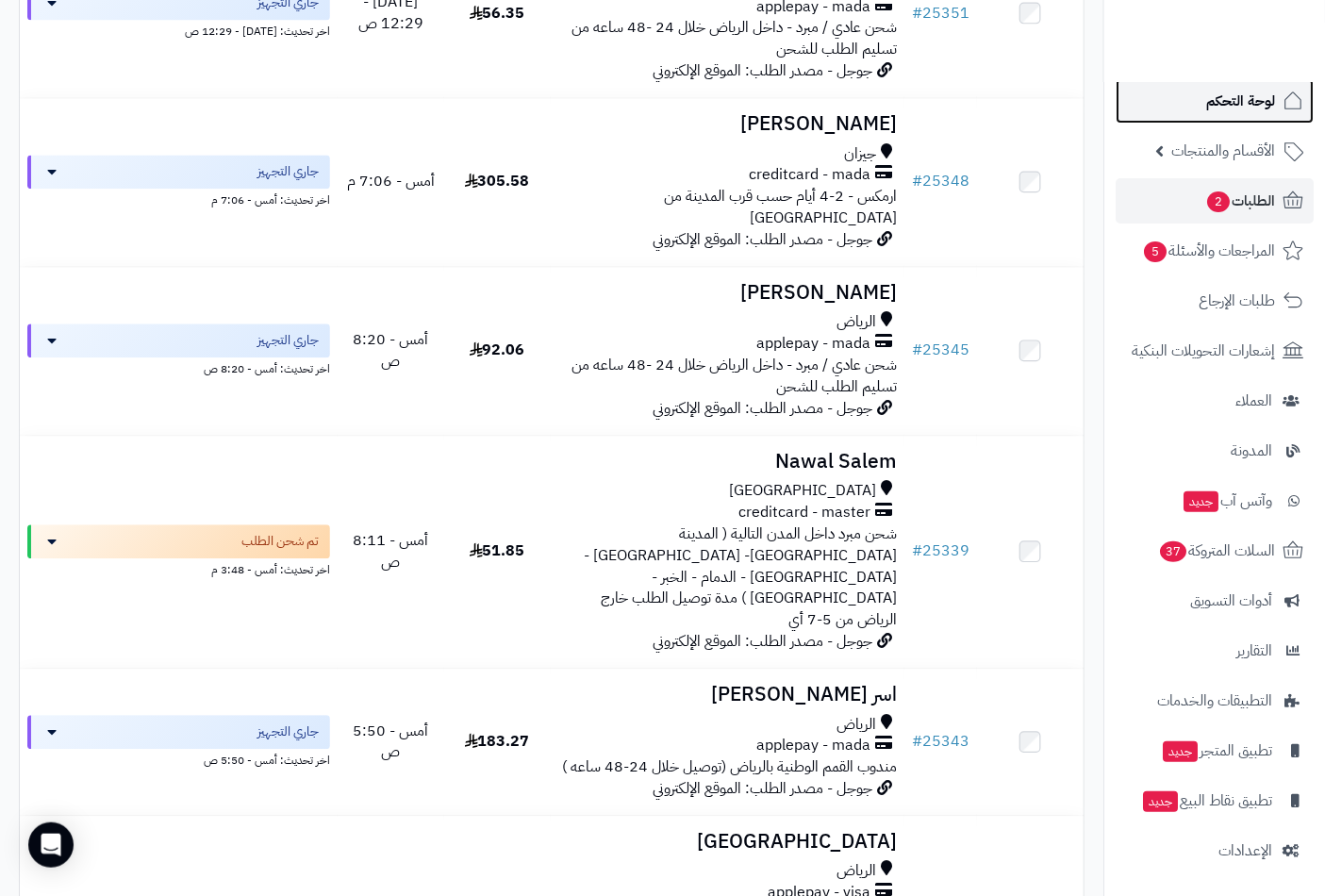
click at [1227, 100] on span "لوحة التحكم" at bounding box center [1241, 100] width 68 height 27
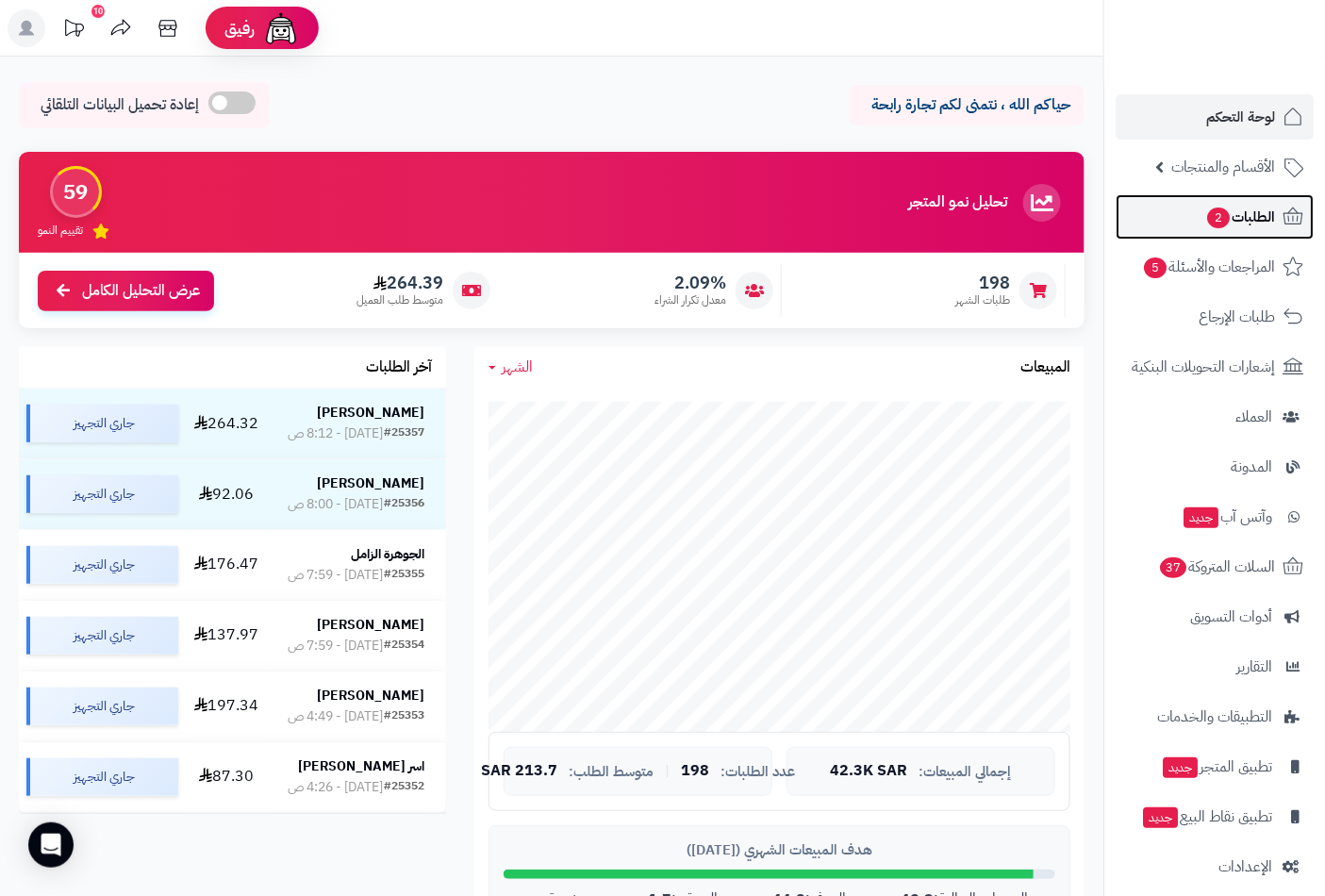
click at [1223, 218] on span "2" at bounding box center [1219, 217] width 23 height 21
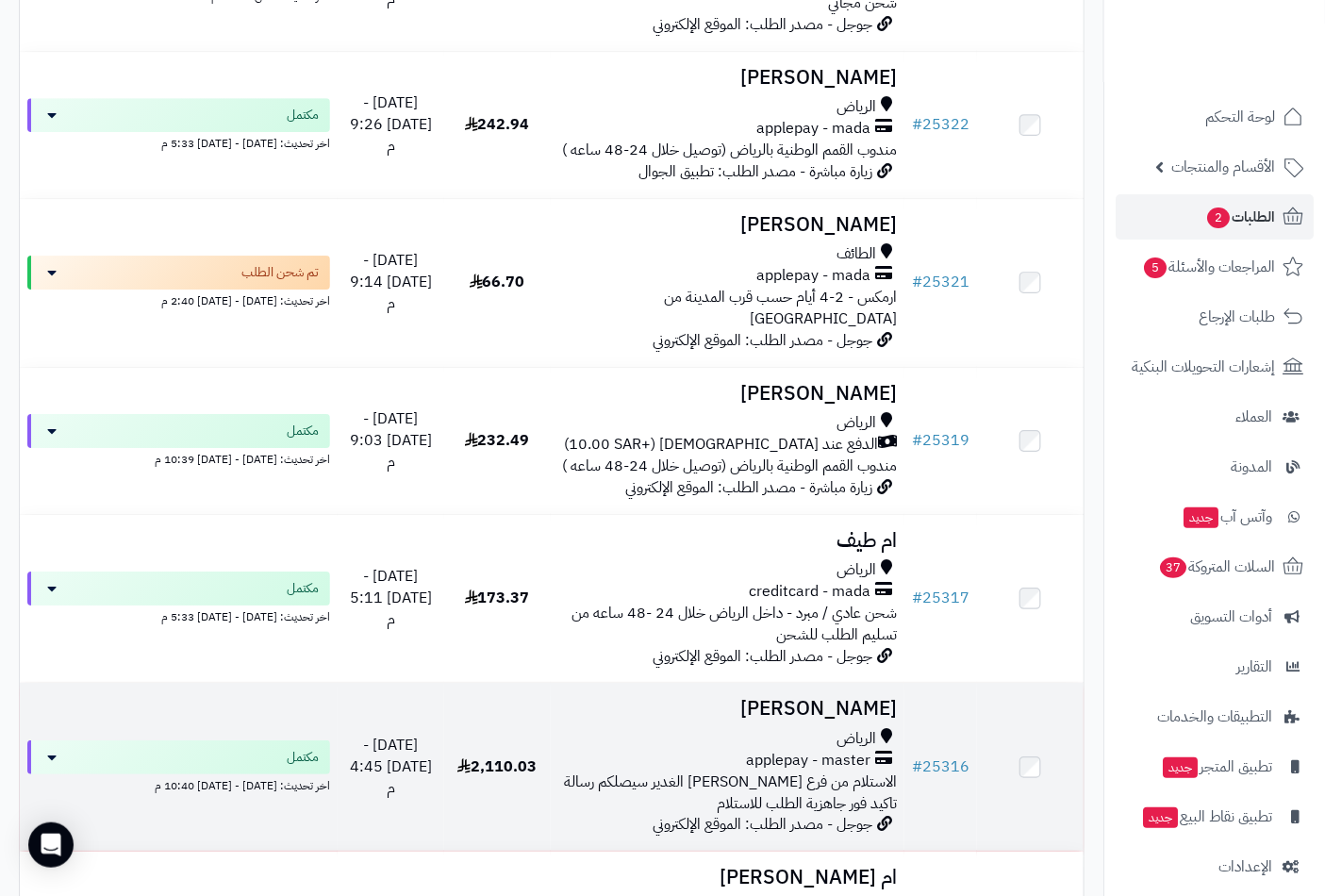
scroll to position [4419, 0]
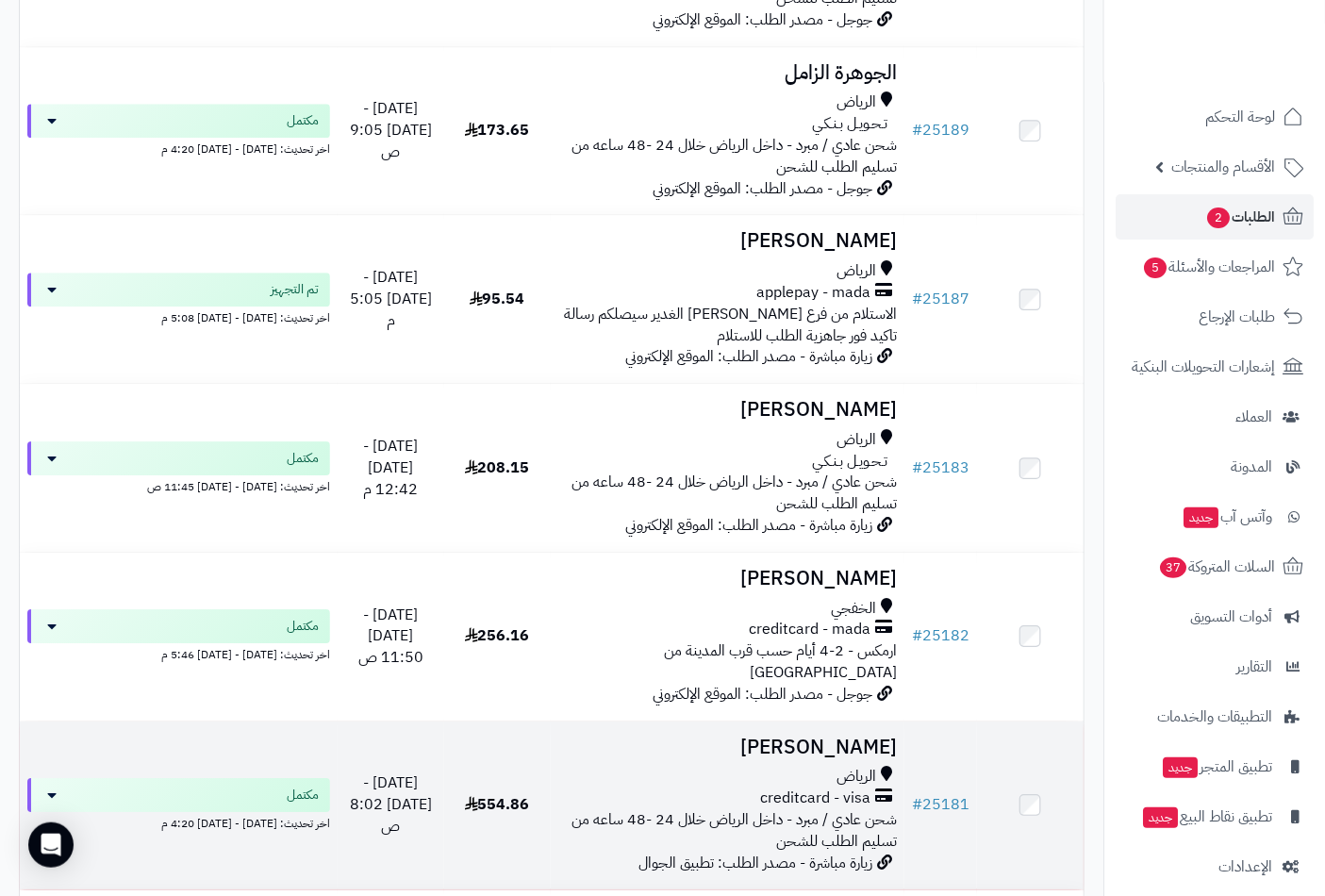
scroll to position [1834, 0]
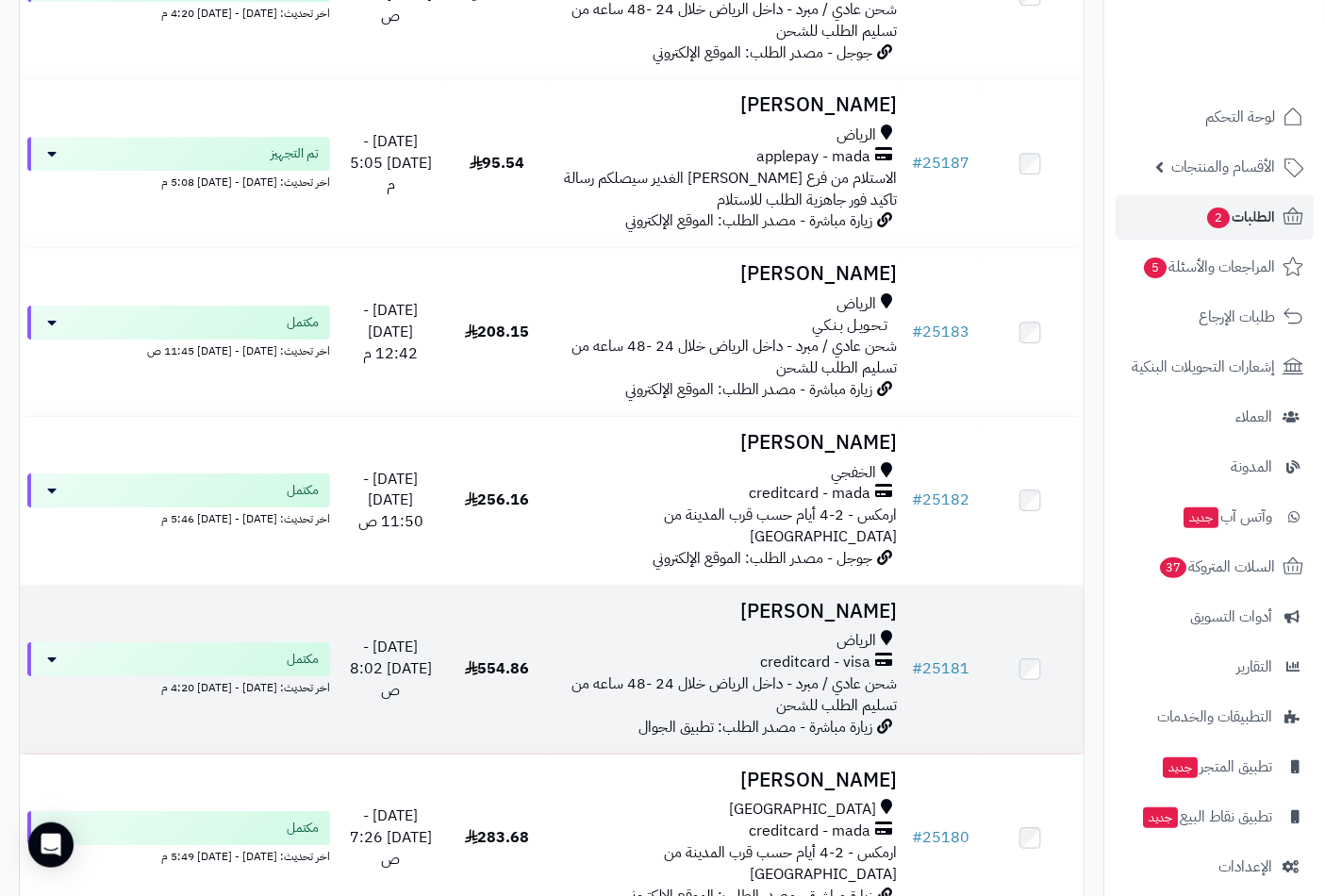
click at [773, 600] on h3 "Ahmad Salah" at bounding box center [729, 611] width 339 height 22
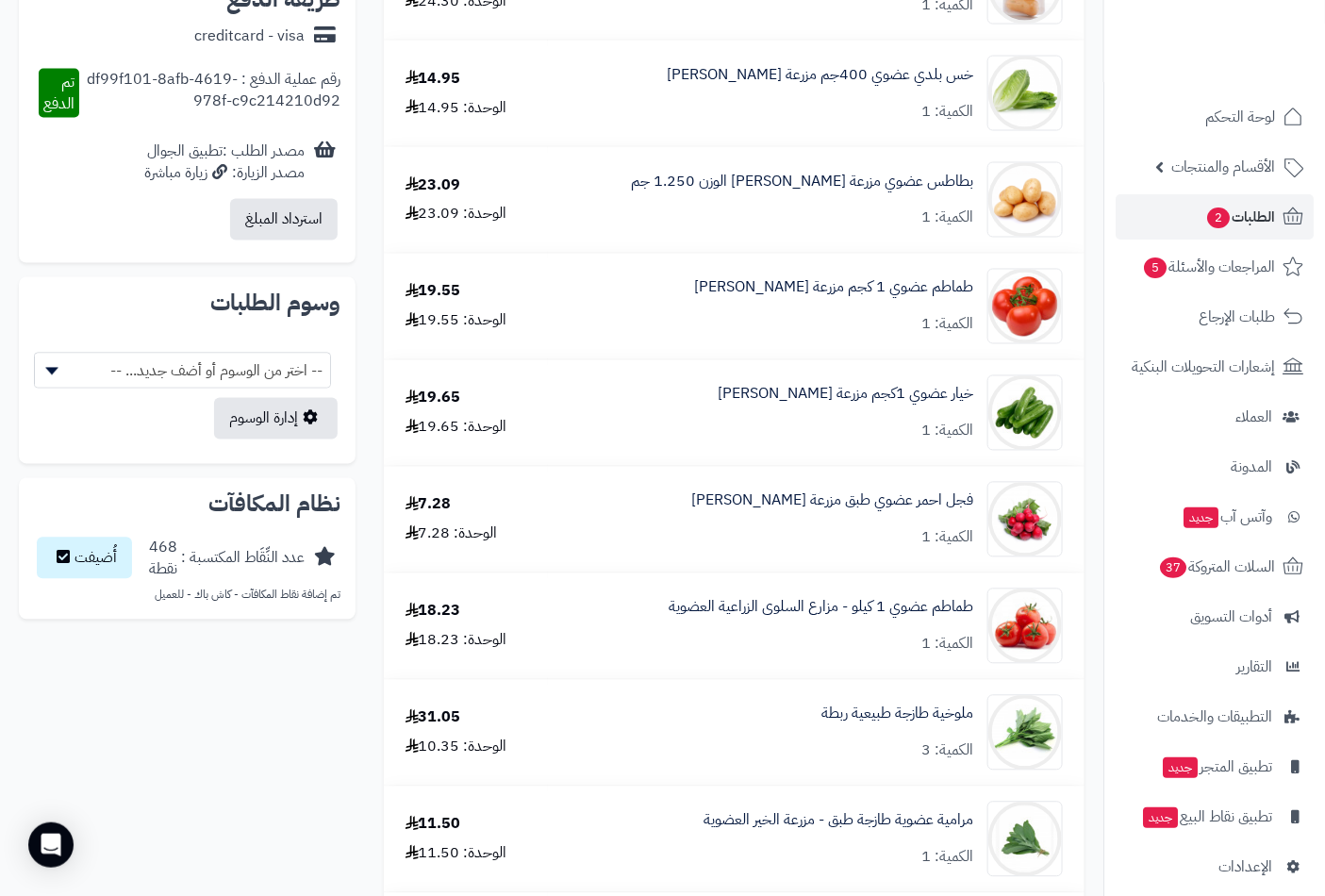
scroll to position [1222, 0]
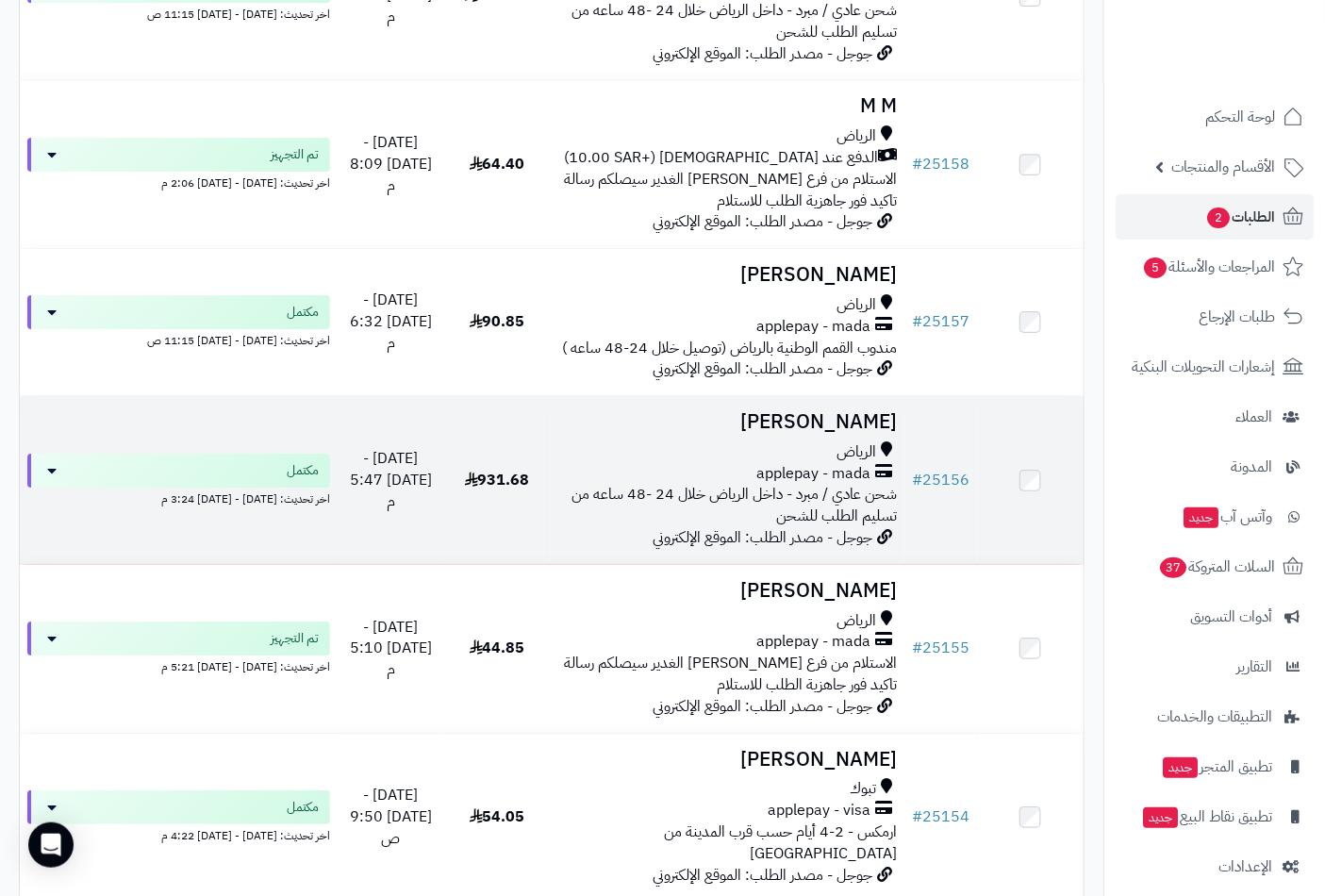
scroll to position [4462, 0]
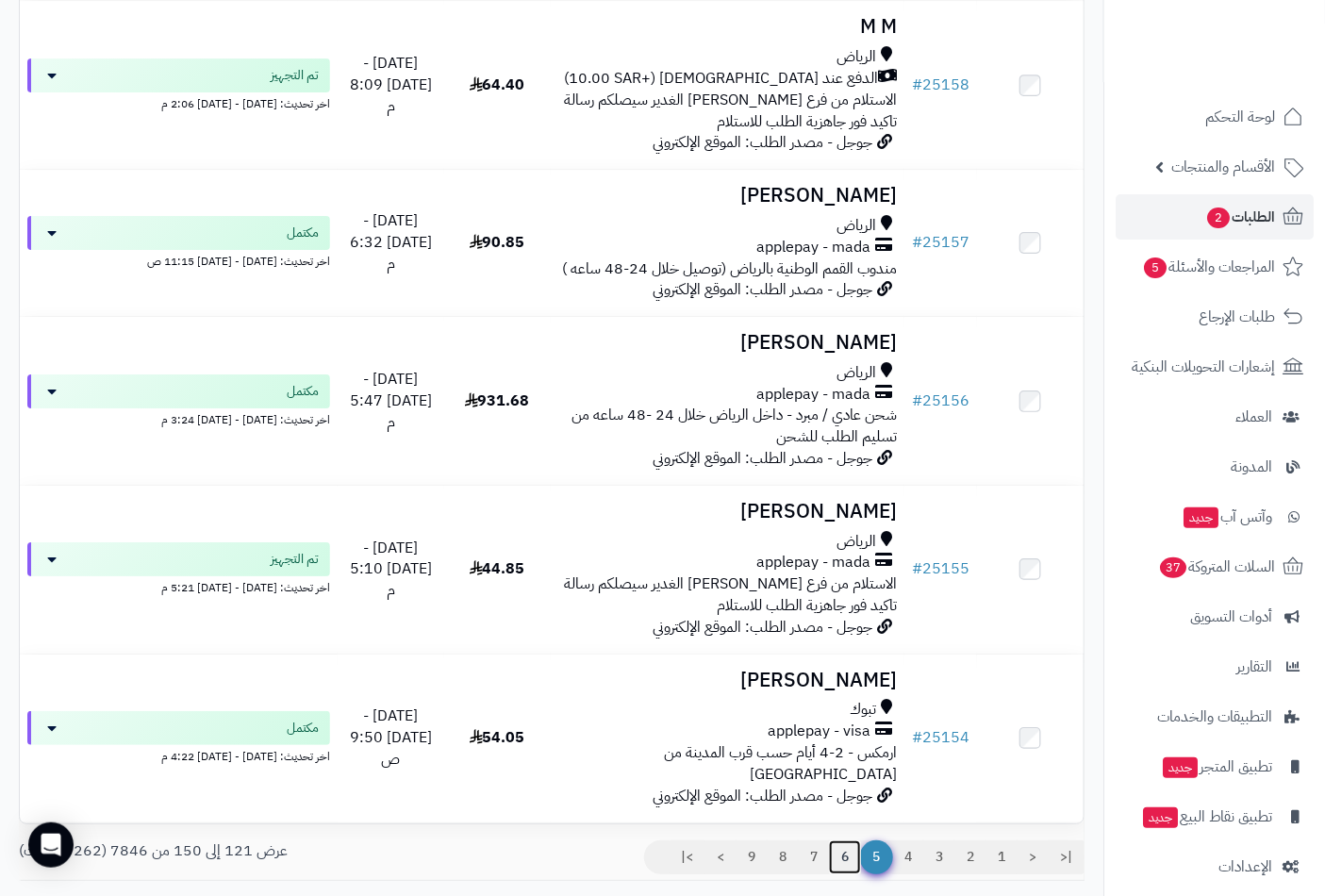
click at [840, 840] on link "6" at bounding box center [845, 857] width 32 height 34
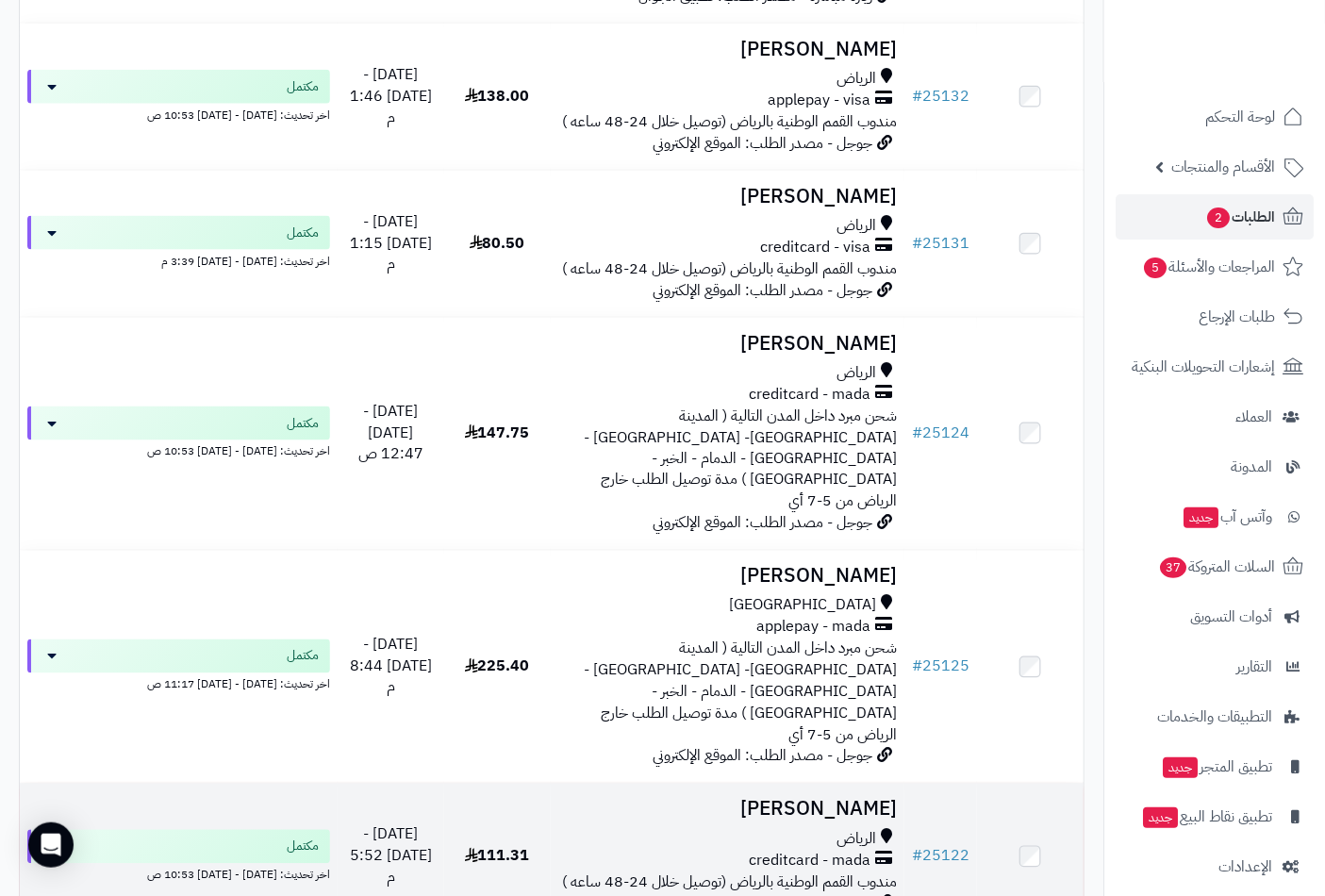
scroll to position [3143, 0]
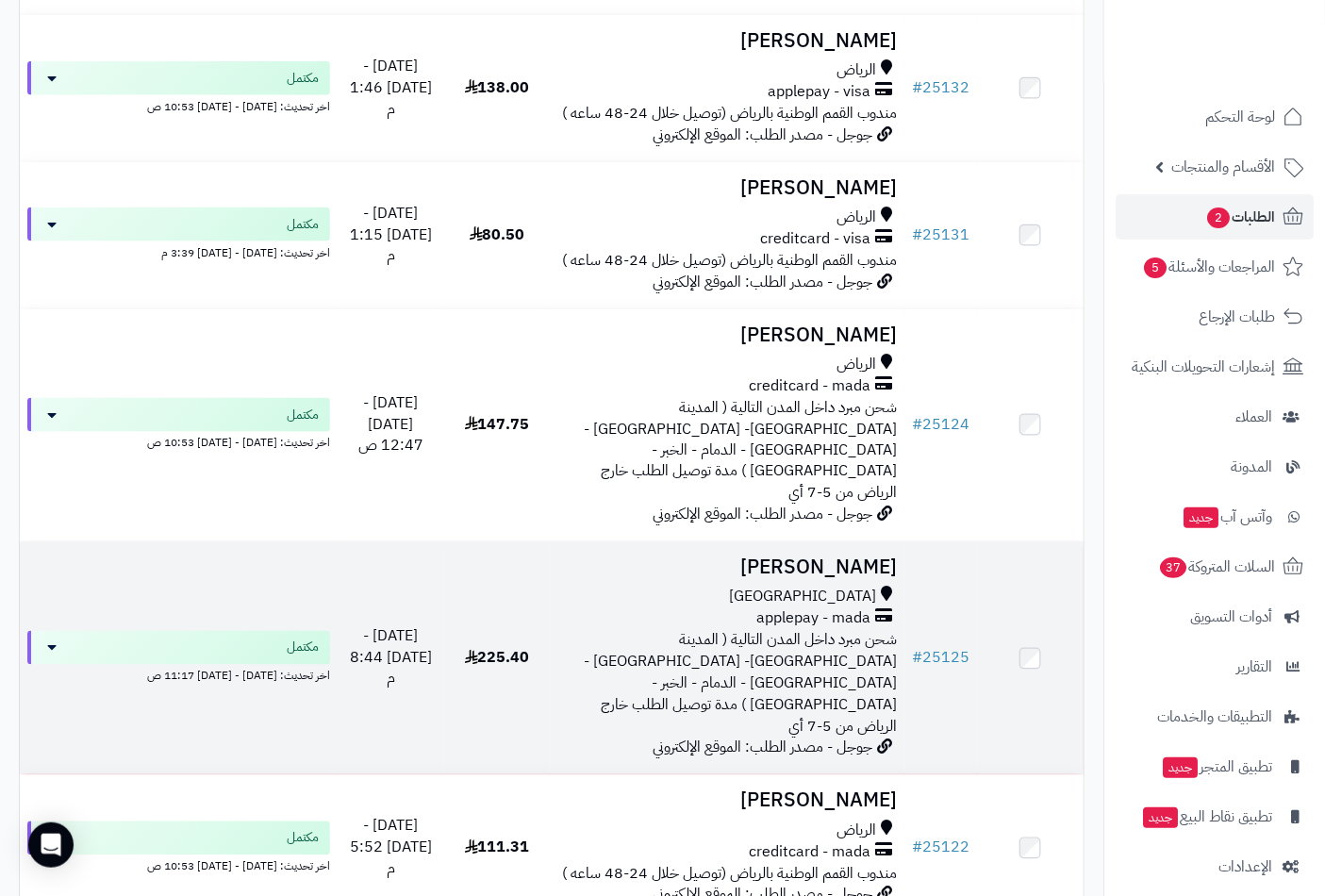
click at [840, 558] on h3 "[PERSON_NAME]" at bounding box center [729, 569] width 339 height 22
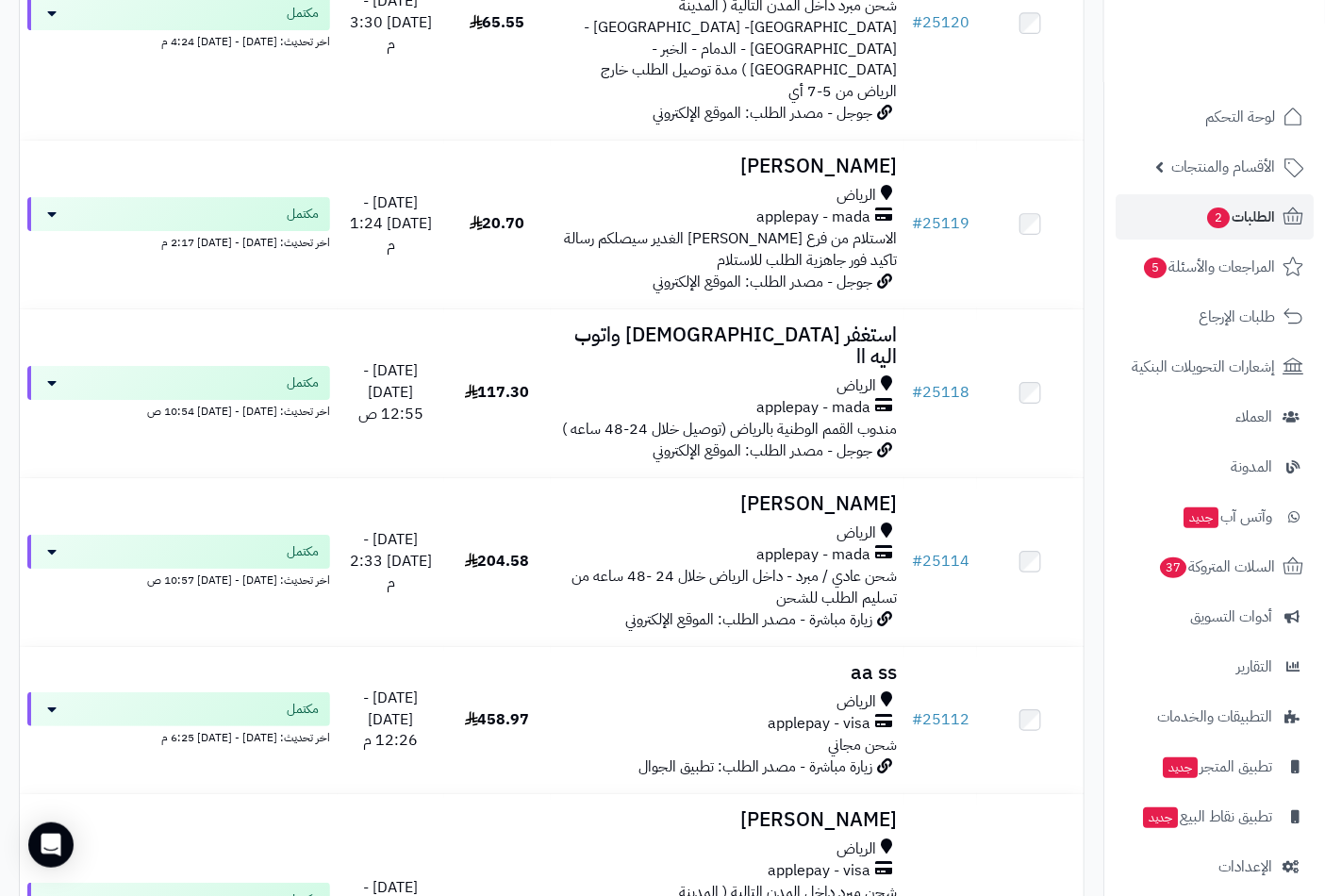
scroll to position [4453, 0]
